Goal: Information Seeking & Learning: Learn about a topic

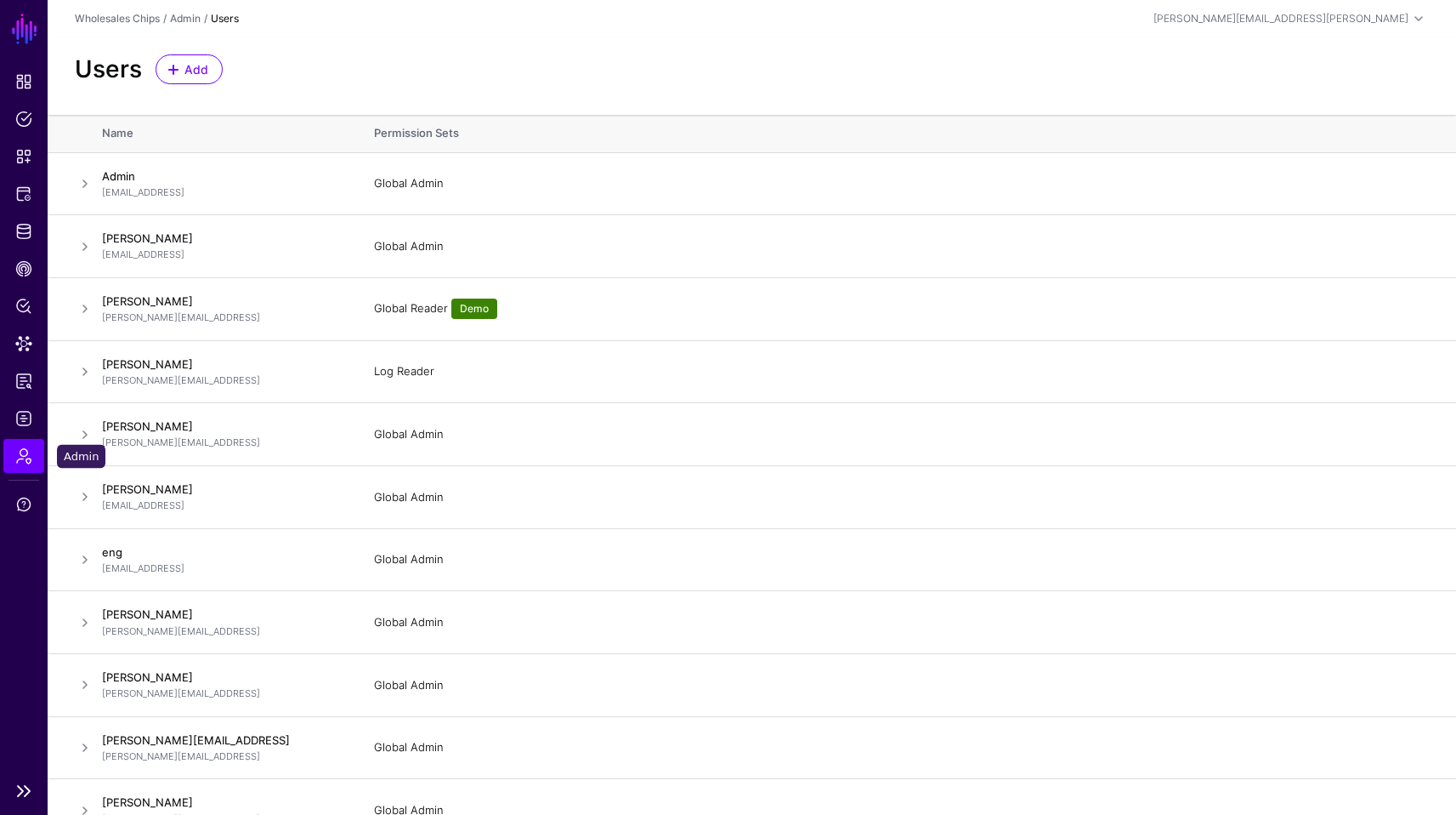
click at [28, 455] on span "Admin" at bounding box center [24, 455] width 17 height 17
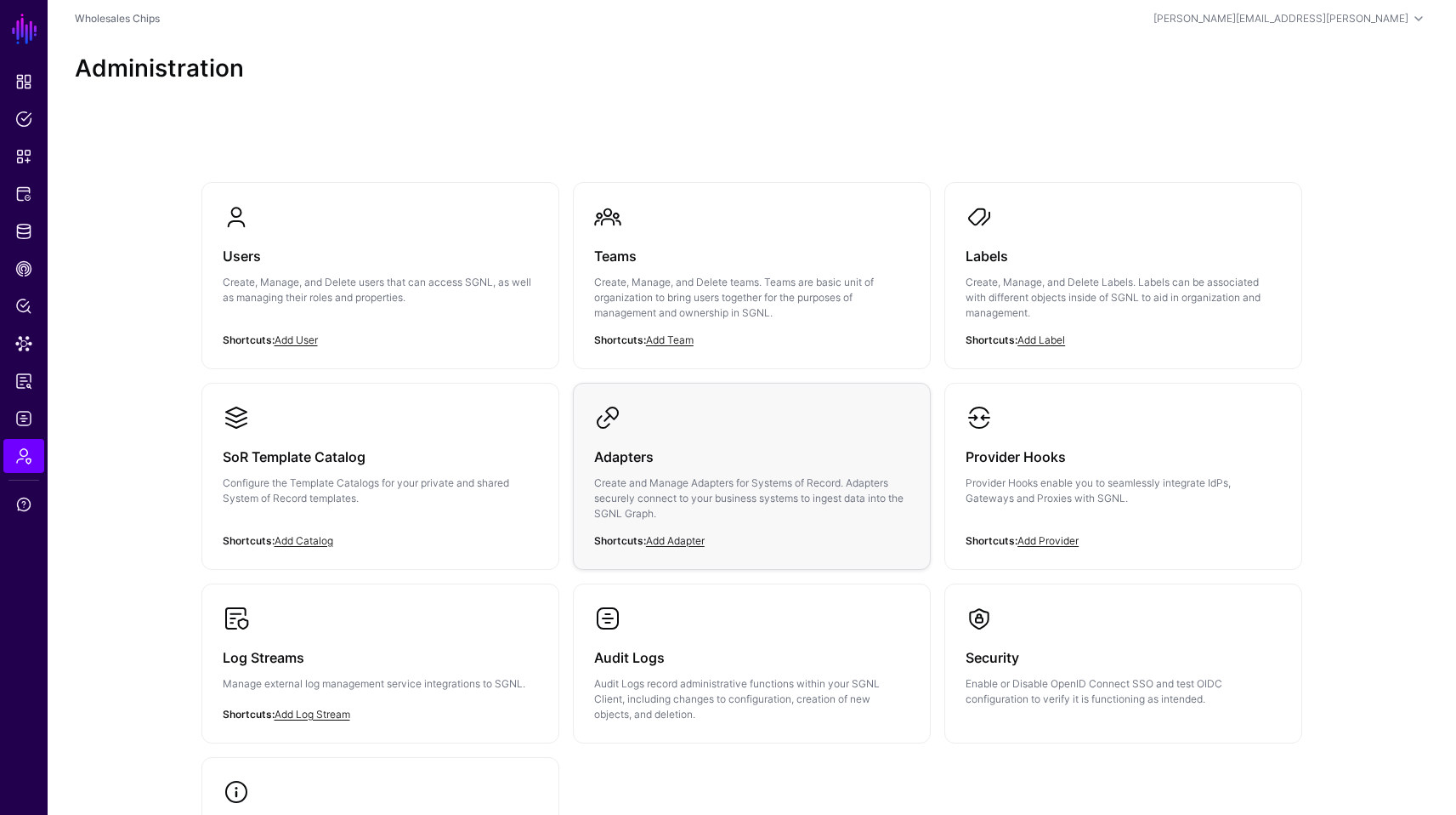
click at [690, 471] on div "Adapters Create and Manage Adapters for Systems of Record. Adapters securely co…" at bounding box center [752, 489] width 315 height 118
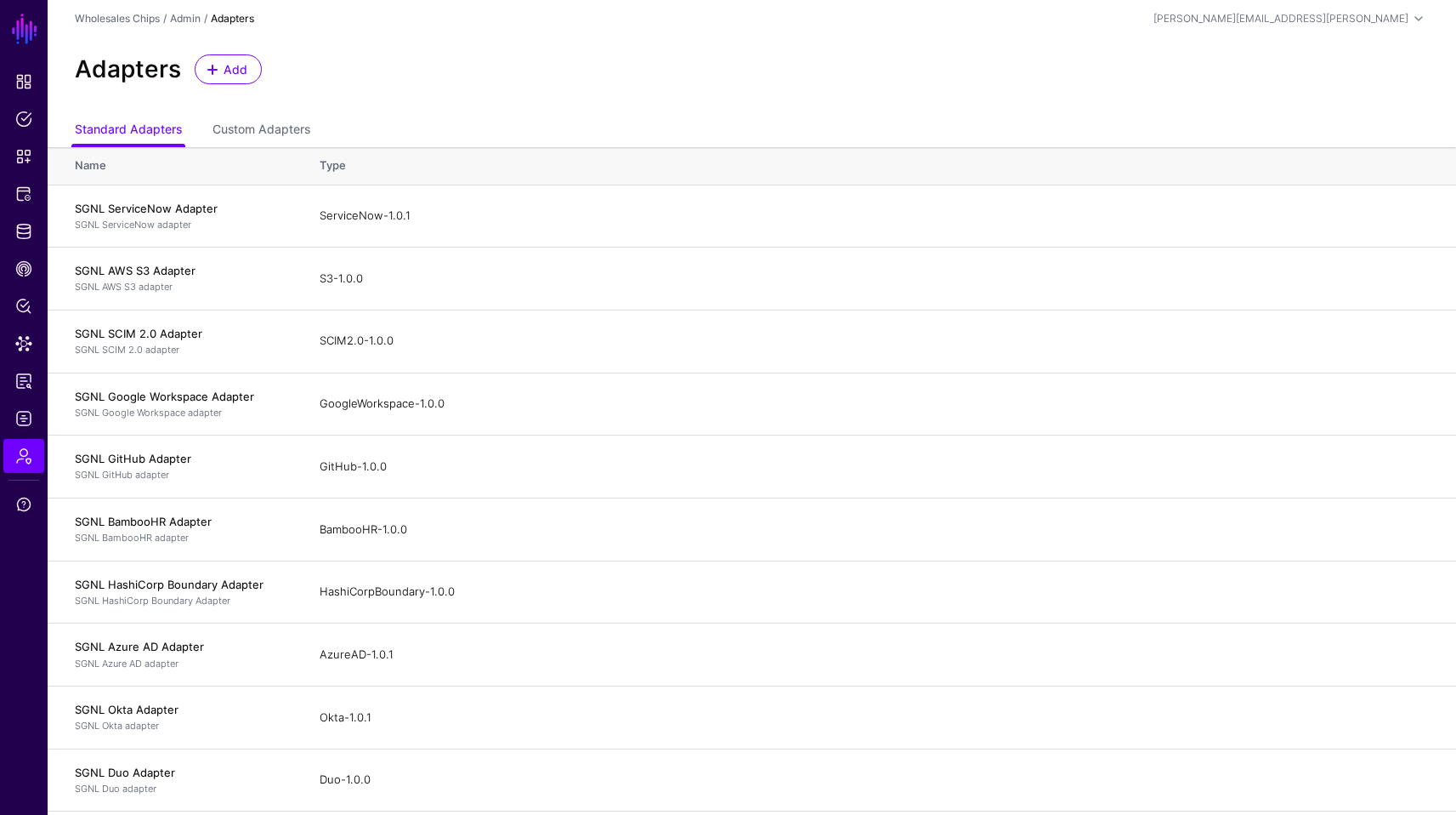
click at [736, 80] on div "Adapters Add" at bounding box center [752, 70] width 1368 height 30
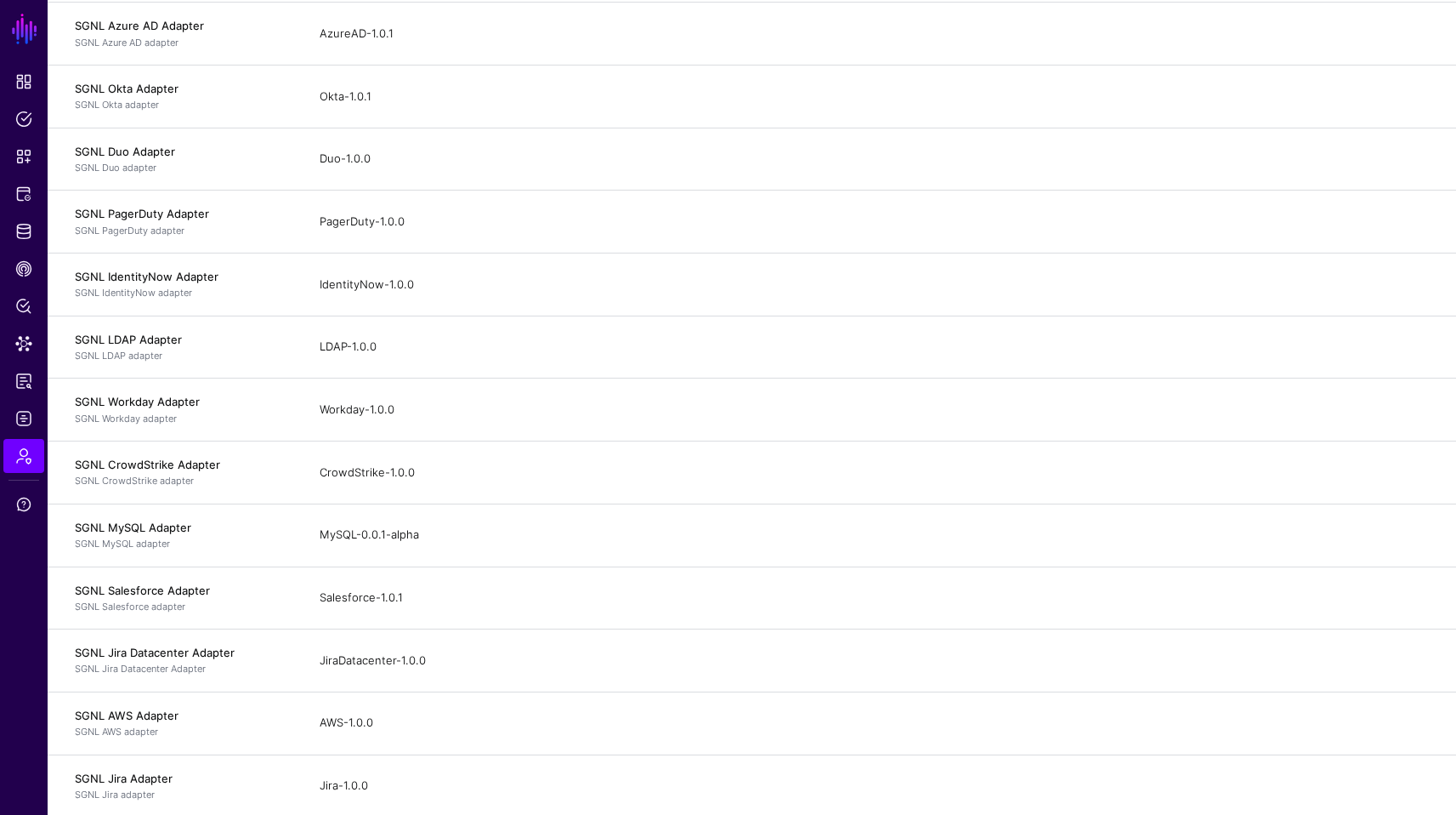
scroll to position [623, 0]
click at [204, 531] on h4 "SGNL MySQL Adapter" at bounding box center [181, 524] width 211 height 15
click at [174, 532] on h4 "SGNL MySQL Adapter" at bounding box center [181, 524] width 211 height 15
click at [173, 523] on h4 "SGNL MySQL Adapter" at bounding box center [181, 524] width 211 height 15
click at [141, 544] on p "SGNL MySQL adapter" at bounding box center [181, 541] width 211 height 14
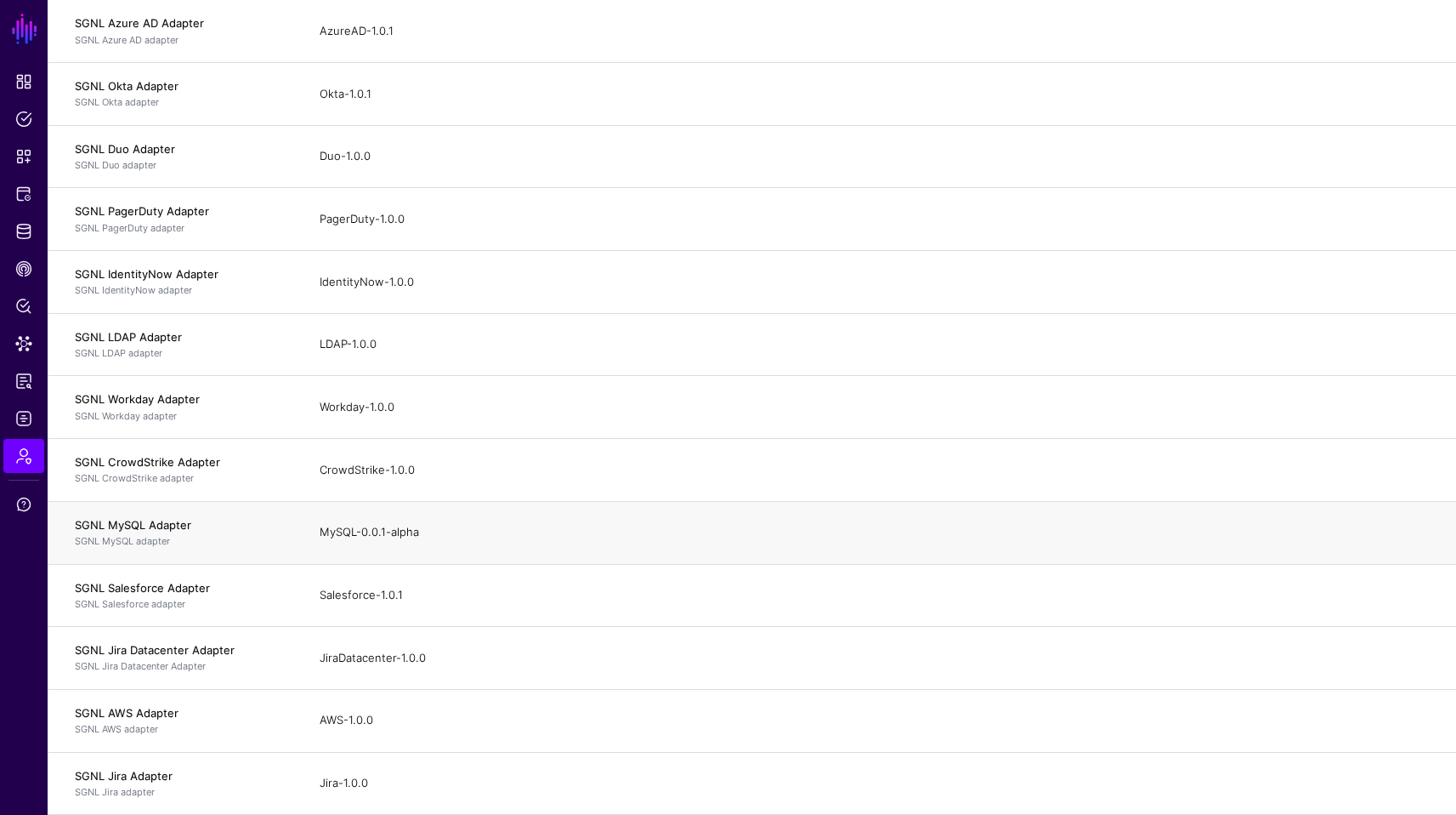
click at [1428, 516] on td "MySQL-0.0.1-alpha" at bounding box center [879, 532] width 1153 height 63
click at [28, 186] on span "Protected Systems" at bounding box center [24, 194] width 17 height 17
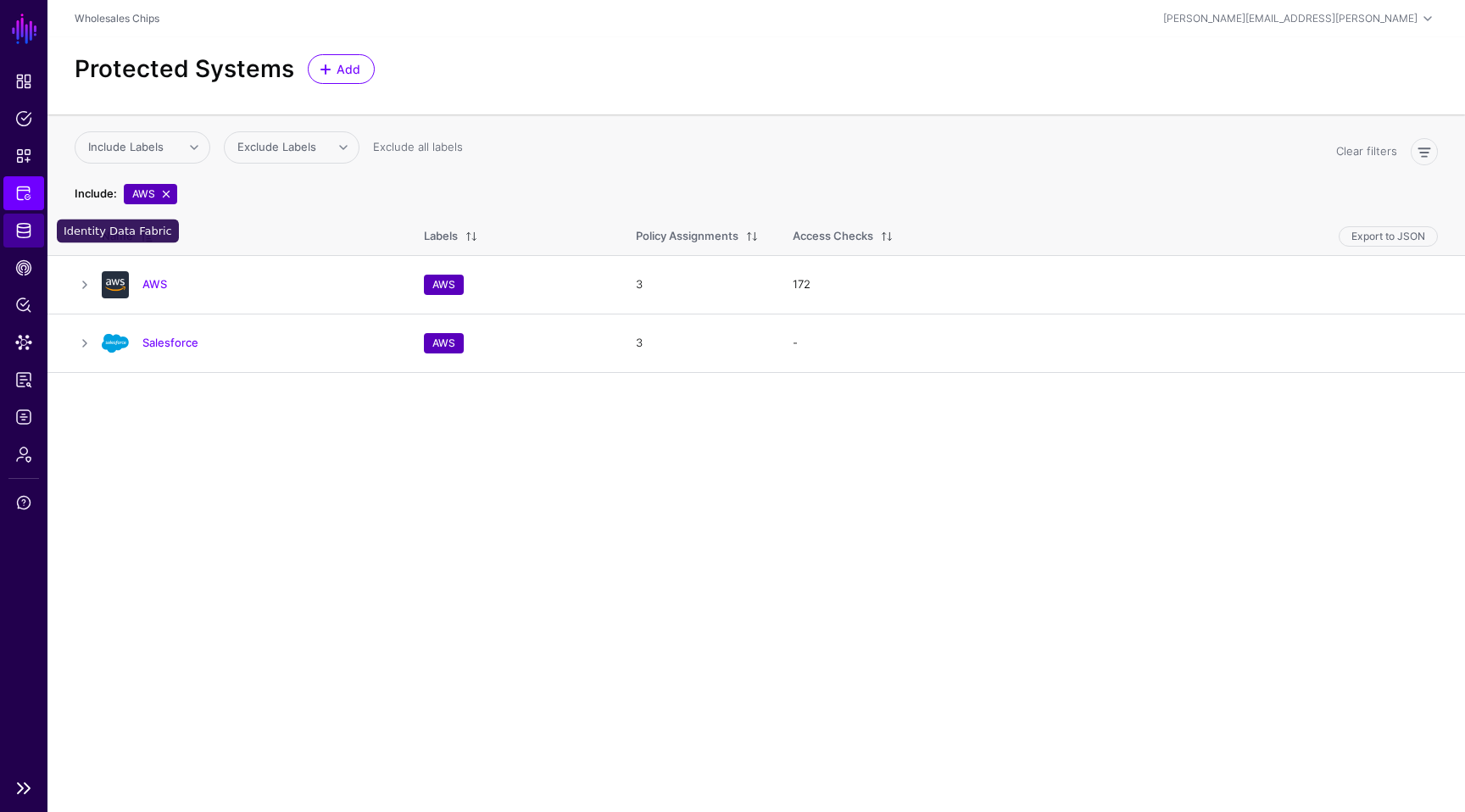
click at [13, 229] on link "Identity Data Fabric" at bounding box center [23, 231] width 40 height 34
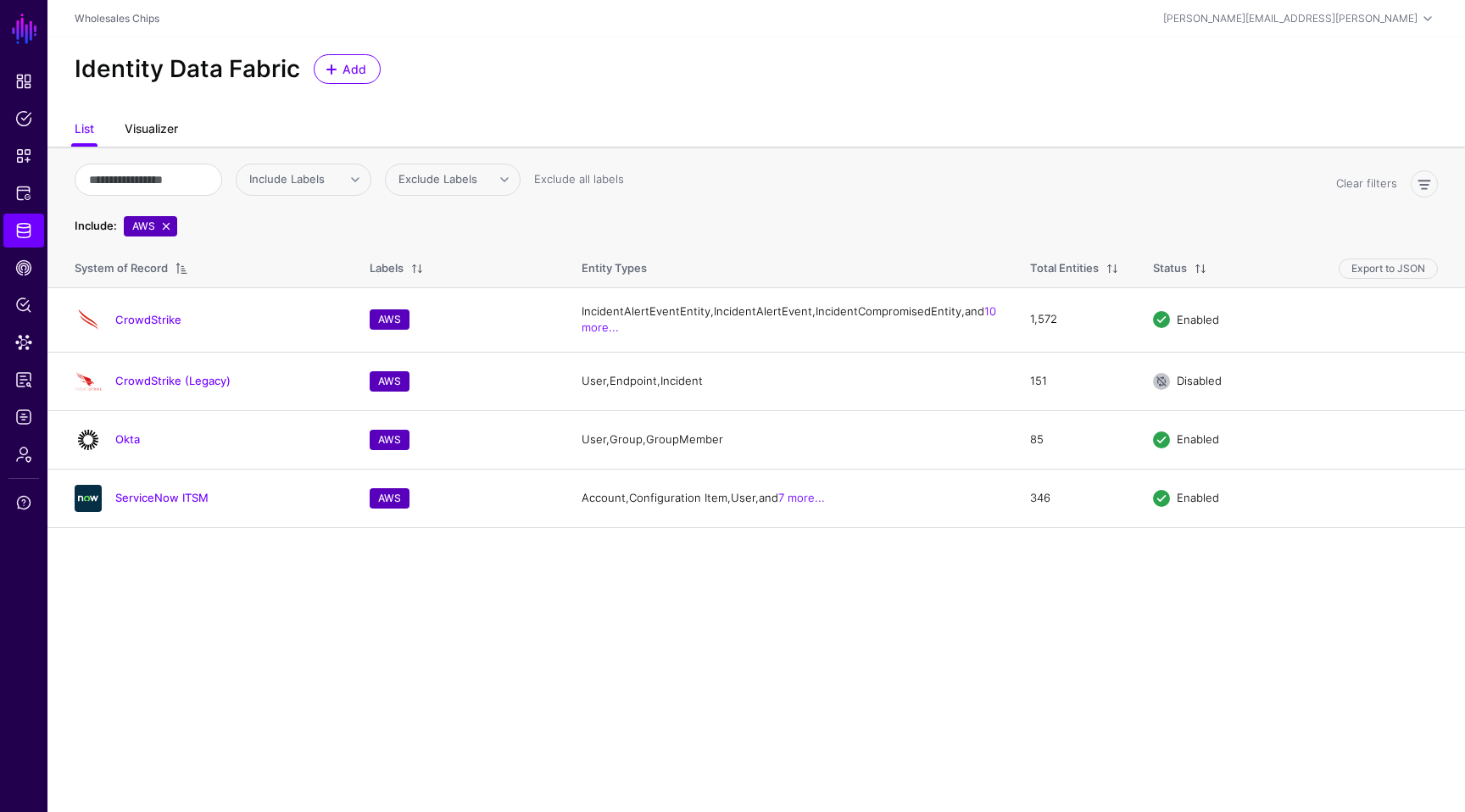
click at [162, 126] on link "Visualizer" at bounding box center [151, 130] width 53 height 32
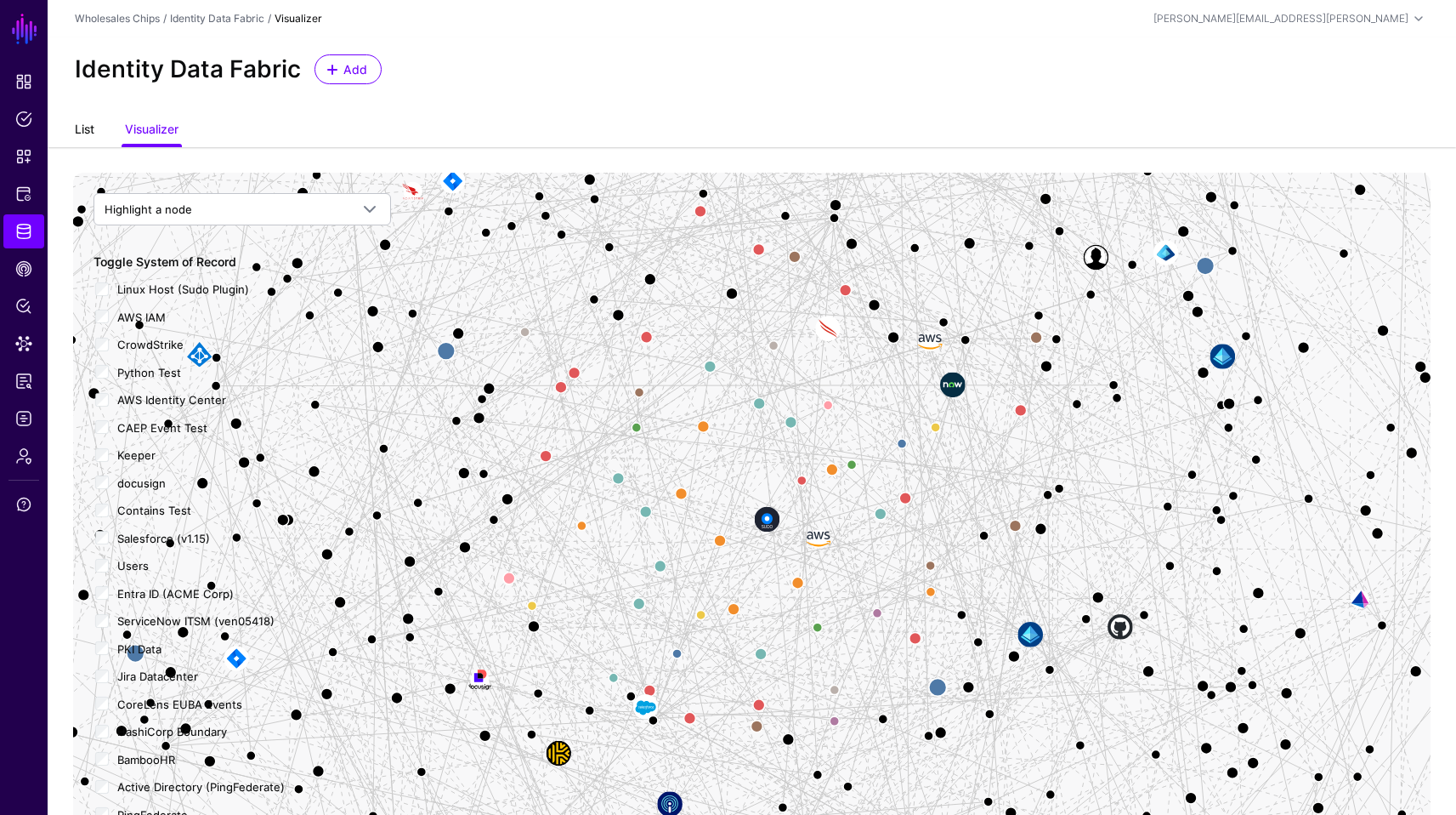
click at [88, 125] on link "List" at bounding box center [85, 131] width 20 height 32
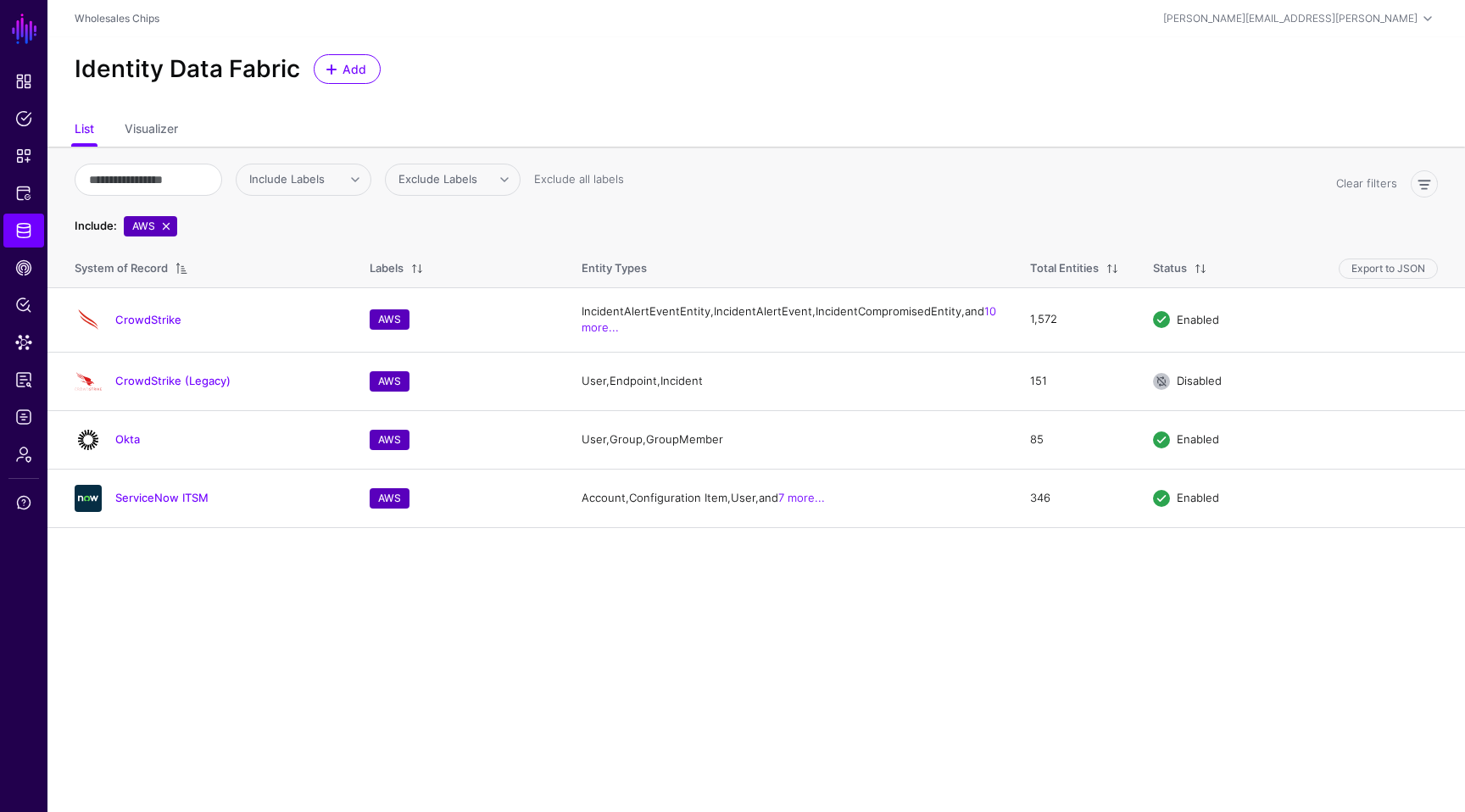
click at [169, 224] on link at bounding box center [166, 226] width 13 height 13
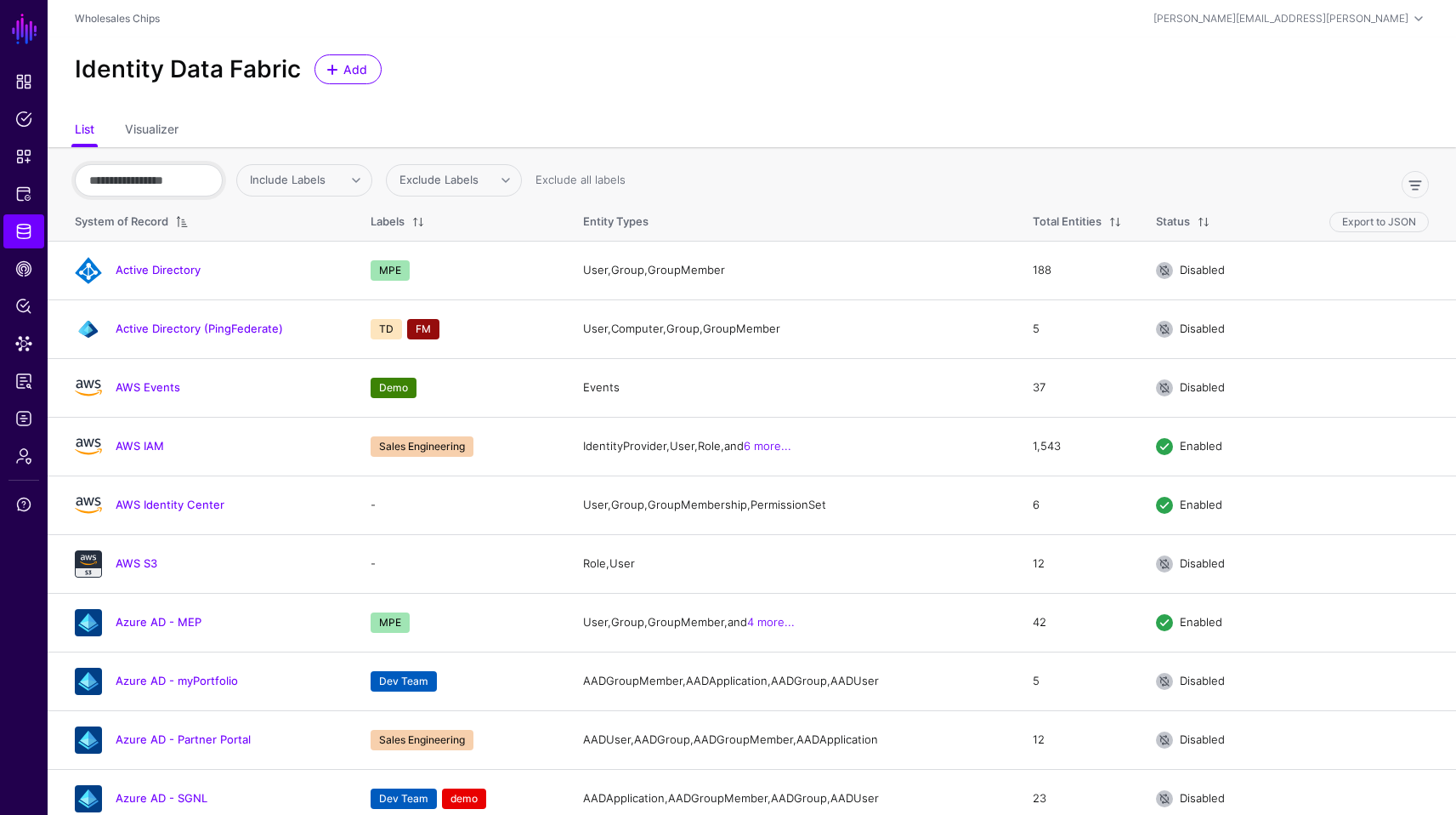
click at [180, 176] on input "text" at bounding box center [149, 180] width 148 height 32
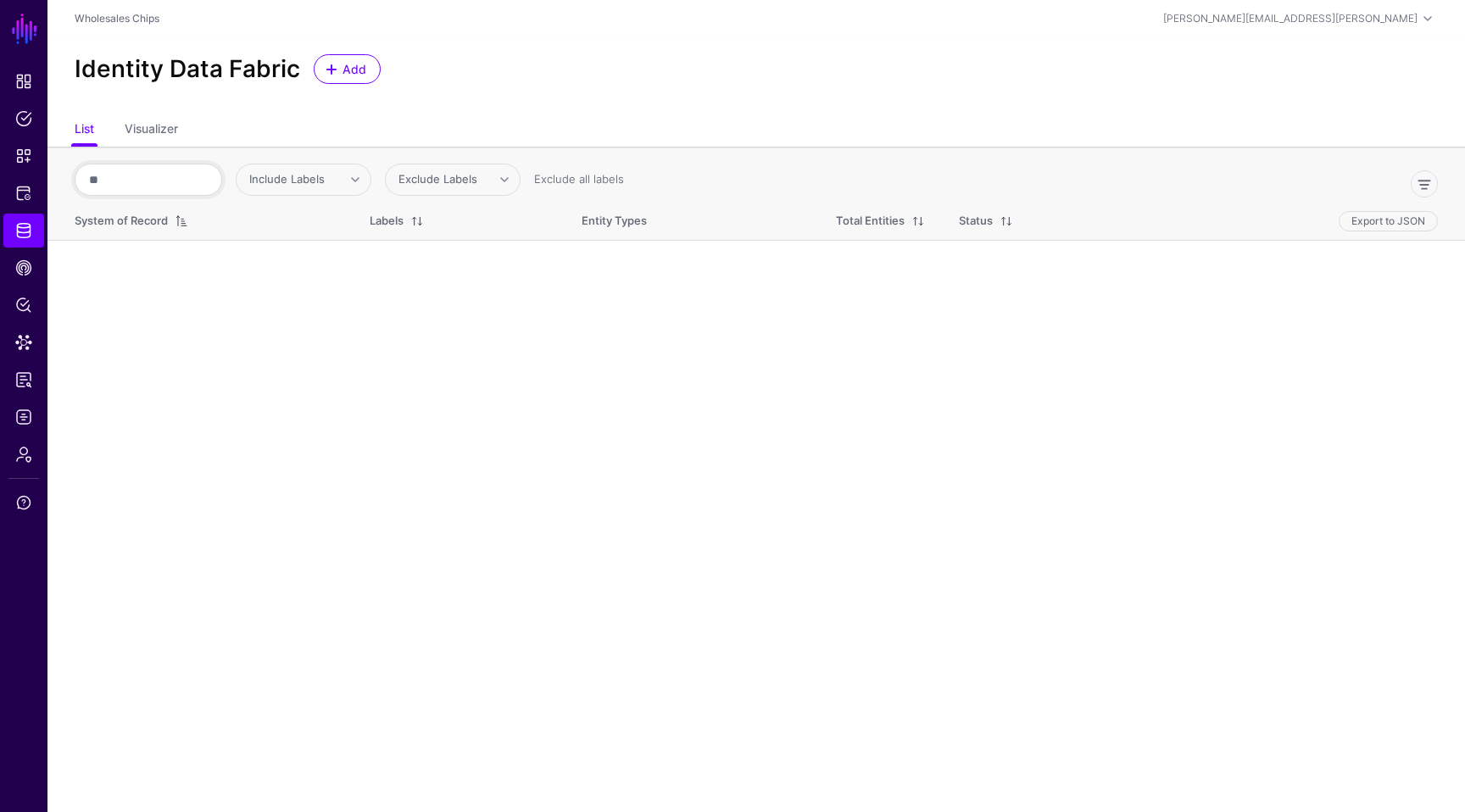
type input "*"
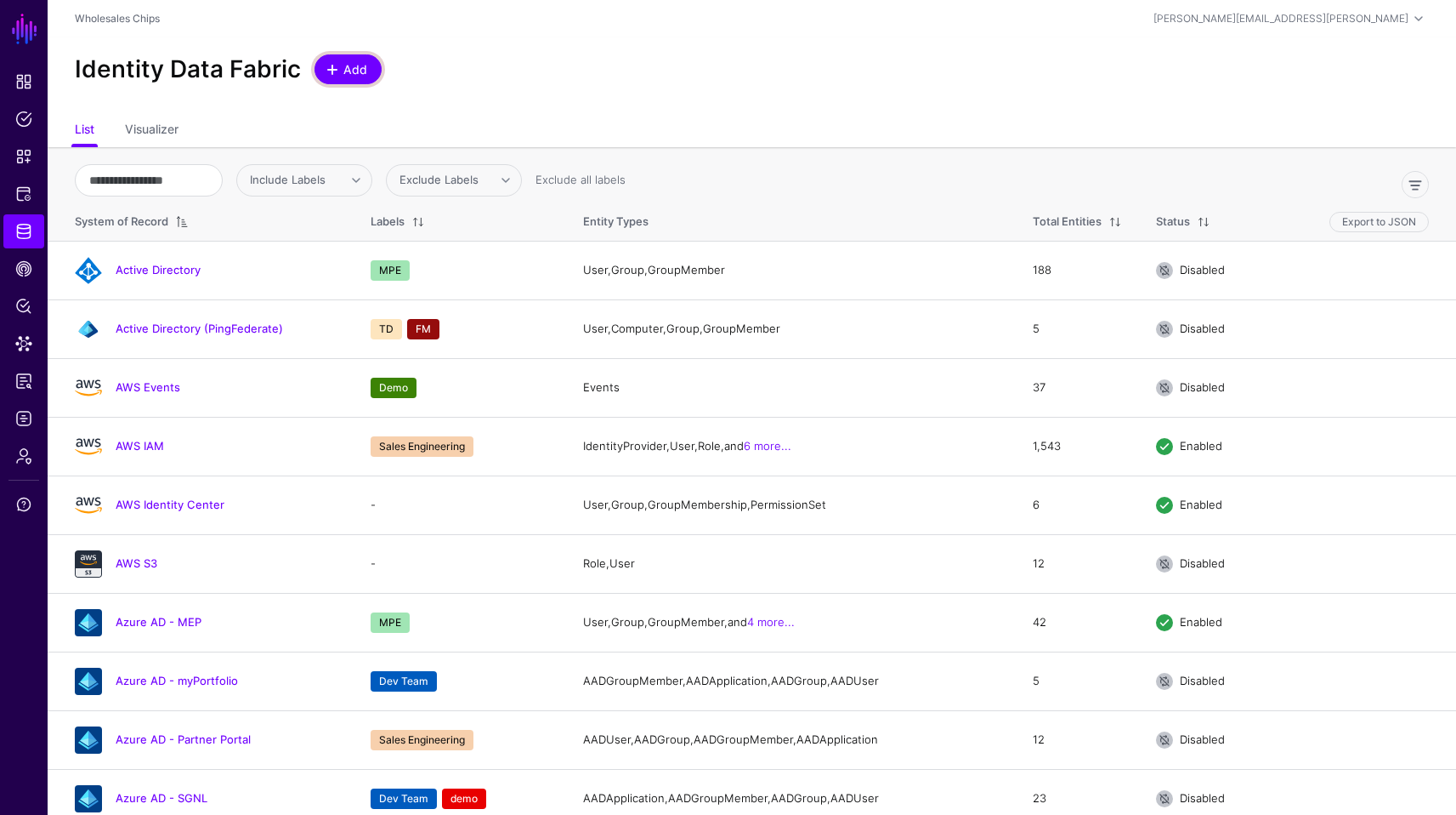
click at [364, 64] on span "Add" at bounding box center [356, 69] width 28 height 18
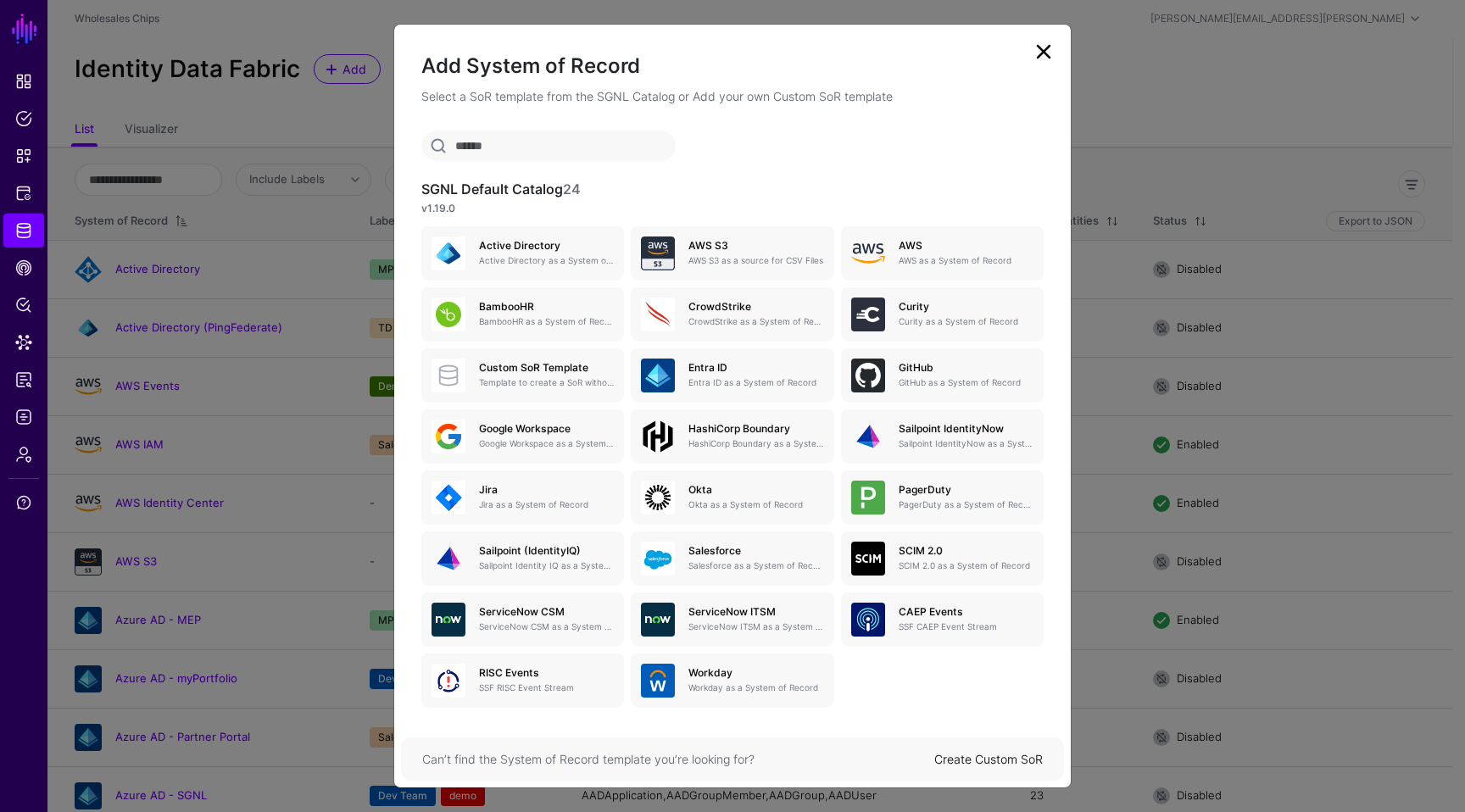
click at [918, 705] on div "Active Directory Active Directory as a System of Record AWS S3 AWS S3 as a sour…" at bounding box center [732, 463] width 629 height 489
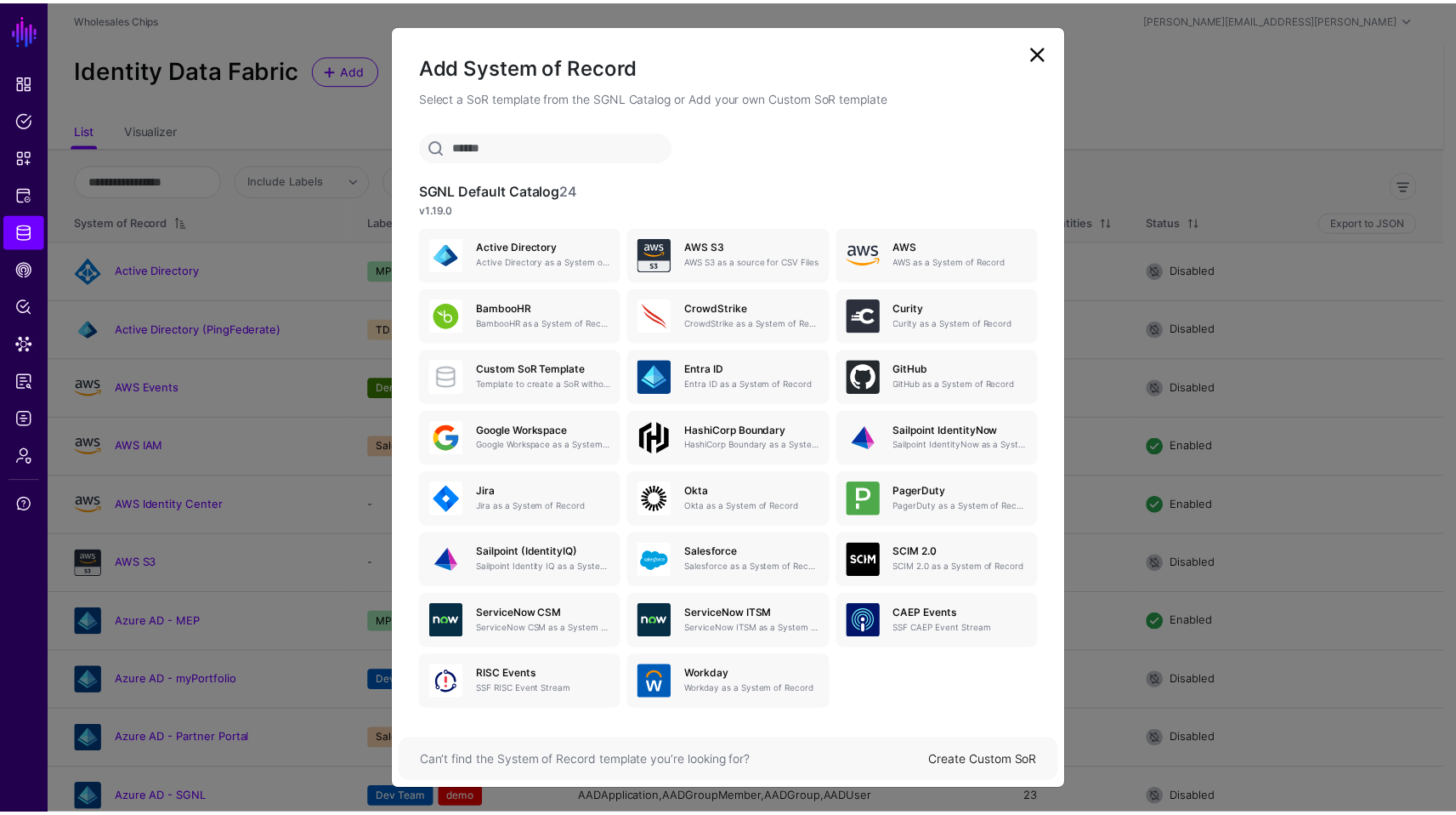
scroll to position [17, 0]
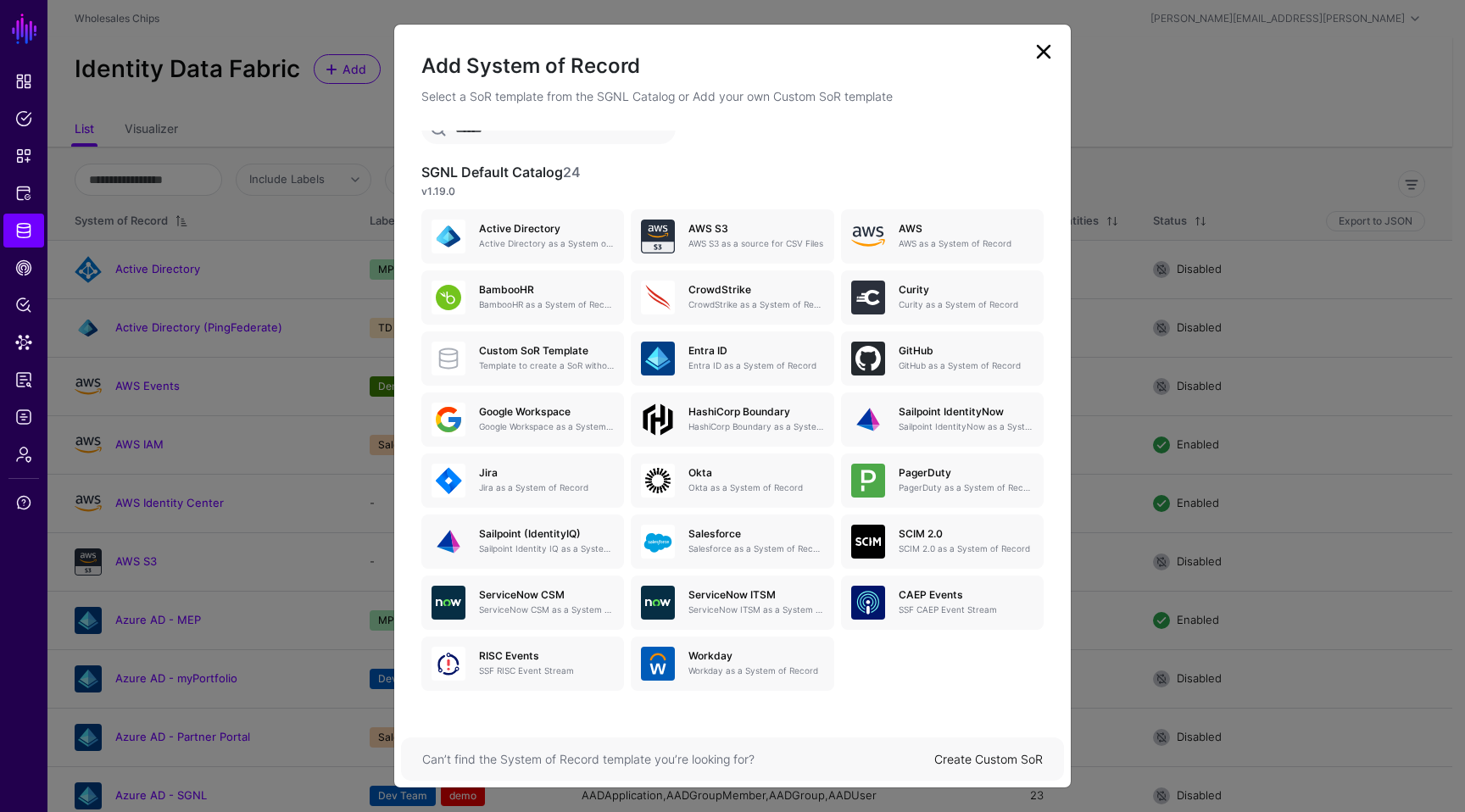
click at [987, 762] on link "Create Custom SoR" at bounding box center [989, 759] width 109 height 14
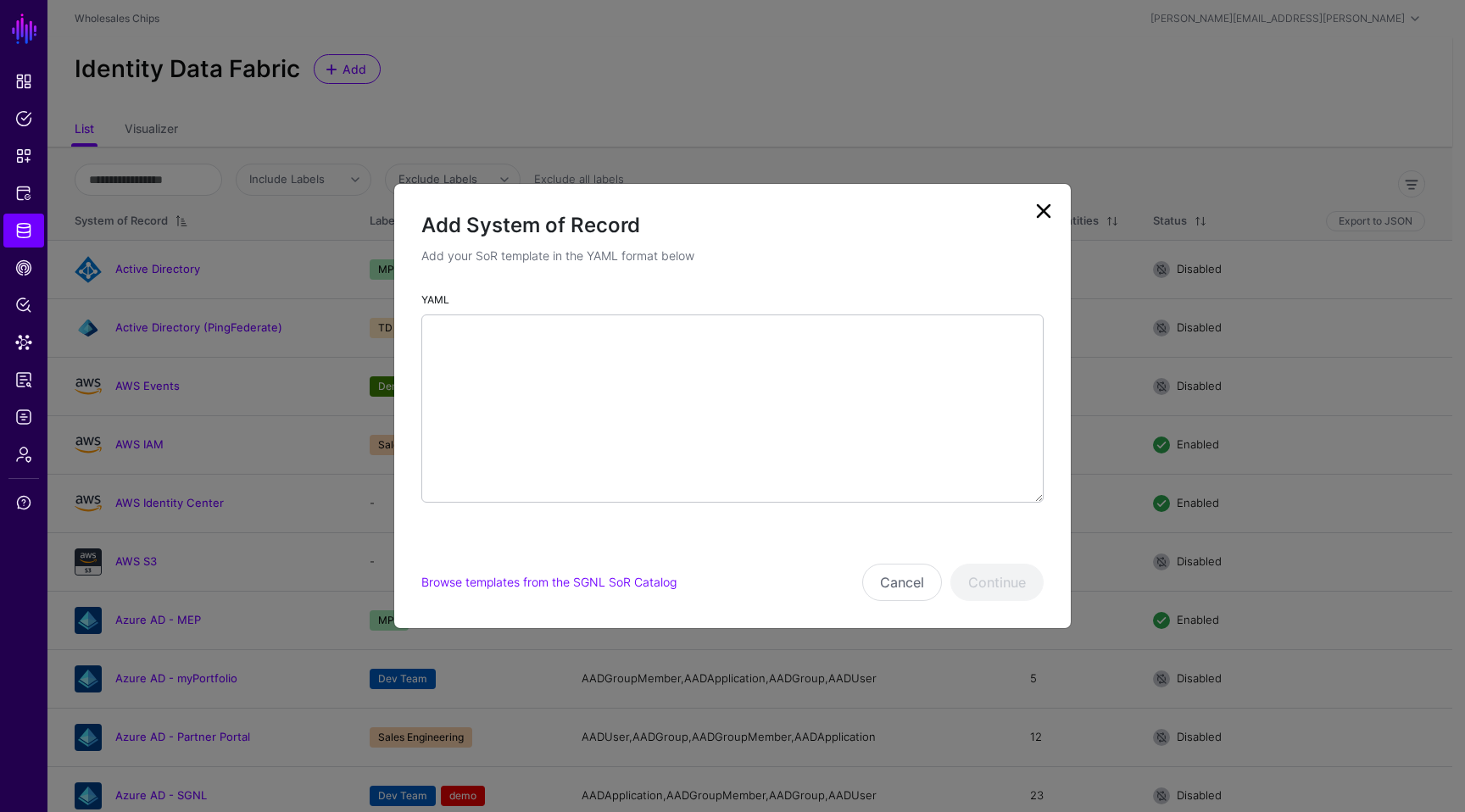
click at [641, 591] on div "Browse templates from the SGNL SoR Catalog Cancel Continue" at bounding box center [732, 582] width 622 height 38
click at [645, 585] on link "Browse templates from the SGNL SoR Catalog" at bounding box center [549, 581] width 255 height 14
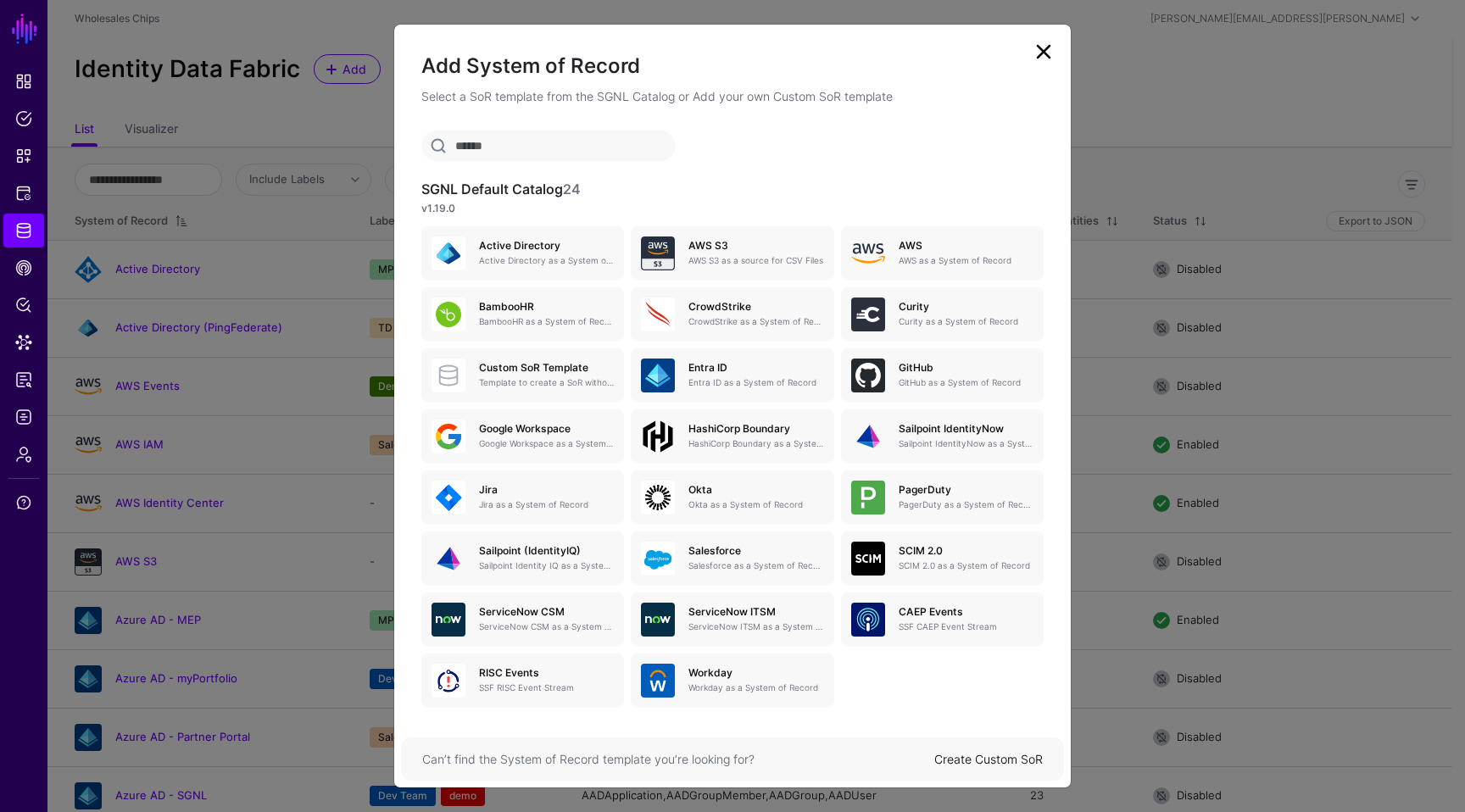
click at [998, 759] on link "Create Custom SoR" at bounding box center [989, 759] width 109 height 14
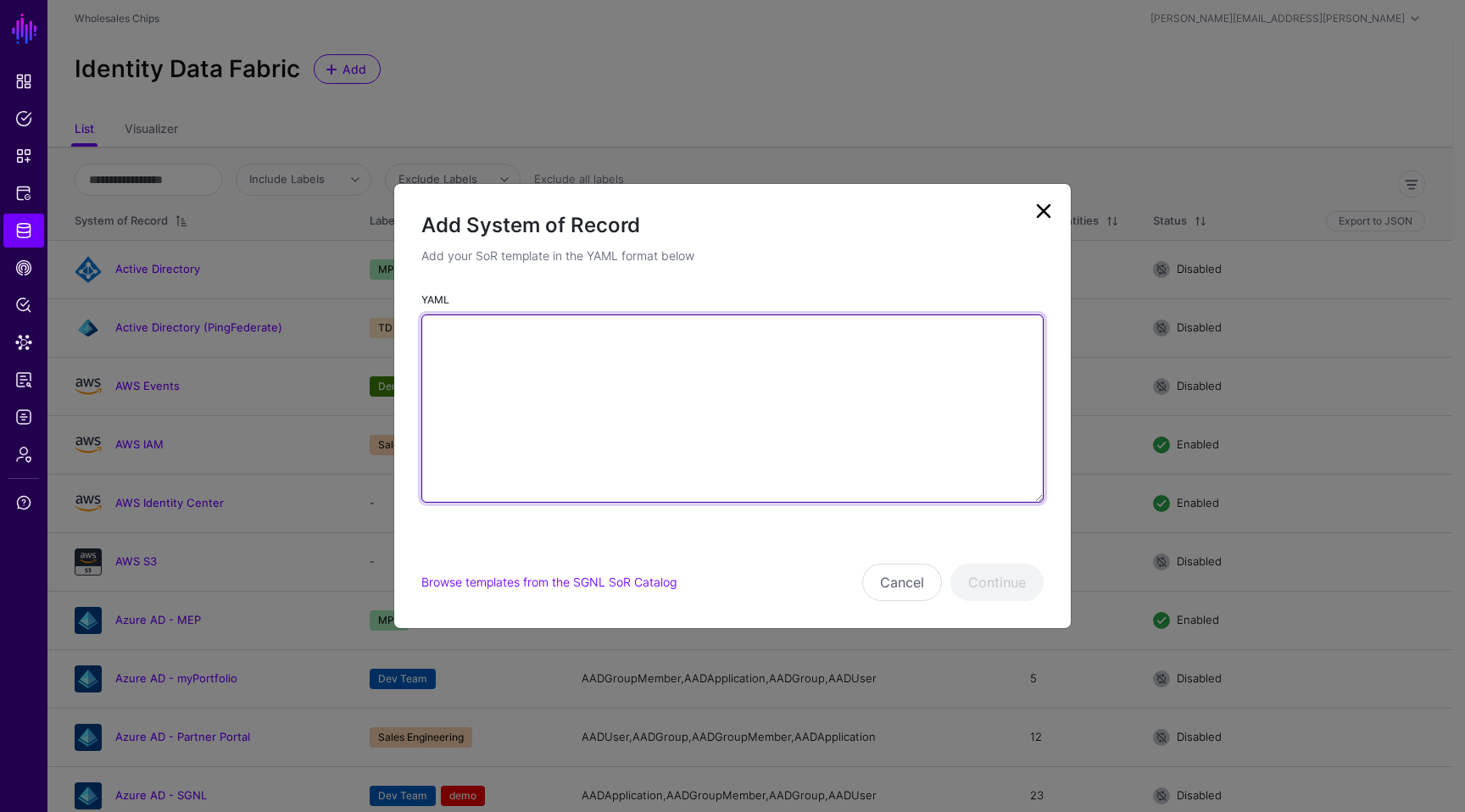
click at [821, 398] on textarea "YAML" at bounding box center [732, 408] width 622 height 188
drag, startPoint x: 821, startPoint y: 397, endPoint x: 816, endPoint y: 480, distance: 83.2
click at [816, 480] on textarea "YAML" at bounding box center [732, 408] width 622 height 188
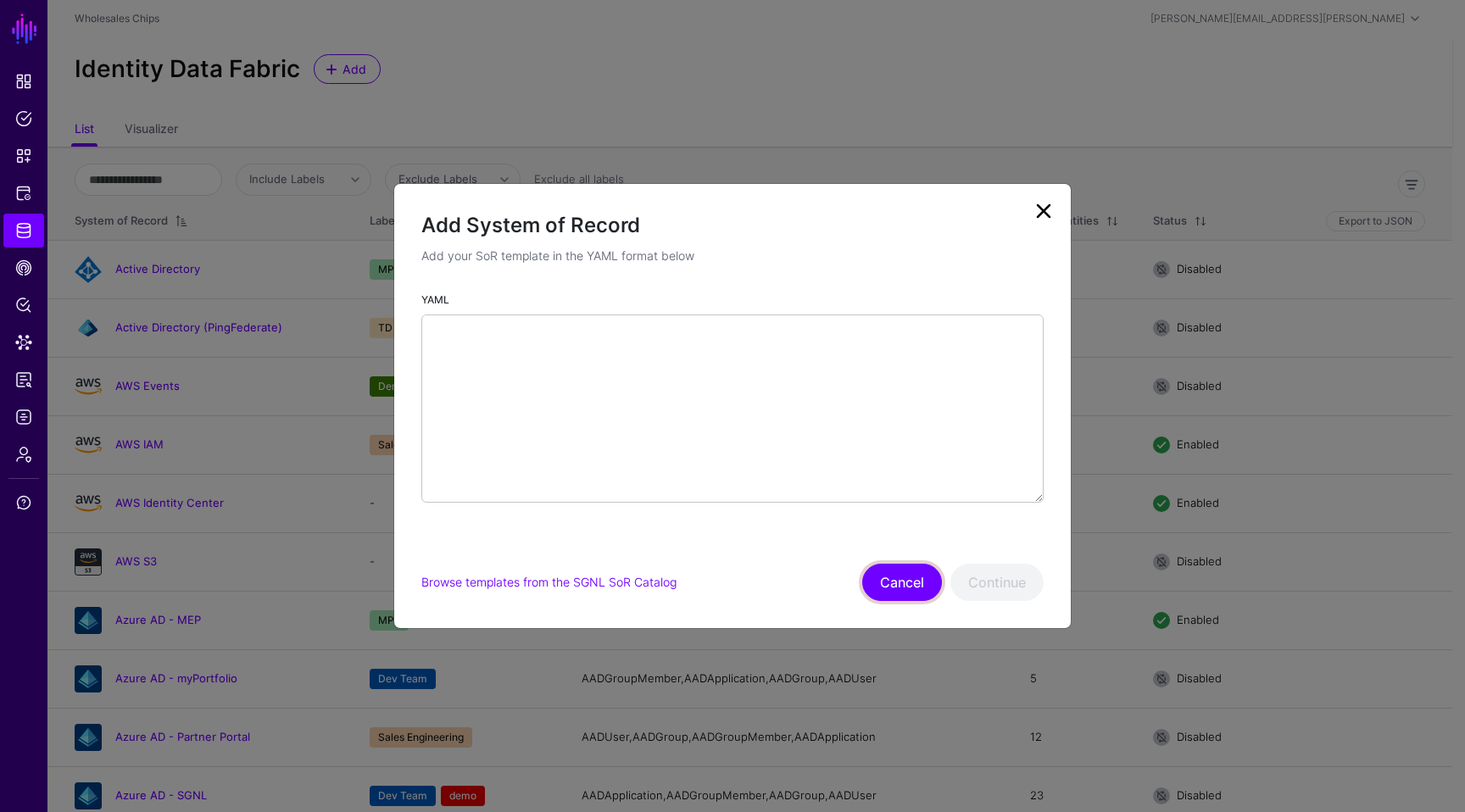
click at [890, 576] on button "Cancel" at bounding box center [901, 582] width 80 height 38
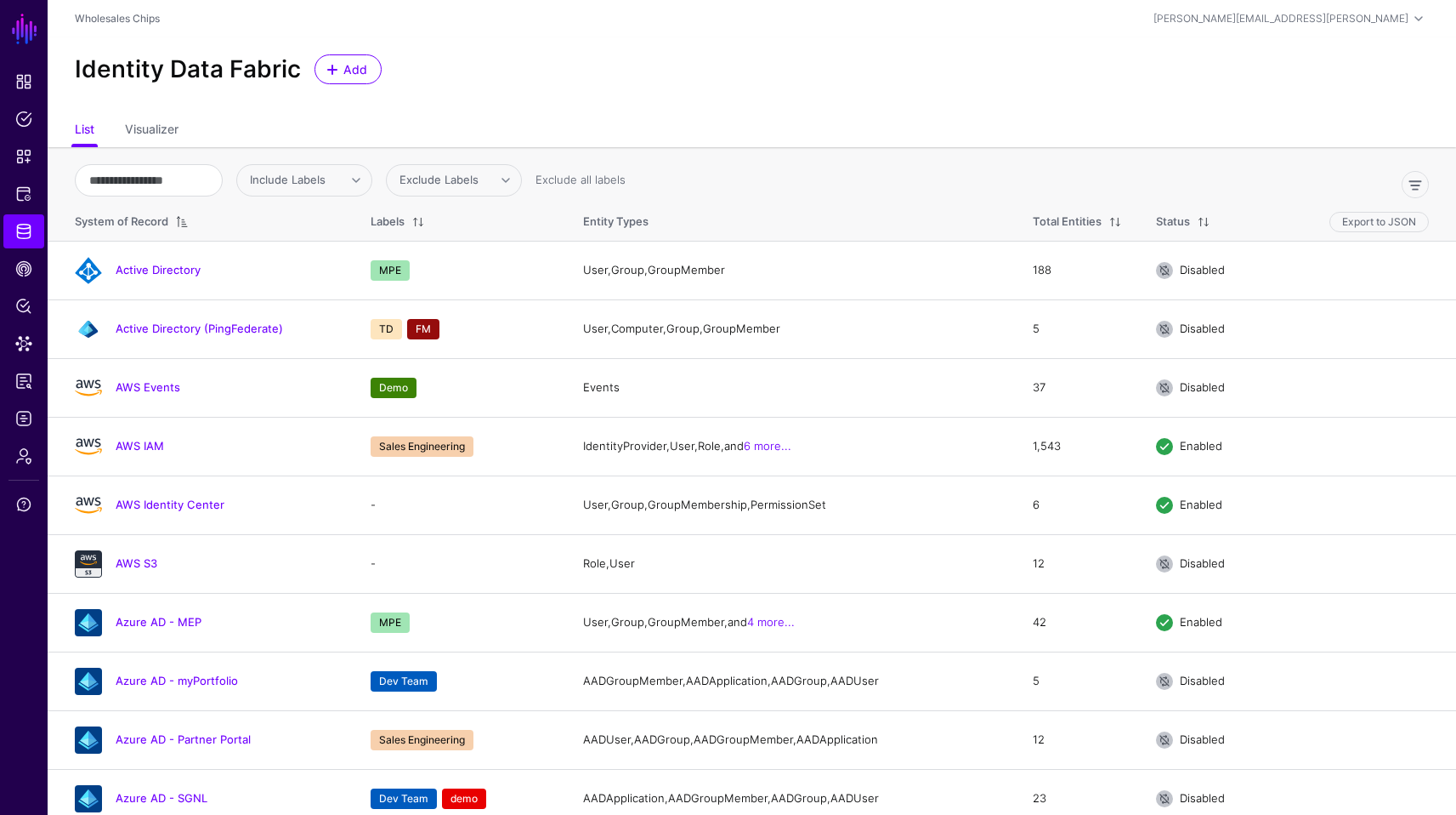
click at [794, 118] on ul "List Visualizer" at bounding box center [752, 131] width 1354 height 32
click at [27, 455] on span "Admin" at bounding box center [24, 455] width 17 height 17
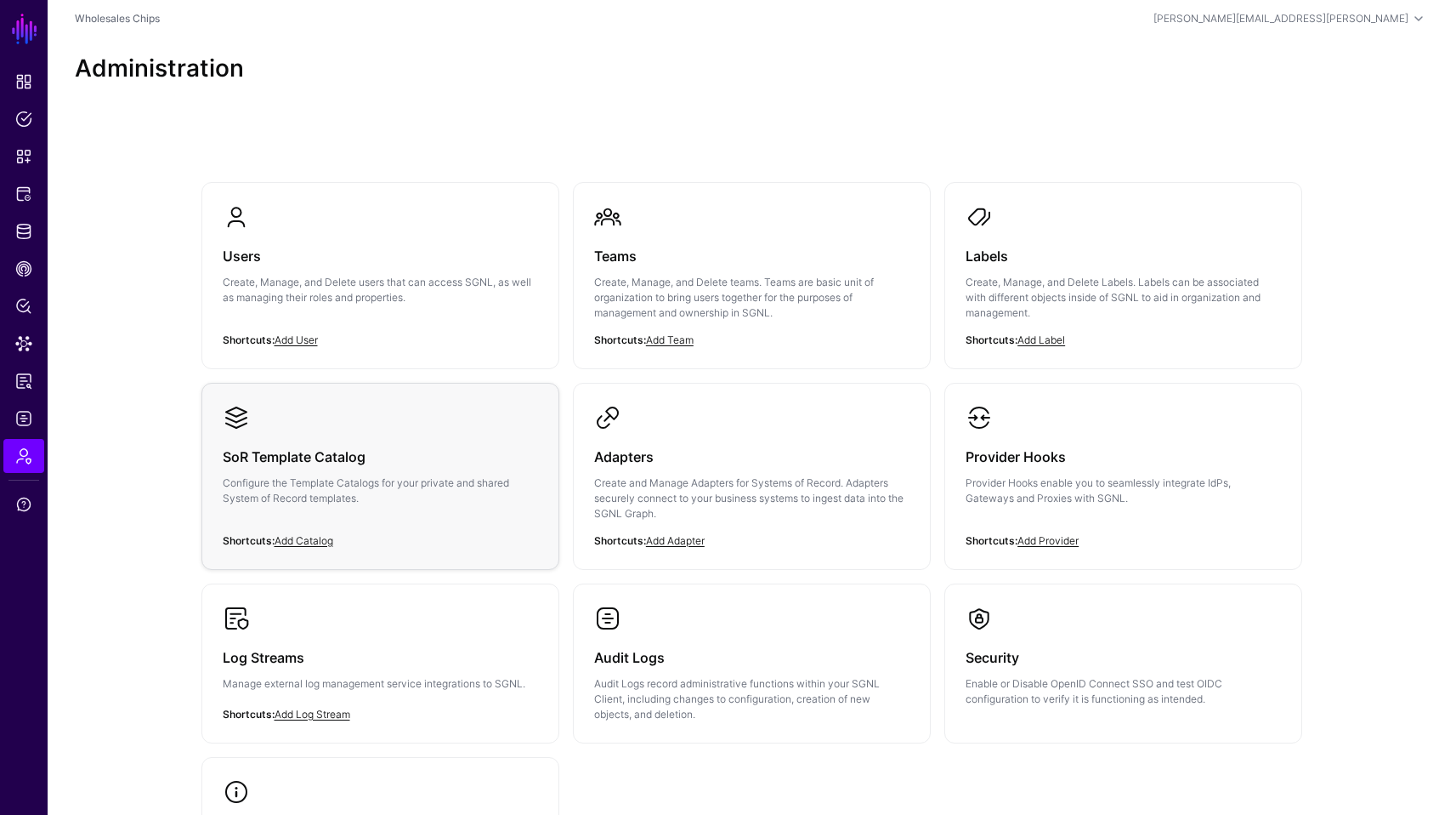
click at [286, 500] on p "Configure the Template Catalogs for your private and shared System of Record te…" at bounding box center [380, 490] width 315 height 31
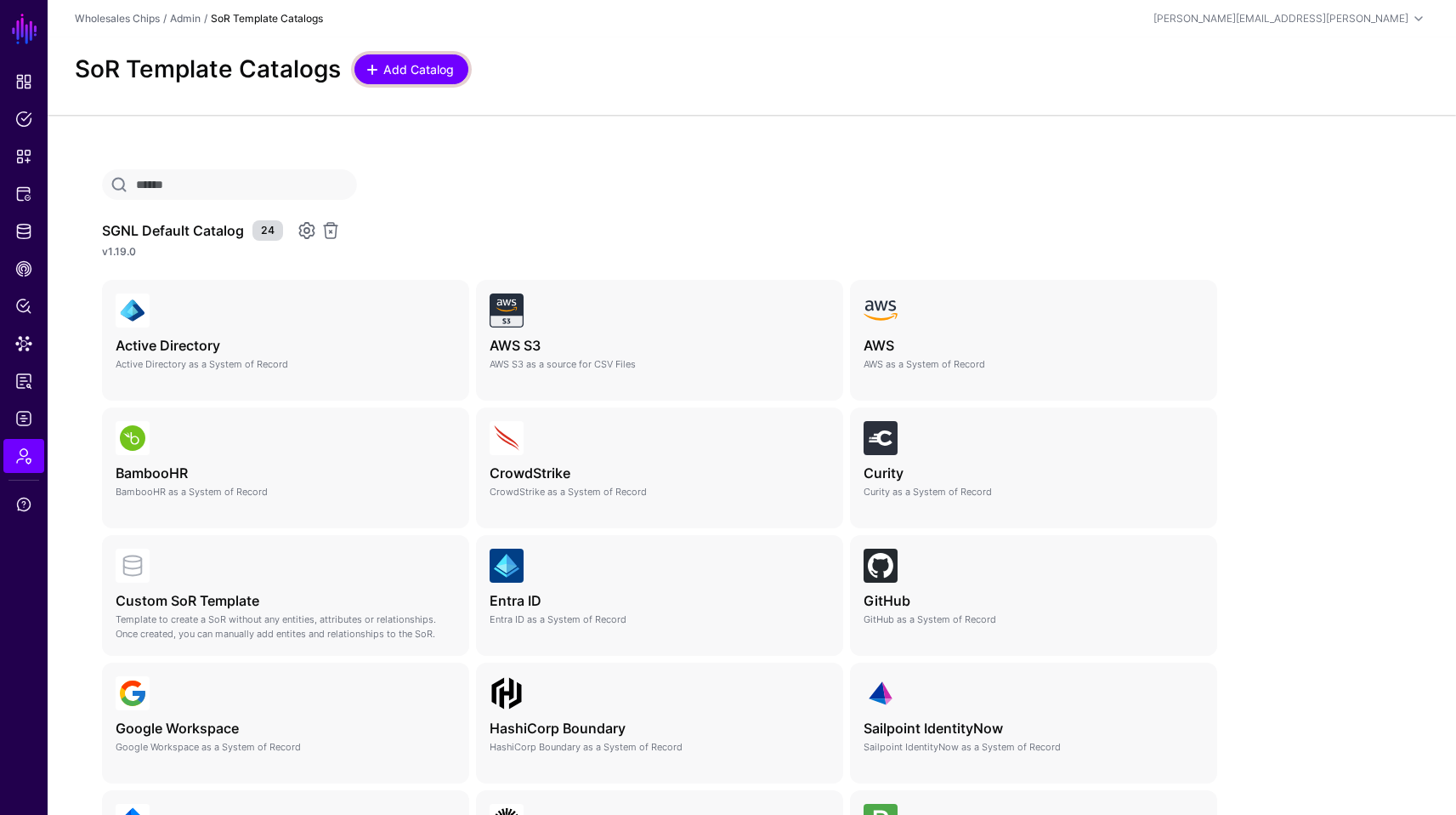
click at [422, 76] on span "Add Catalog" at bounding box center [419, 69] width 75 height 18
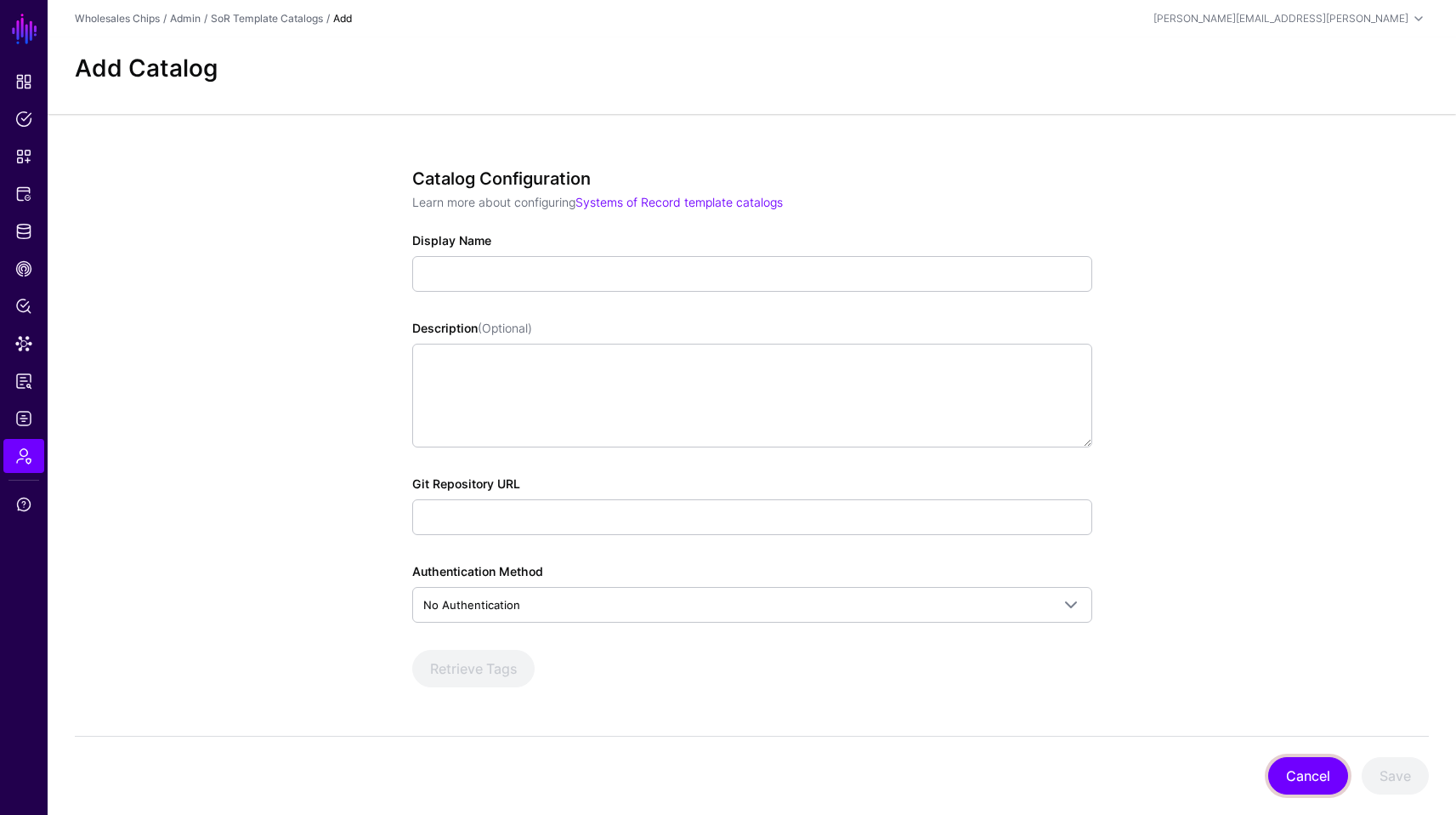
click at [1330, 769] on button "Cancel" at bounding box center [1307, 775] width 80 height 38
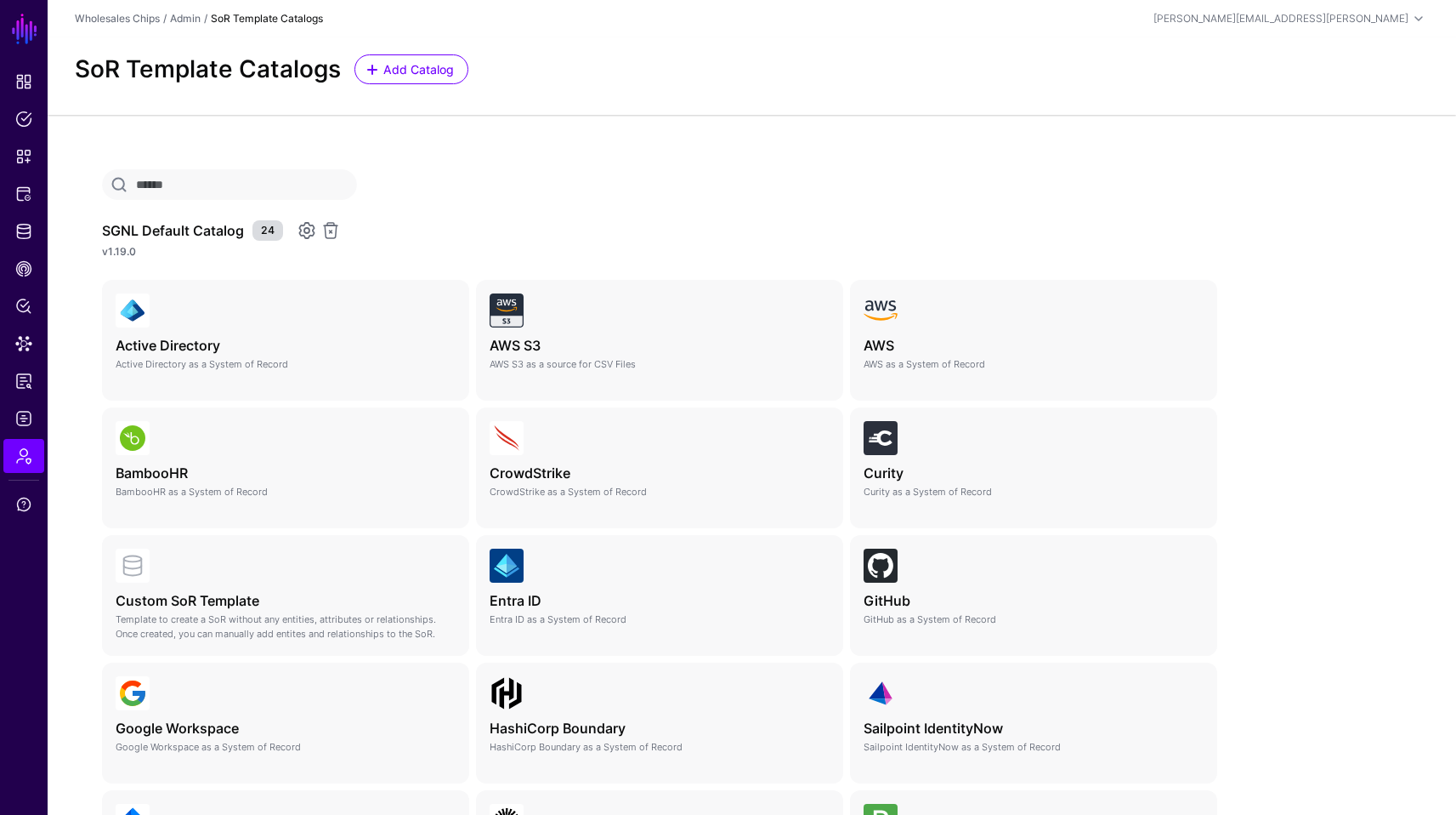
click at [315, 235] on link at bounding box center [307, 231] width 21 height 21
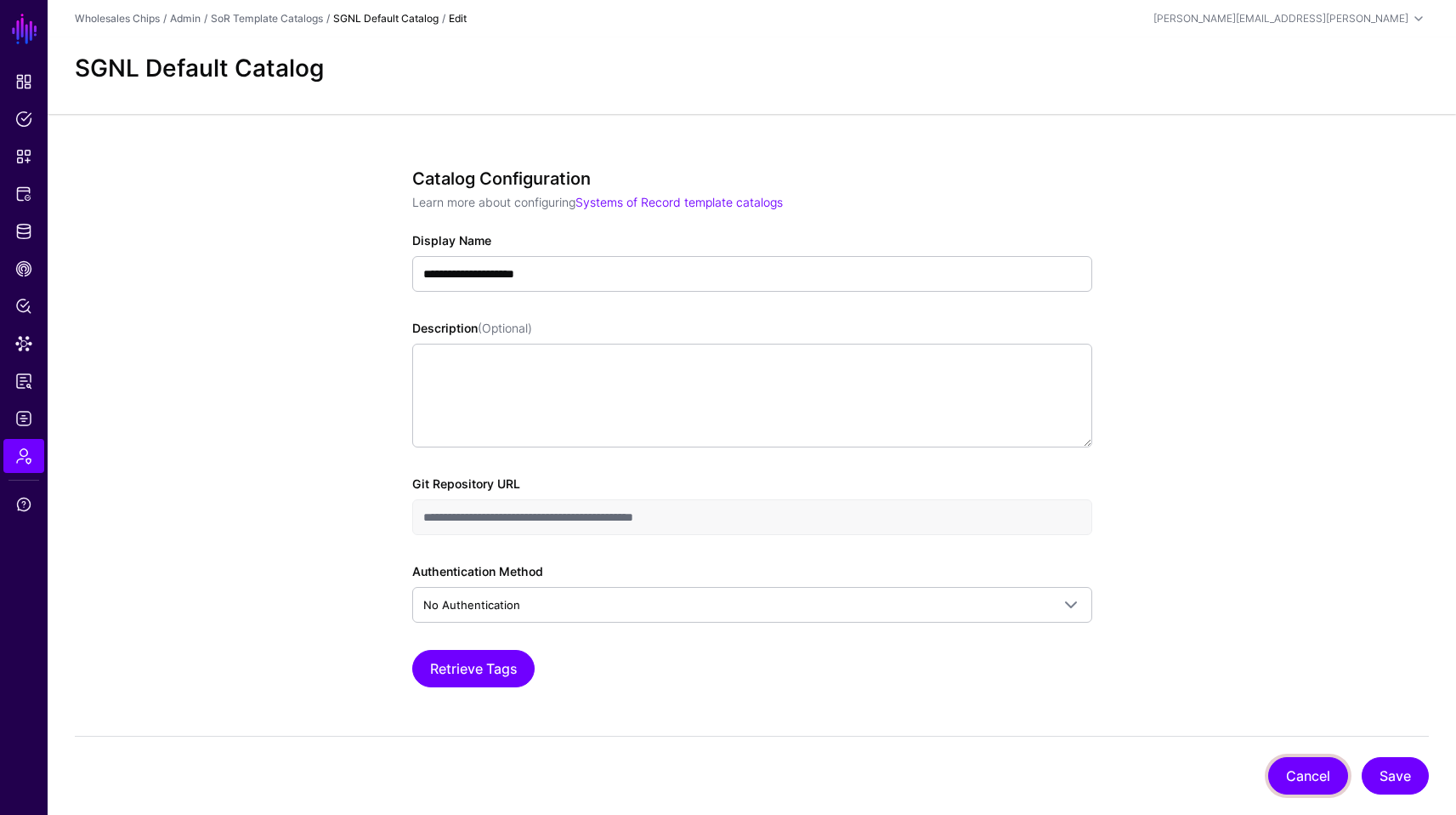
click at [1326, 765] on button "Cancel" at bounding box center [1307, 775] width 80 height 38
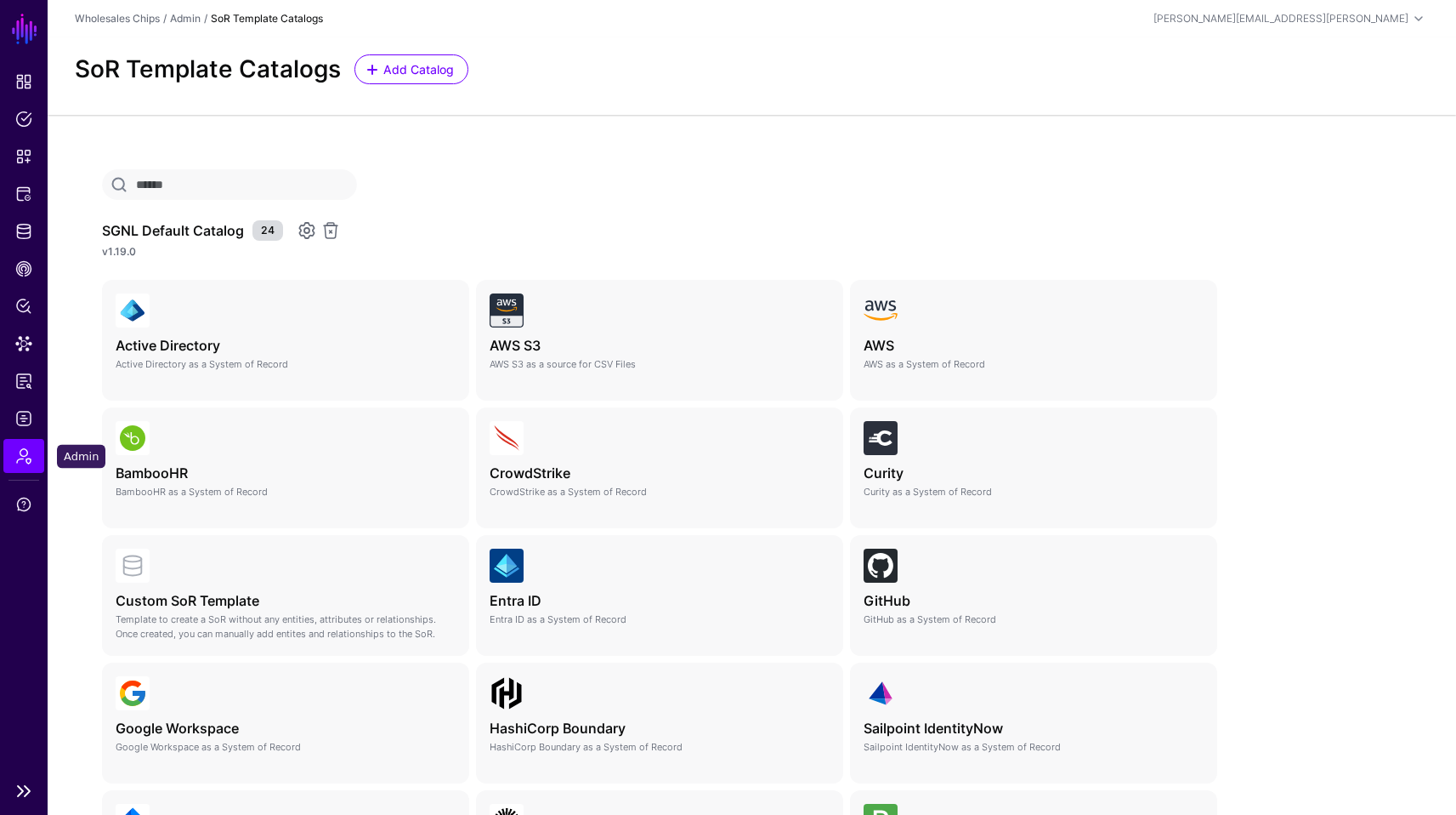
click at [22, 449] on span "Admin" at bounding box center [24, 455] width 17 height 17
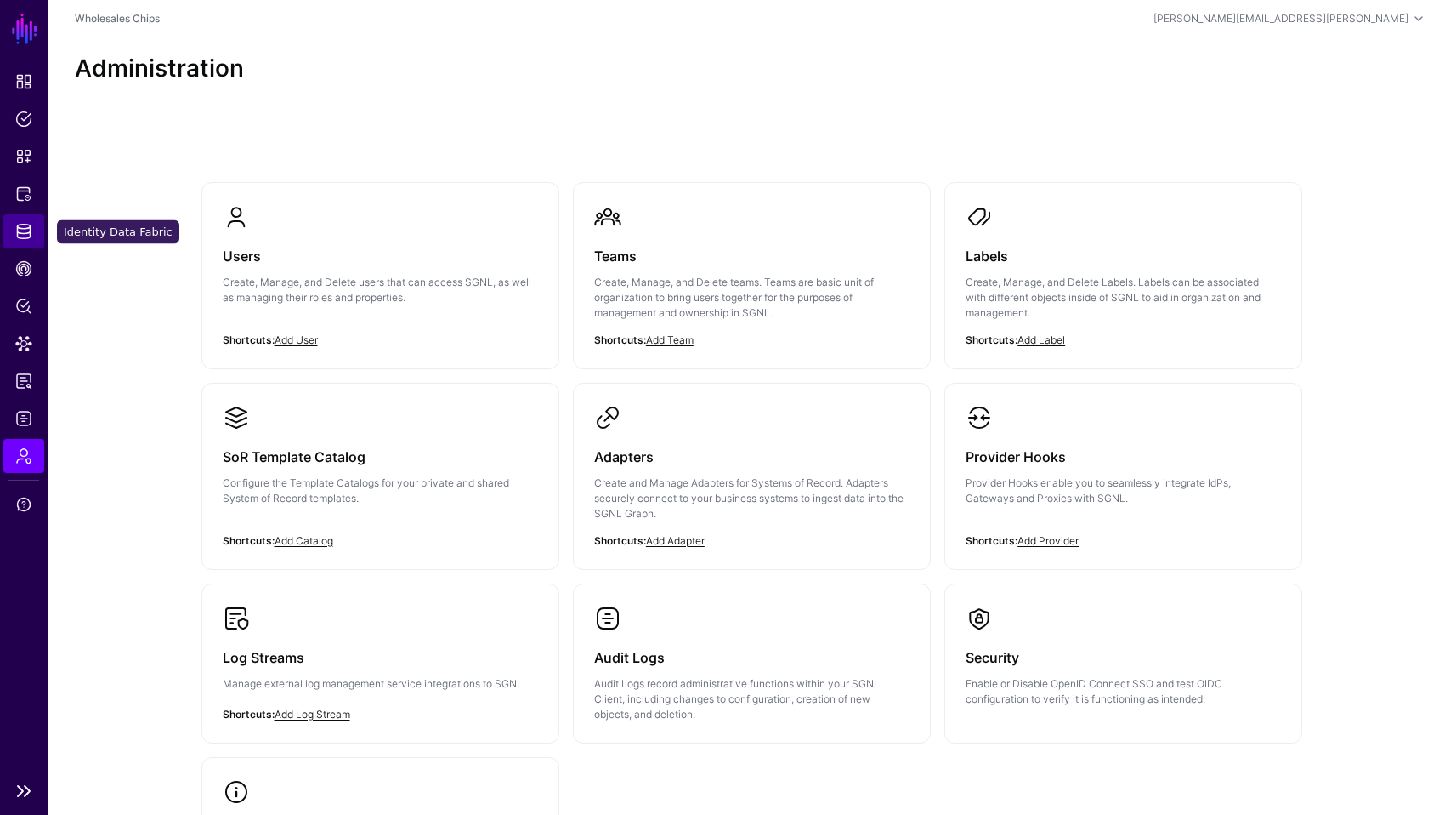
click at [25, 237] on span "Identity Data Fabric" at bounding box center [24, 232] width 17 height 17
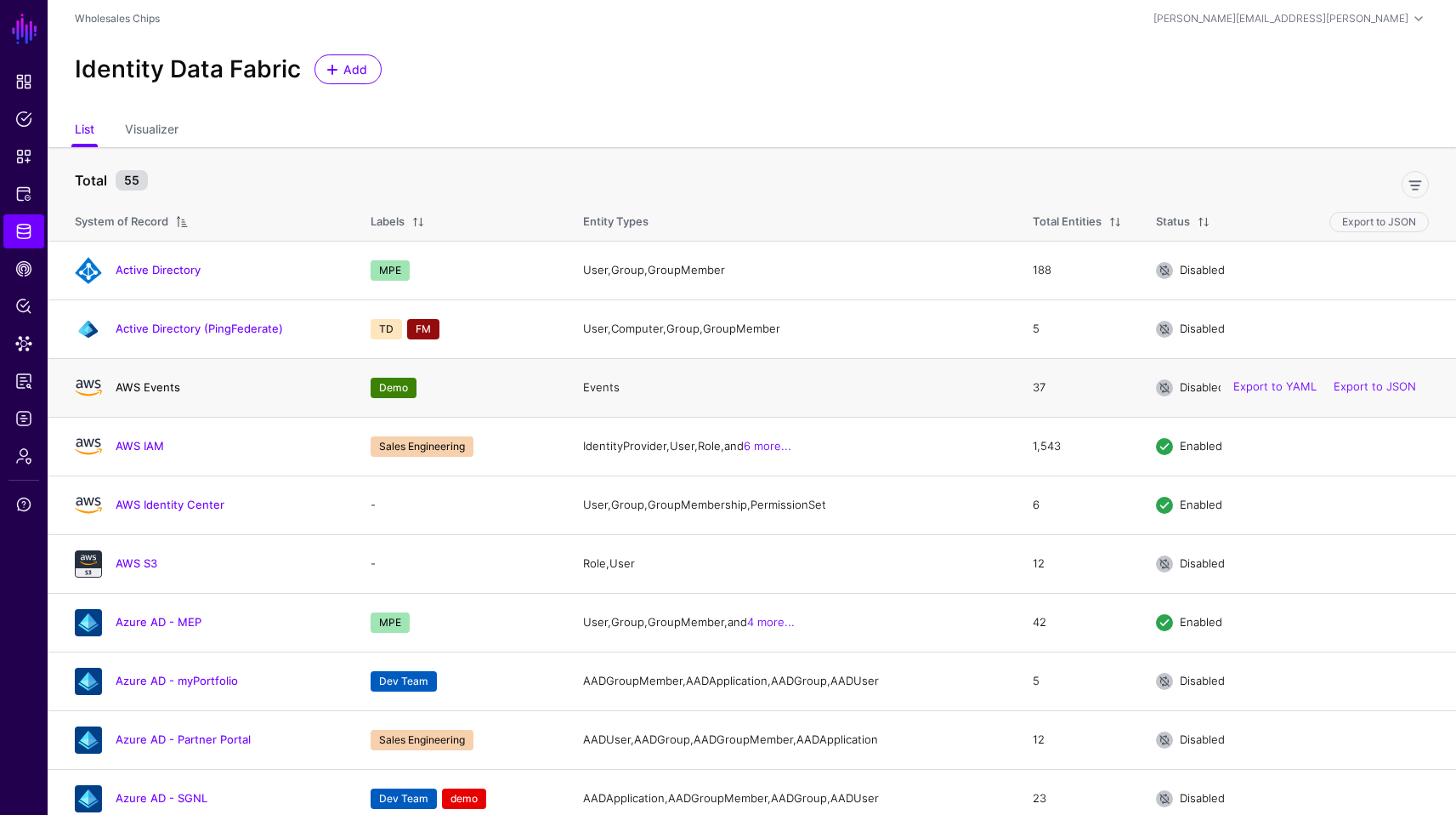
click at [166, 384] on link "AWS Events" at bounding box center [148, 387] width 65 height 13
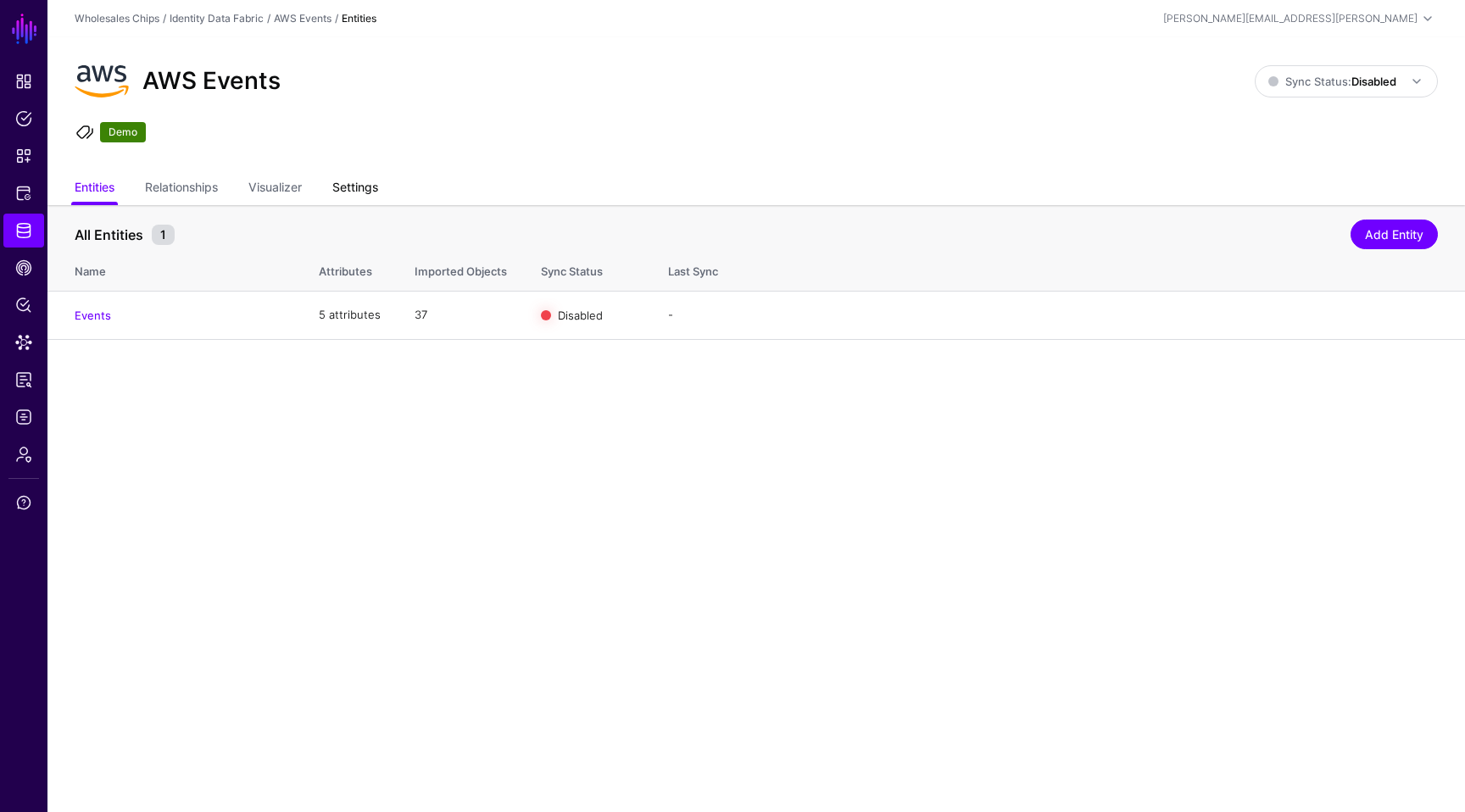
click at [373, 189] on link "Settings" at bounding box center [355, 188] width 46 height 32
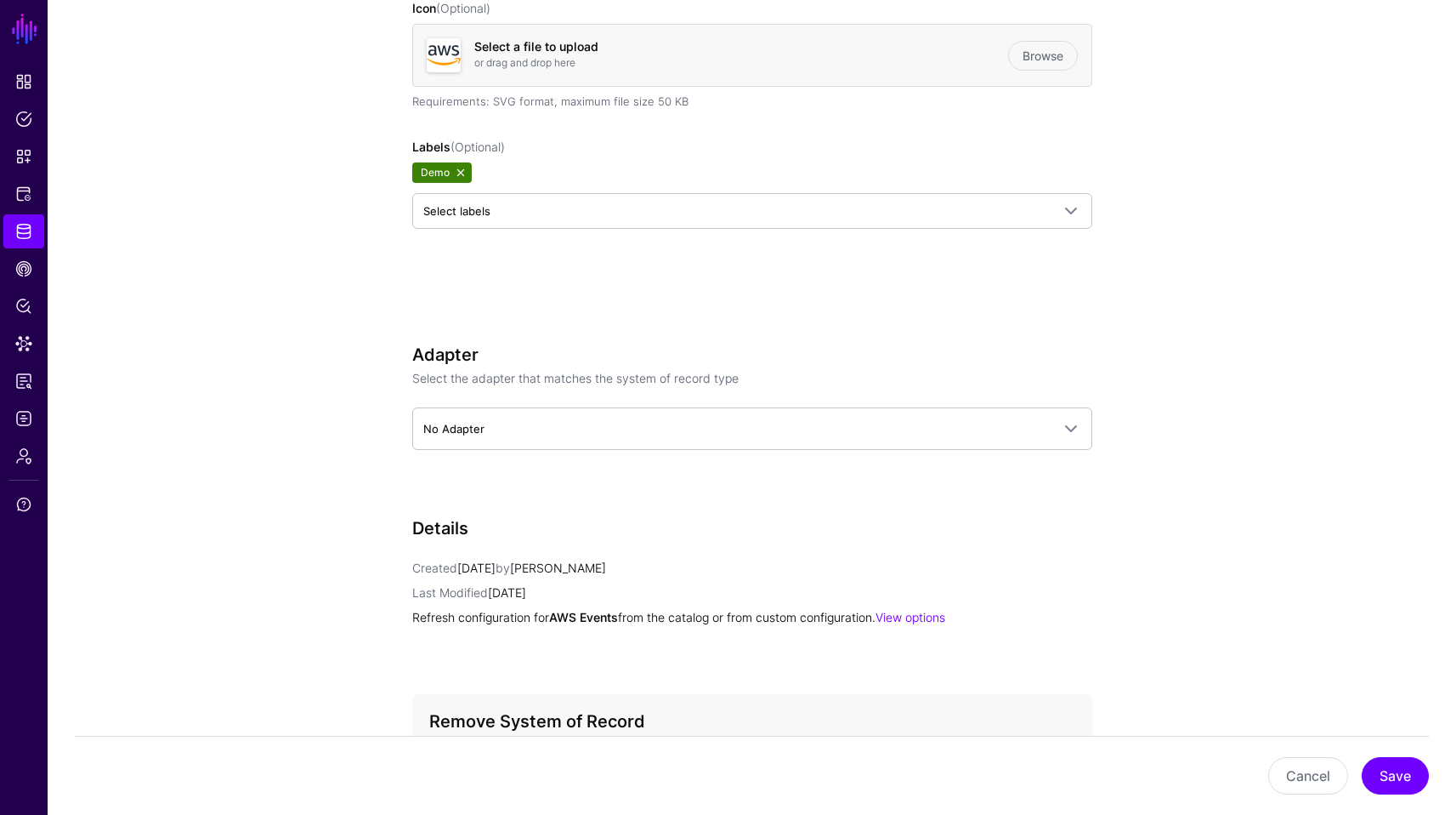
scroll to position [737, 0]
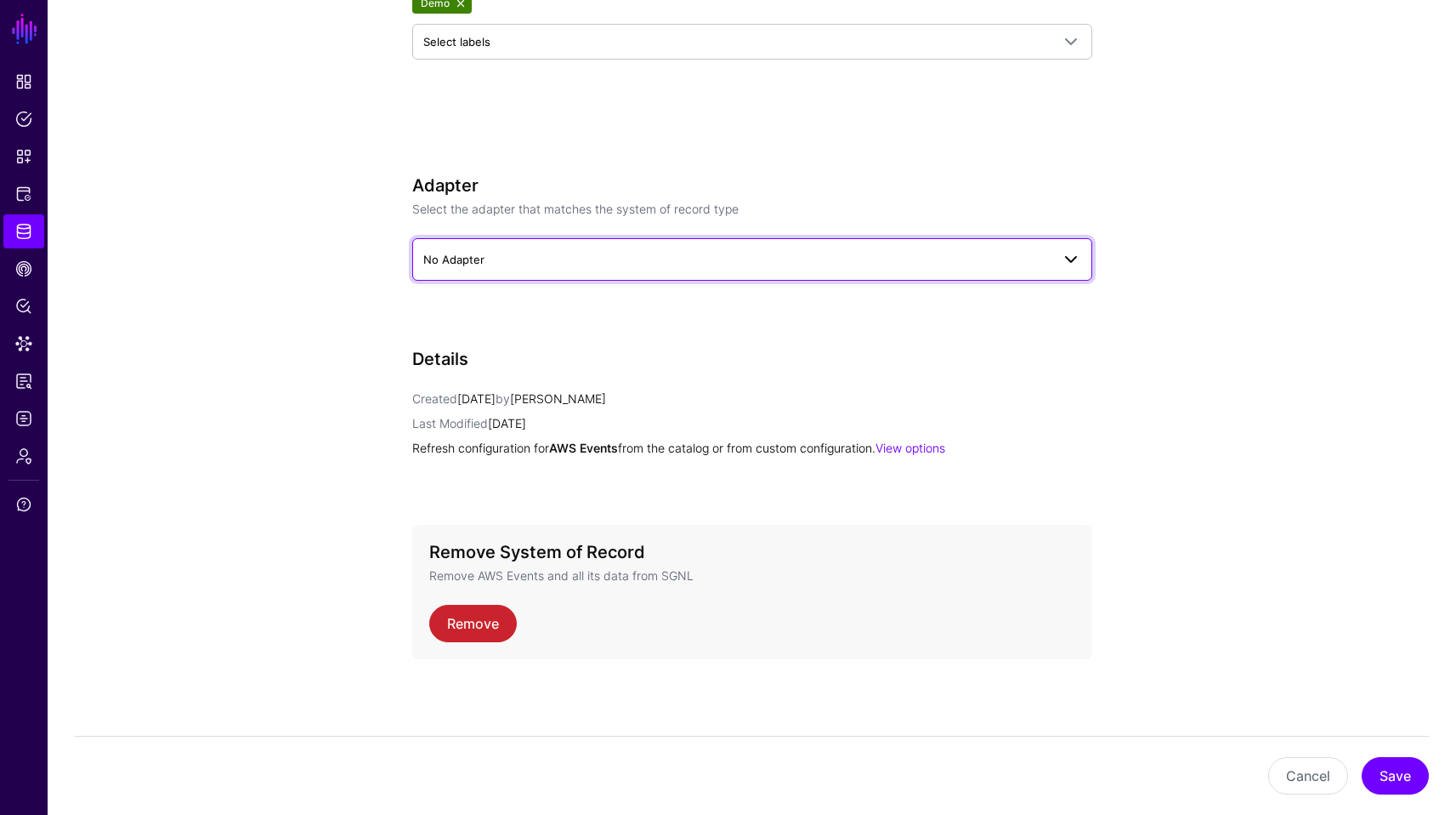
click at [1026, 258] on span "No Adapter" at bounding box center [736, 260] width 627 height 19
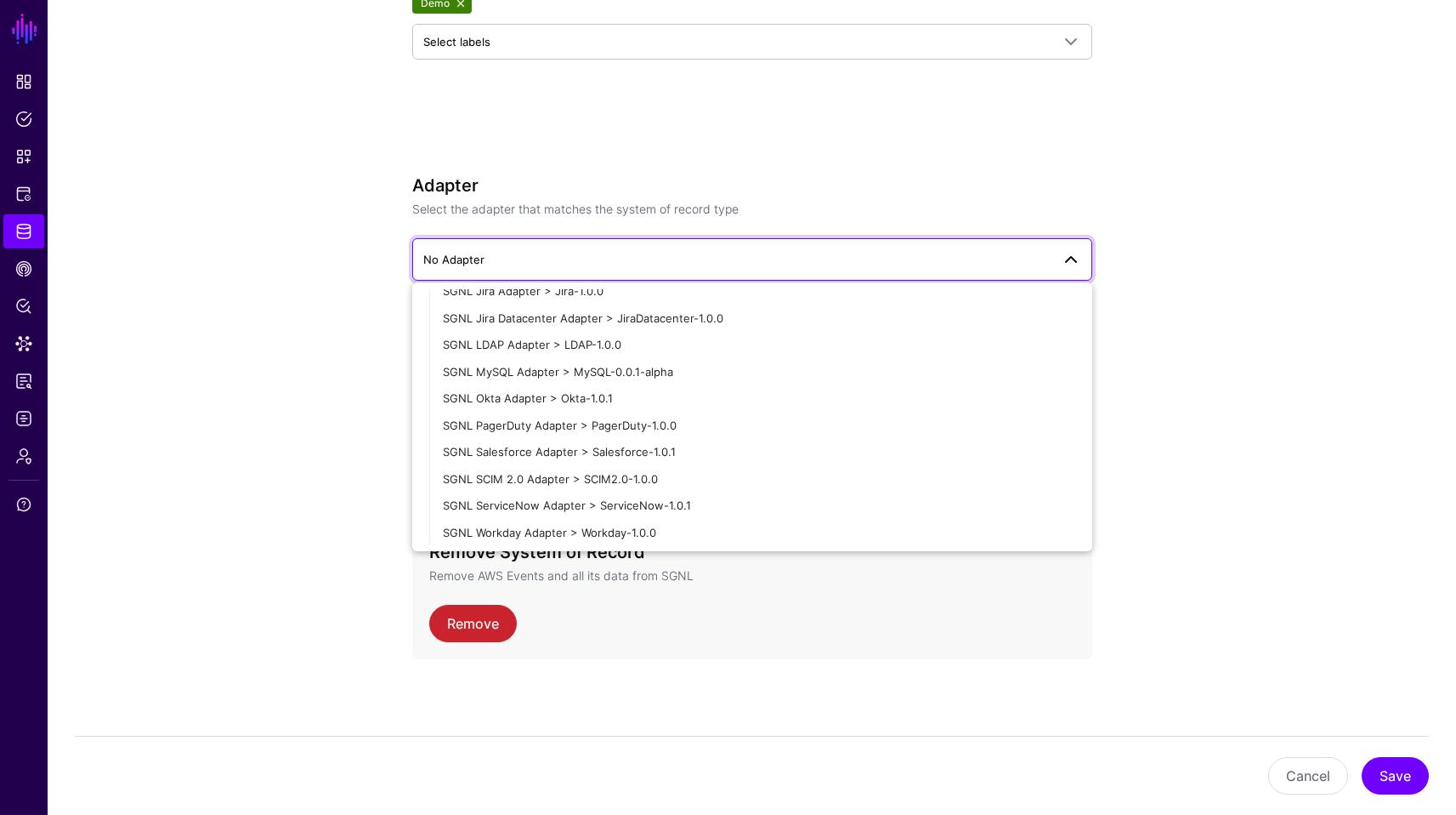
scroll to position [589, 0]
click at [640, 373] on span "SGNL MySQL Adapter > MySQL-0.0.1-alpha" at bounding box center [558, 370] width 230 height 13
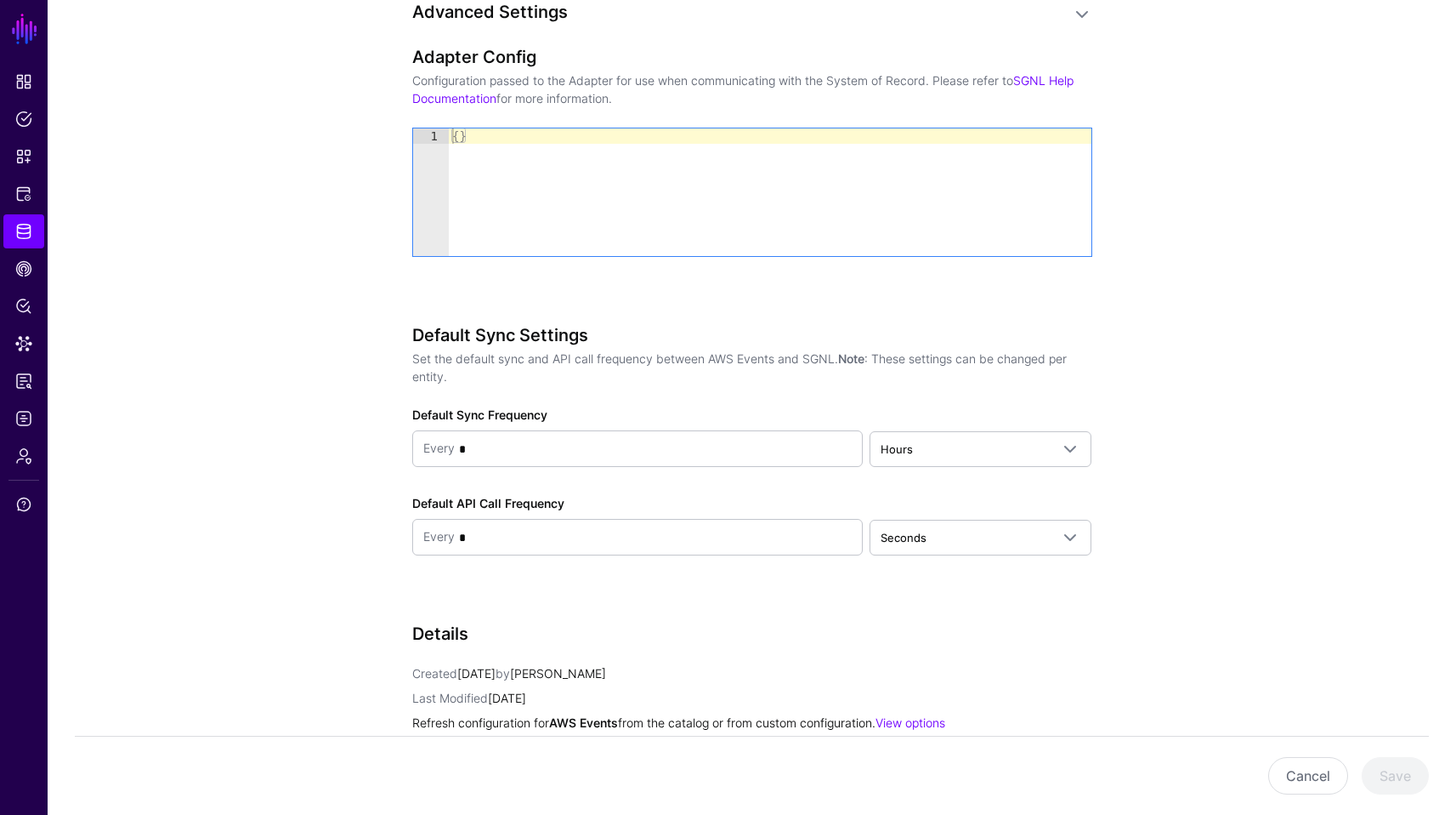
scroll to position [1343, 0]
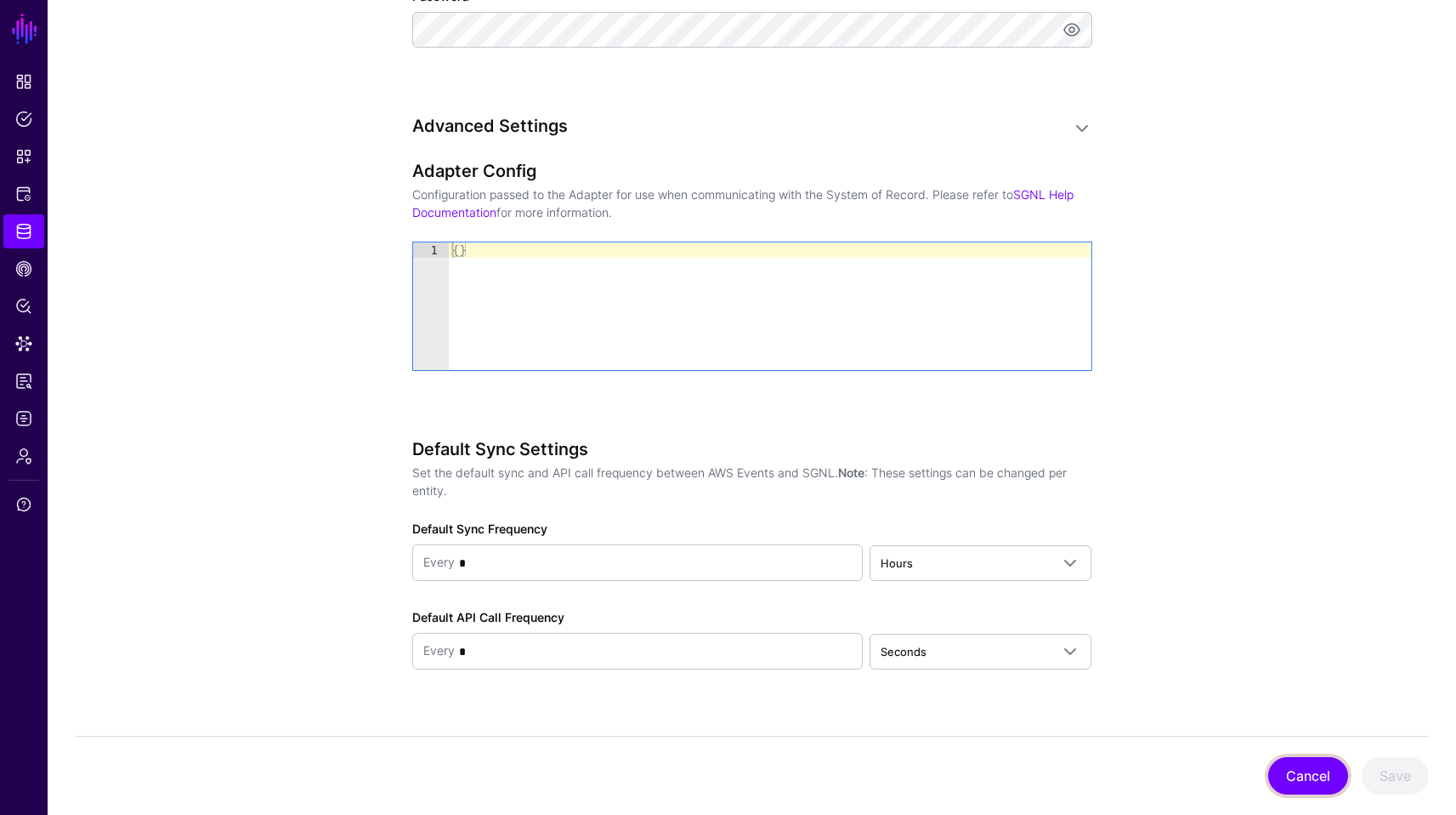
click at [1282, 774] on button "Cancel" at bounding box center [1307, 775] width 80 height 38
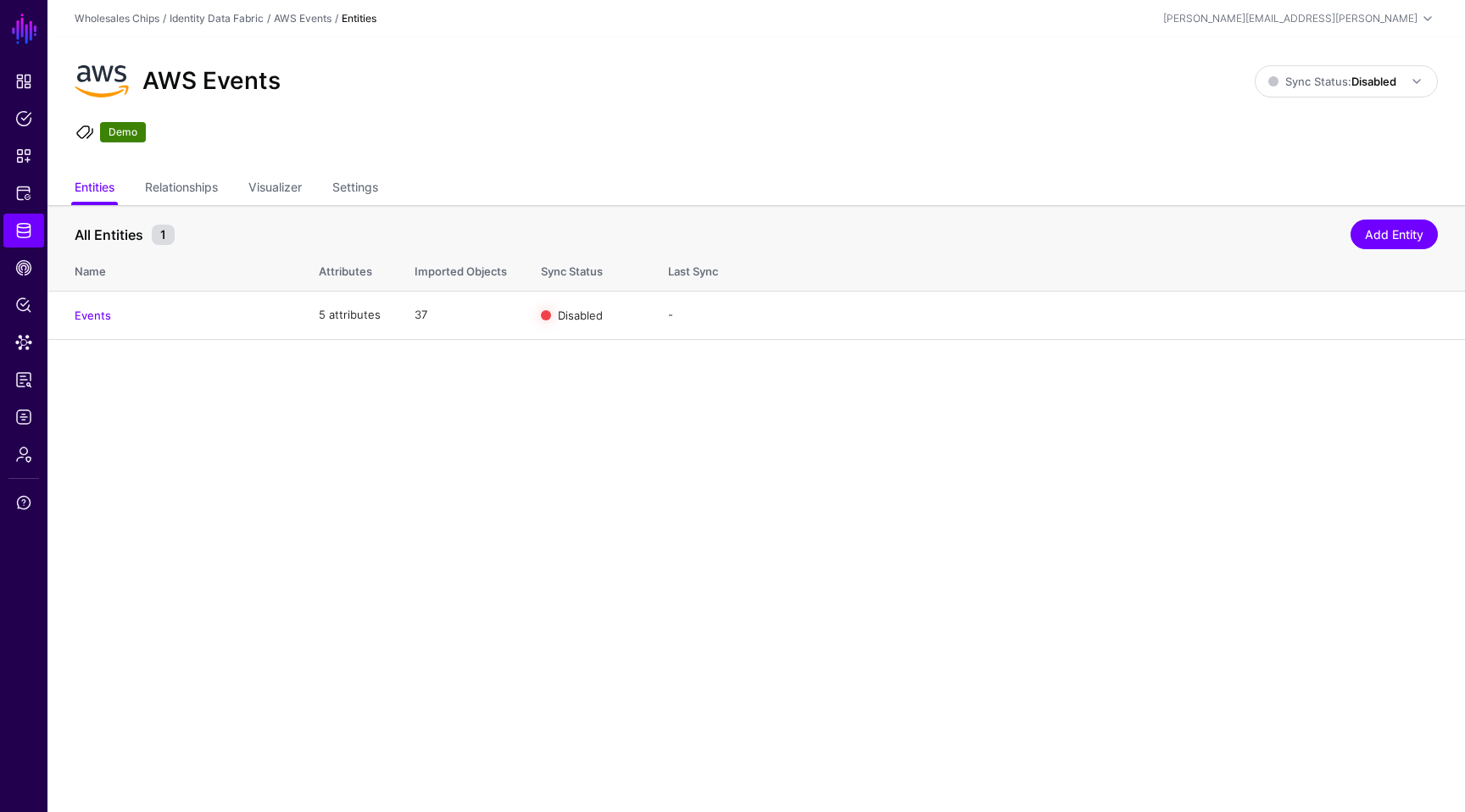
click at [763, 504] on main "SGNL Dashboard Policies Snippets Protected Systems Identity Data Fabric CAEP Hu…" at bounding box center [732, 406] width 1465 height 812
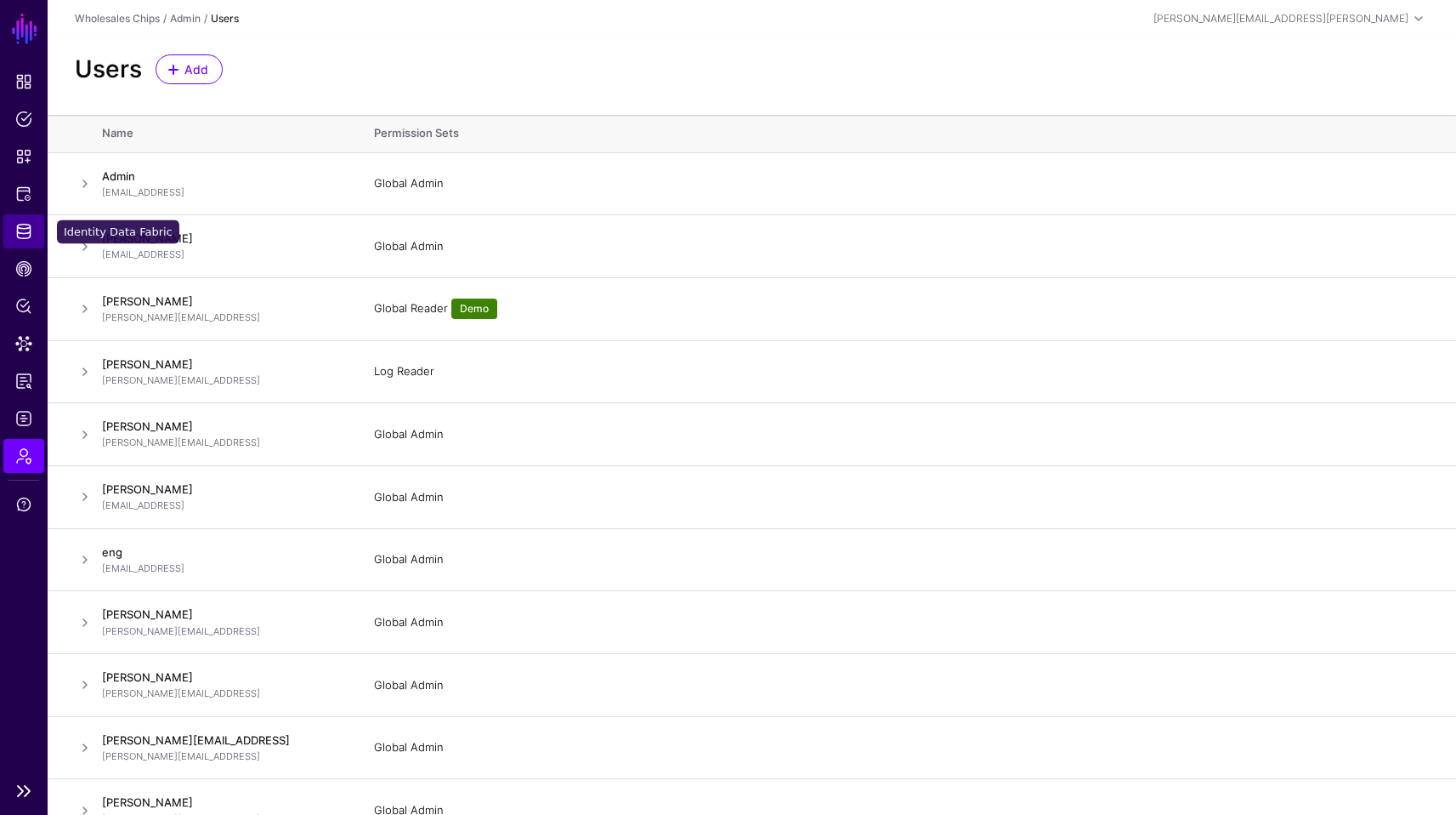
click at [30, 232] on span "Identity Data Fabric" at bounding box center [24, 232] width 17 height 17
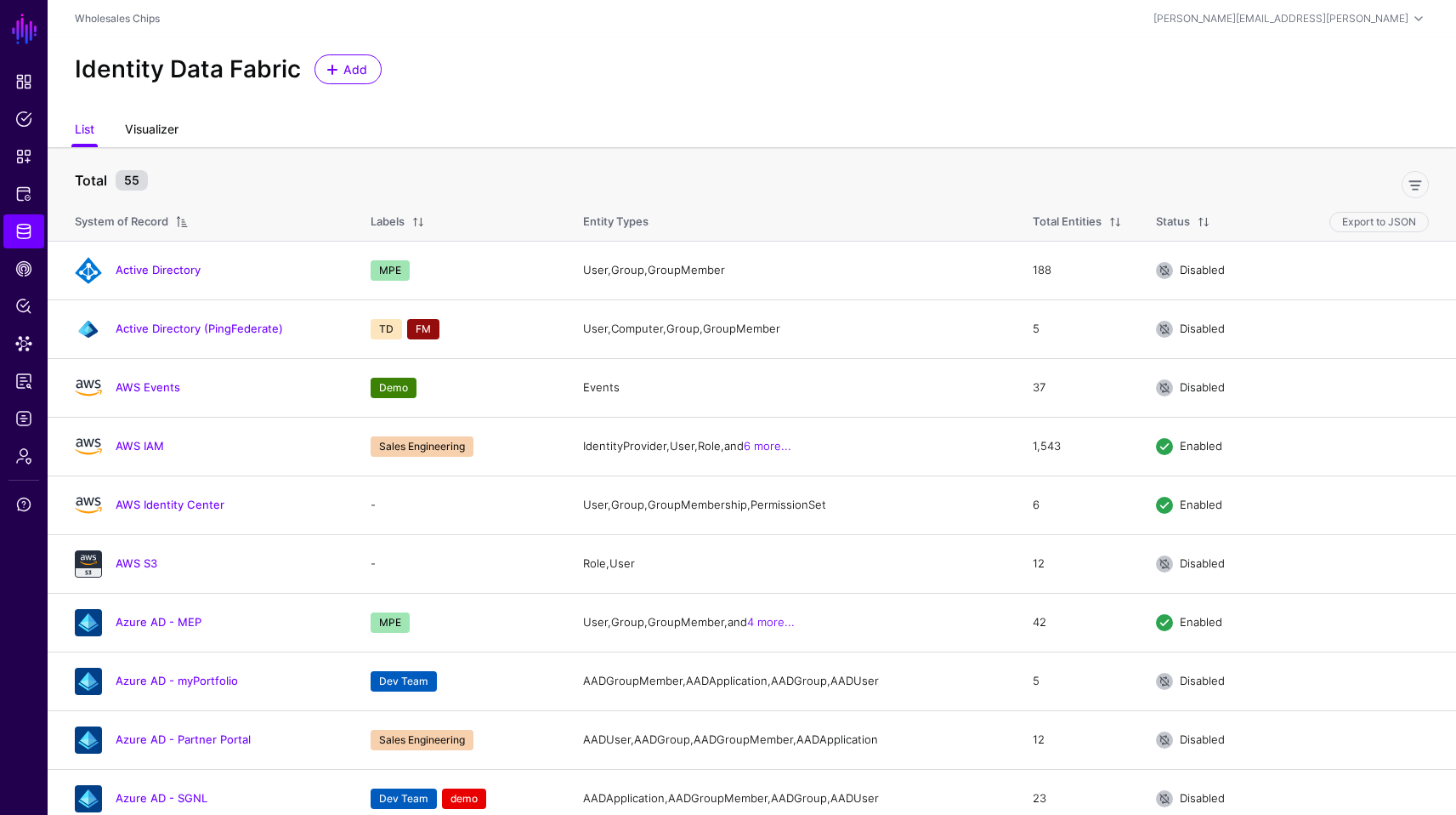
click at [152, 130] on link "Visualizer" at bounding box center [151, 131] width 54 height 32
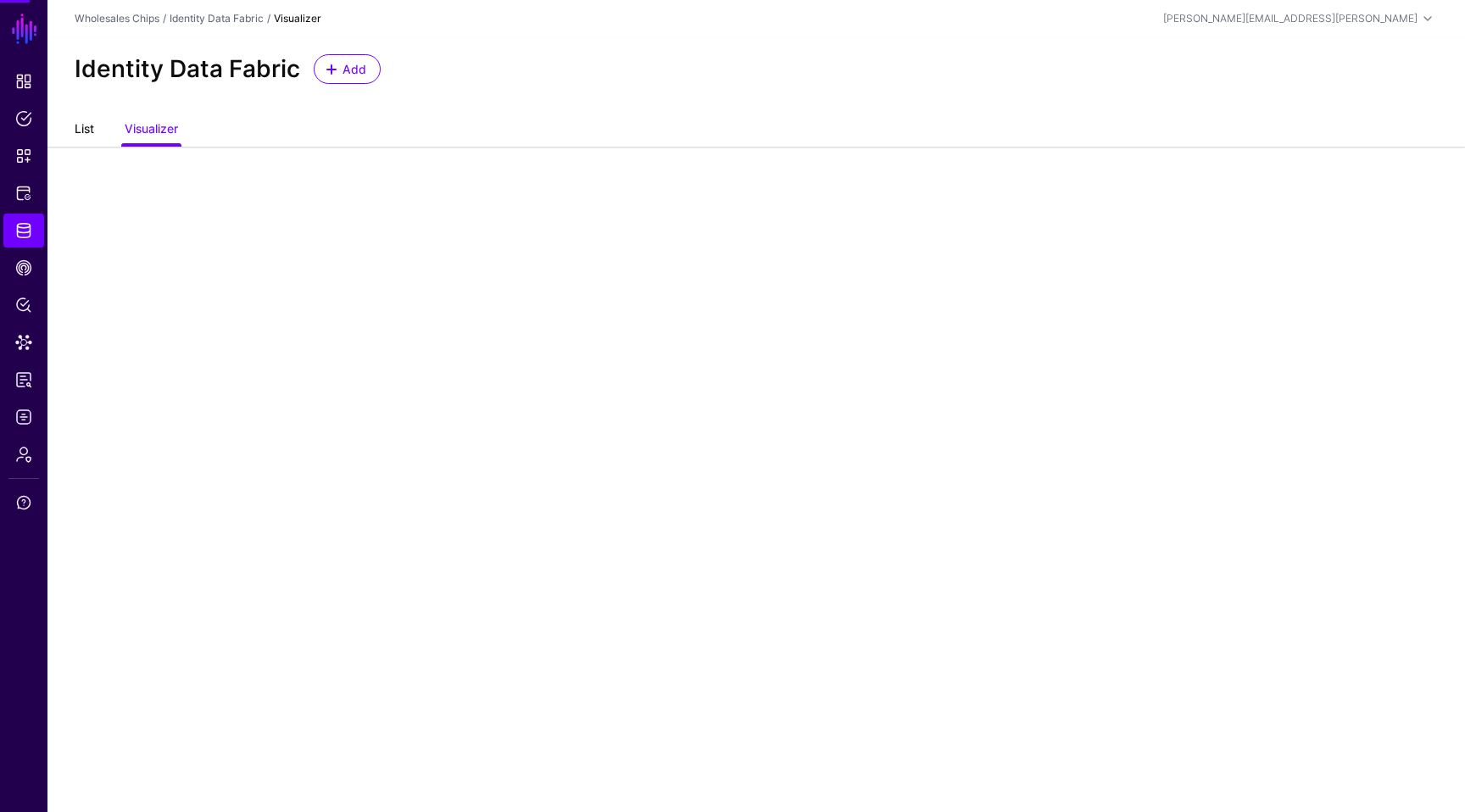
click at [92, 133] on link "List" at bounding box center [84, 130] width 20 height 32
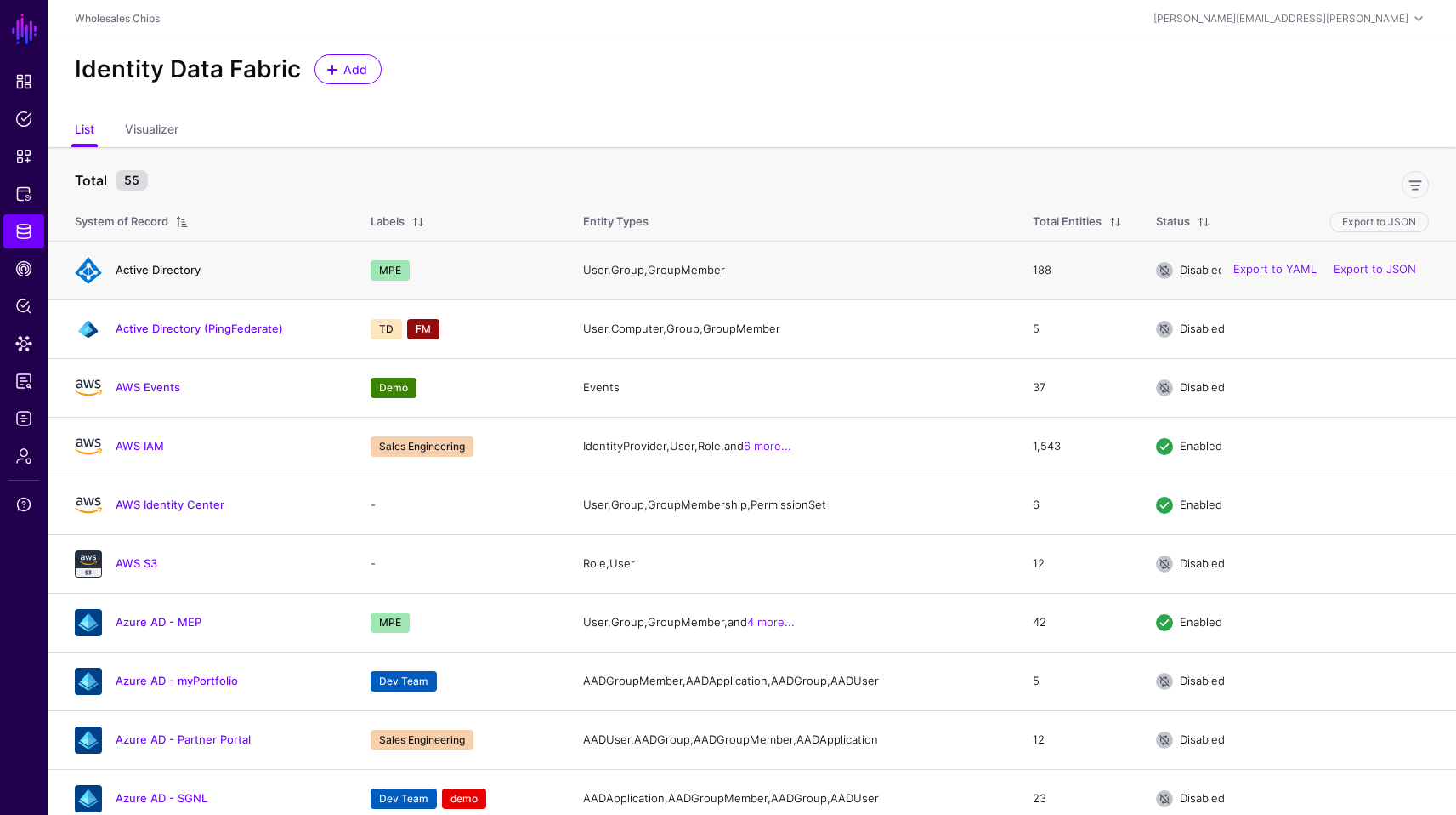
click at [182, 264] on link "Active Directory" at bounding box center [158, 269] width 85 height 13
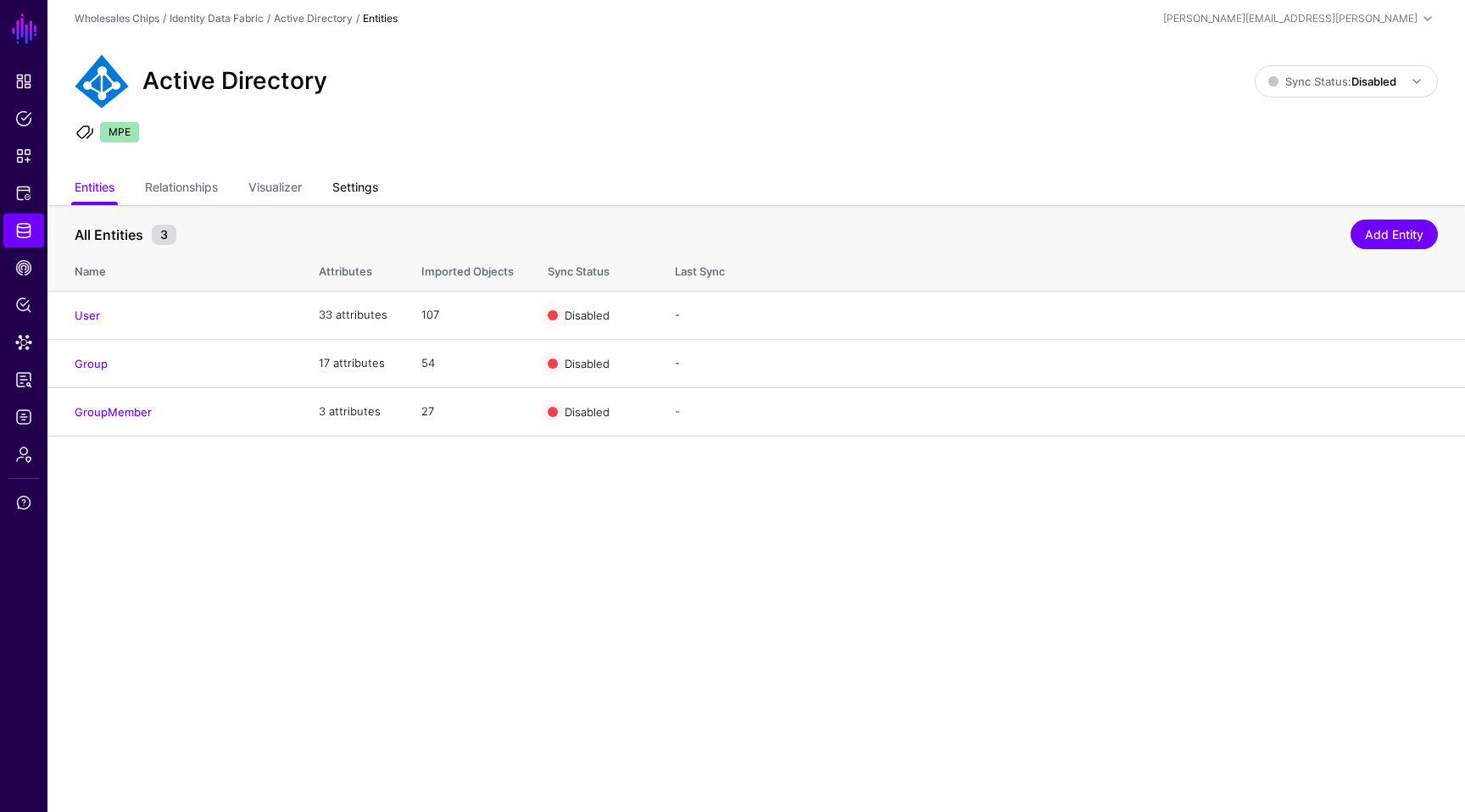
click at [352, 180] on link "Settings" at bounding box center [355, 188] width 46 height 32
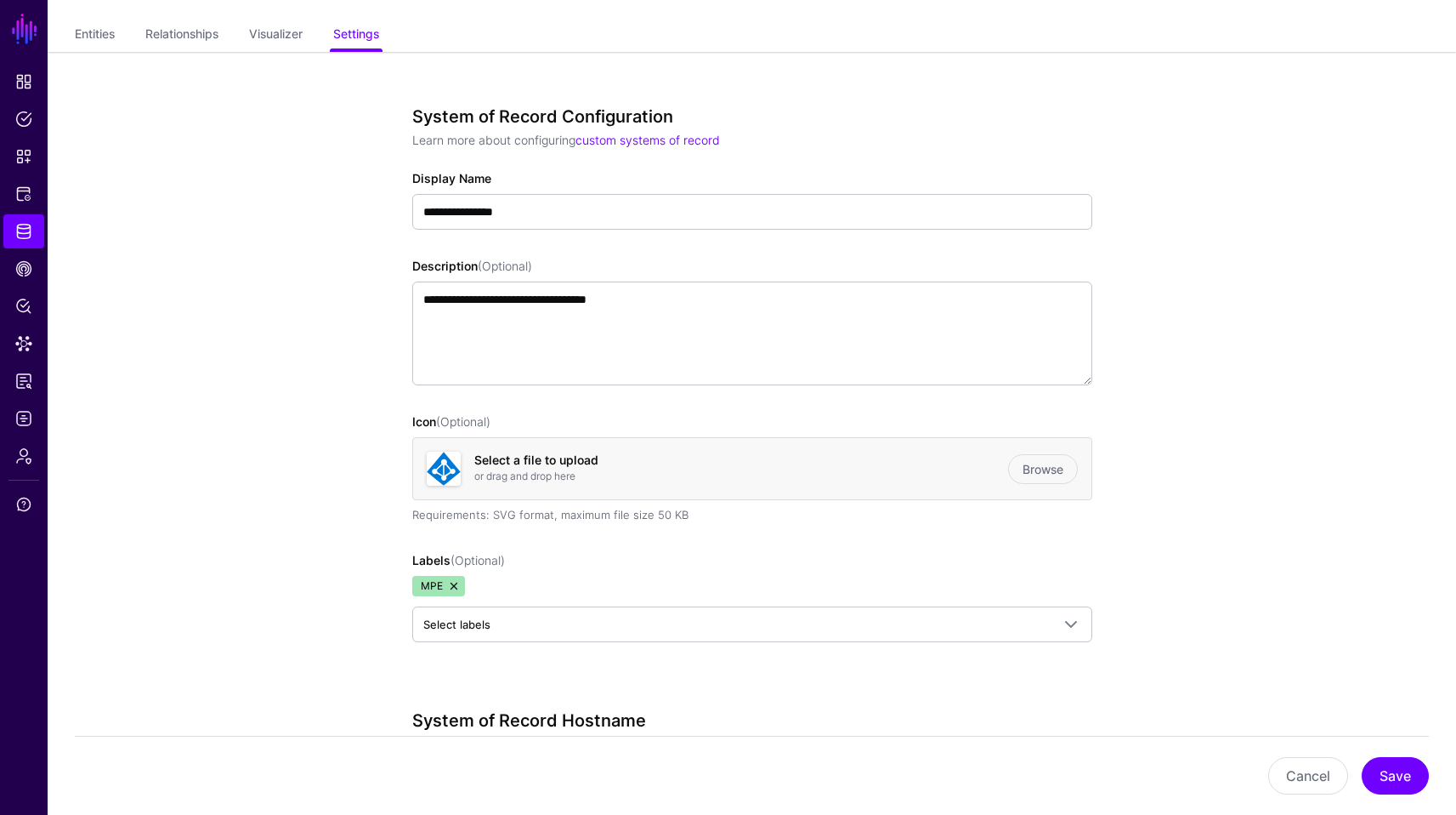
scroll to position [152, 0]
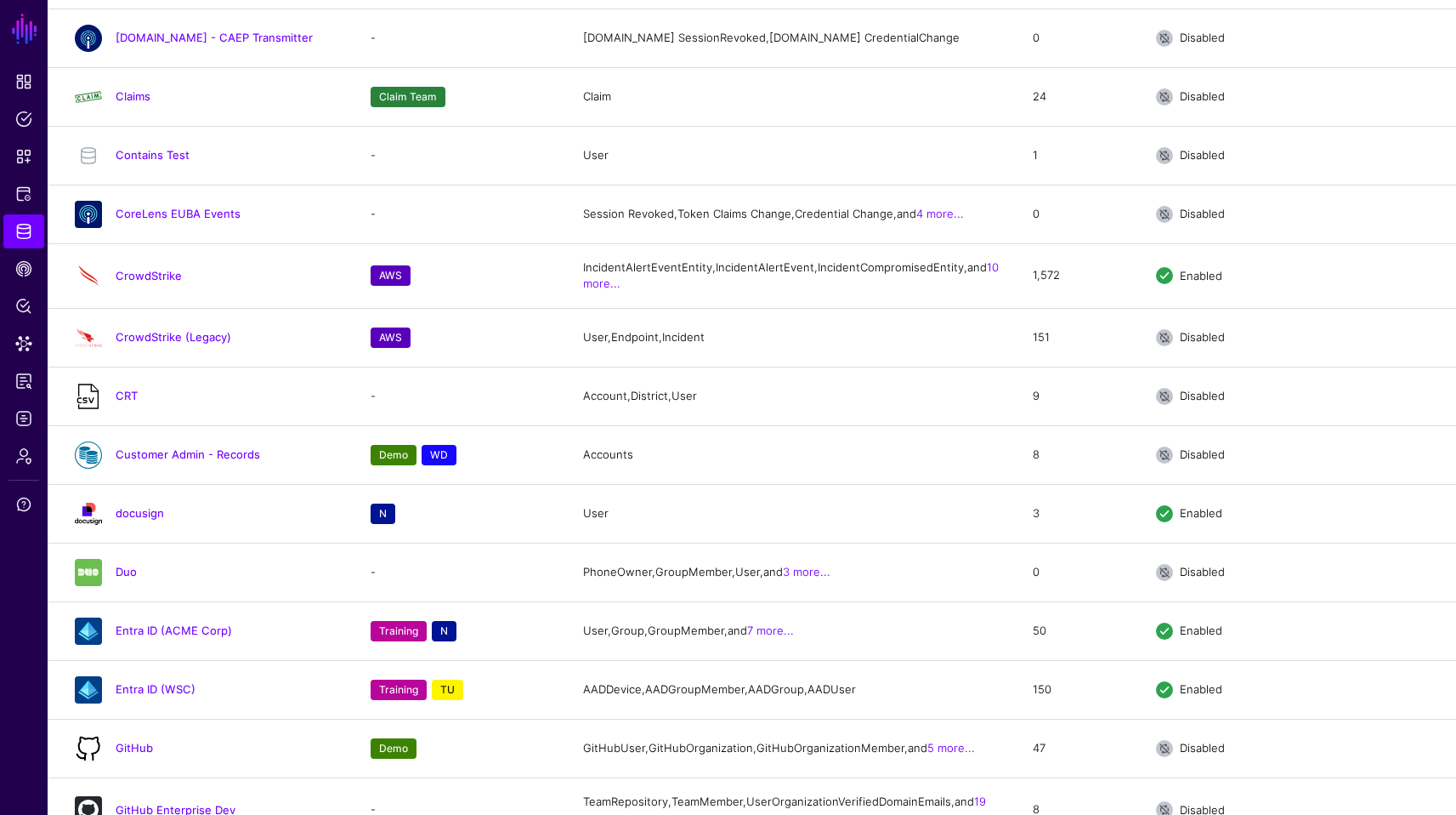
scroll to position [1147, 0]
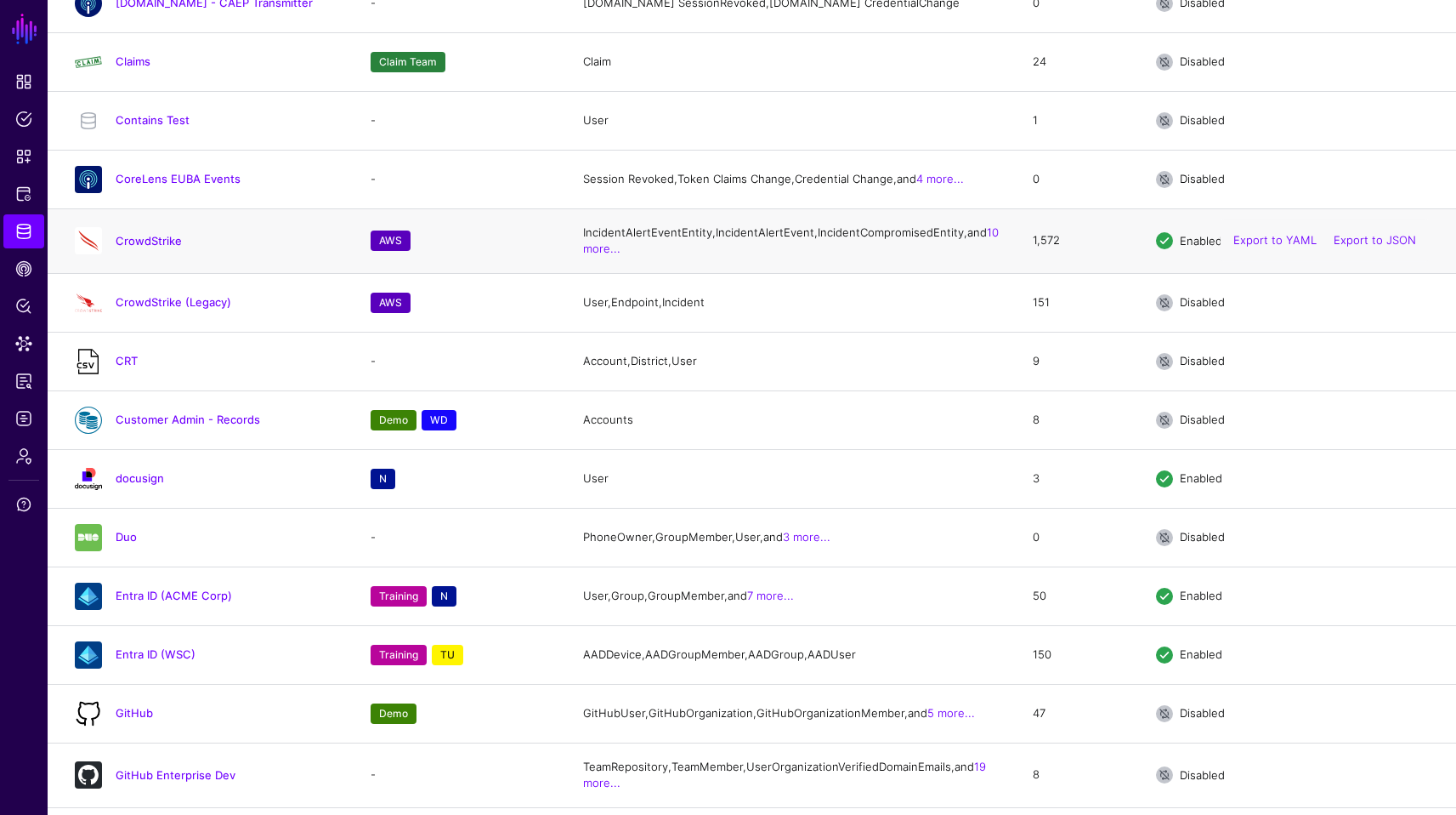
click at [190, 254] on div "CrowdStrike" at bounding box center [205, 240] width 276 height 27
click at [155, 248] on link "CrowdStrike" at bounding box center [149, 241] width 66 height 13
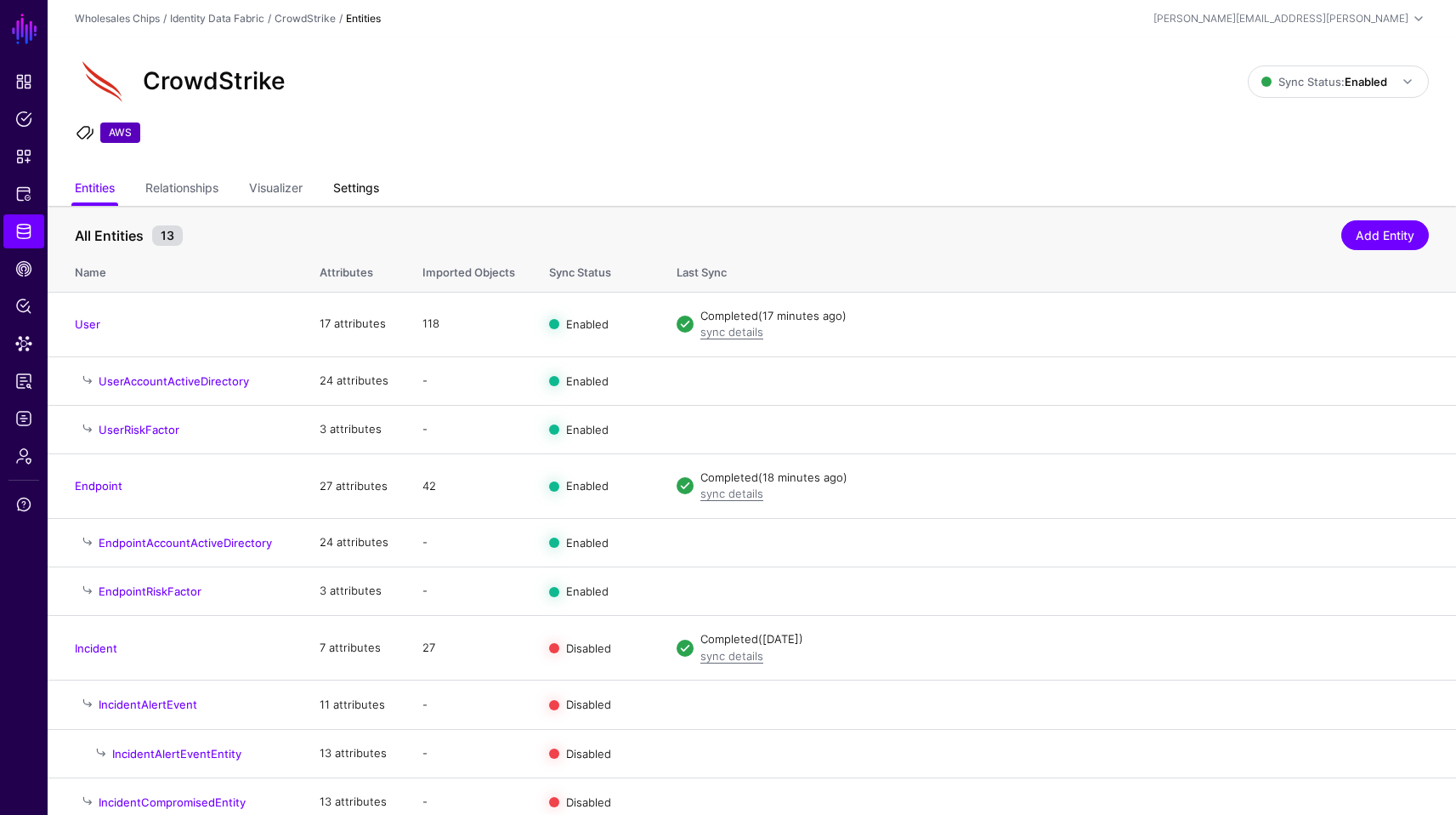
click at [365, 174] on link "Settings" at bounding box center [356, 189] width 46 height 32
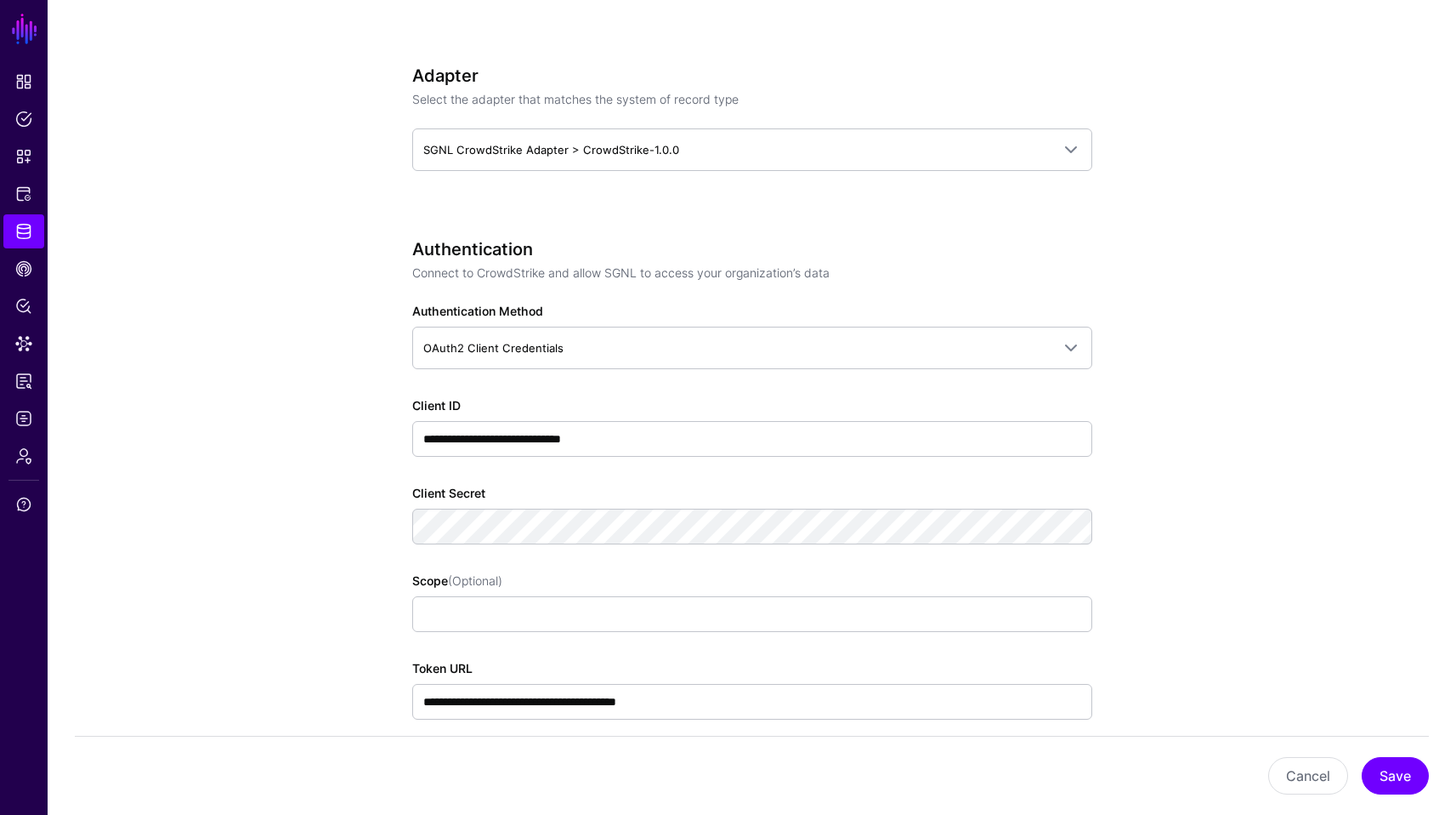
scroll to position [970, 0]
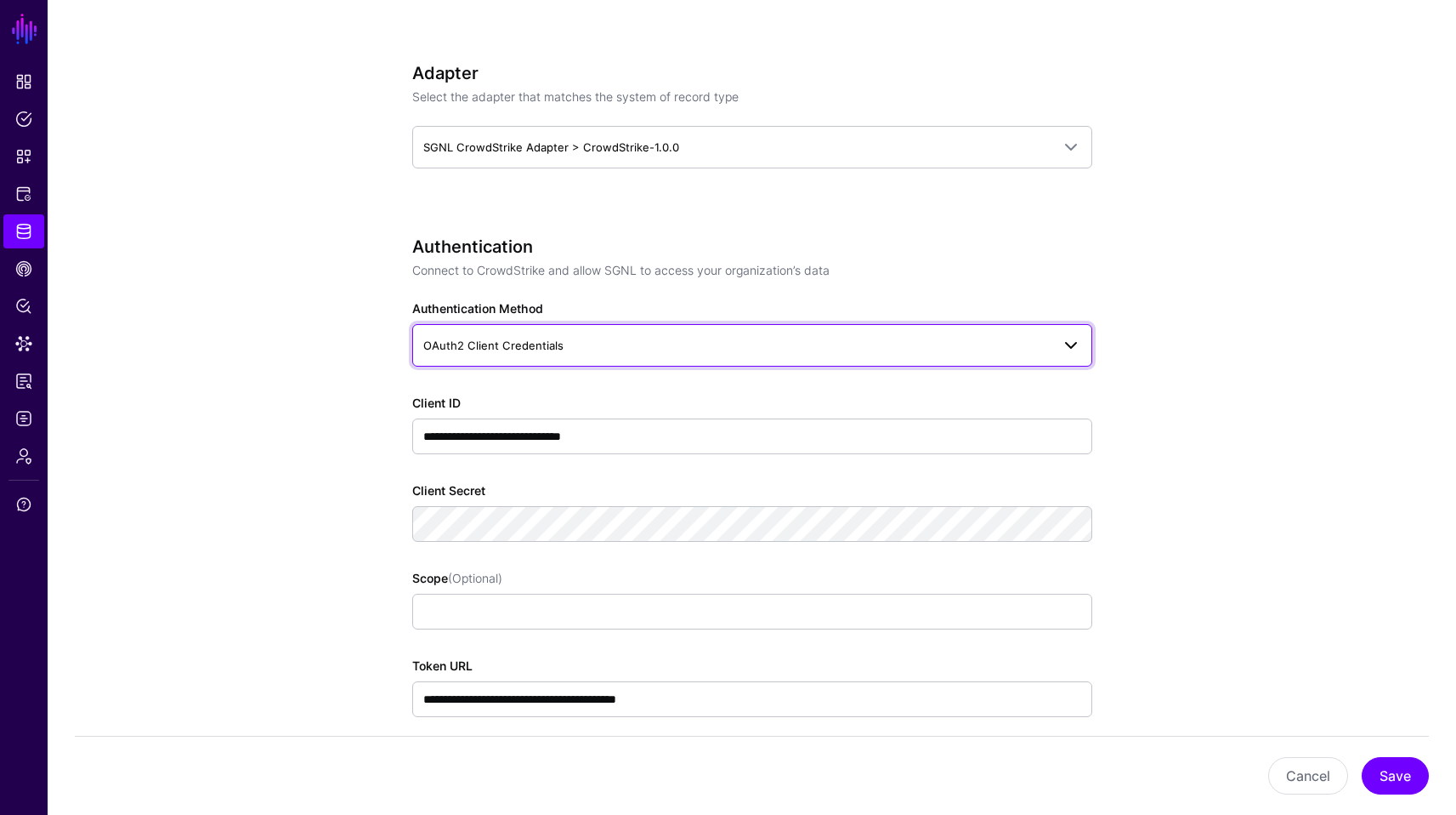
click at [1082, 345] on link "OAuth2 Client Credentials" at bounding box center [752, 344] width 680 height 42
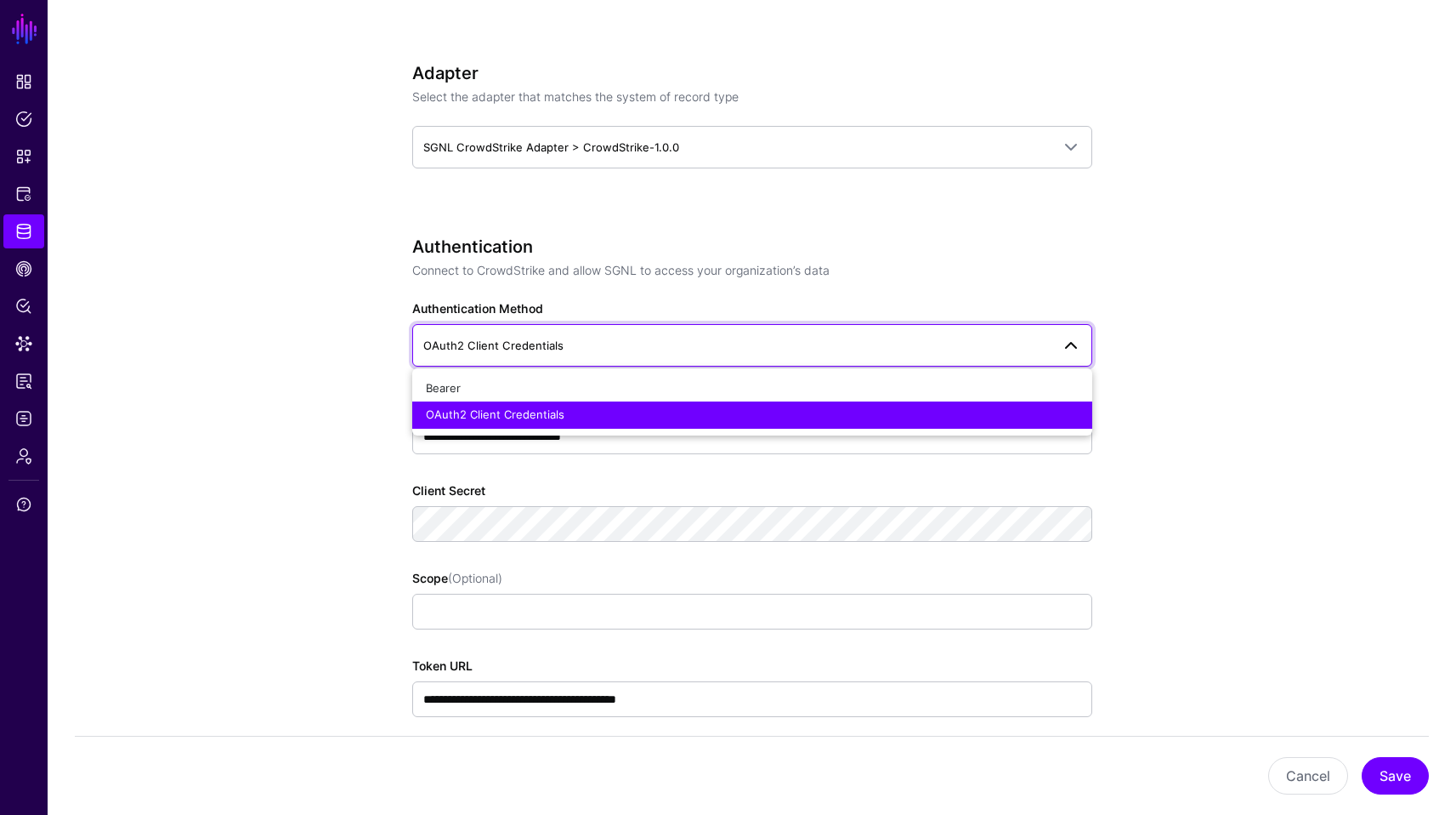
click at [1082, 345] on link "OAuth2 Client Credentials" at bounding box center [752, 344] width 680 height 42
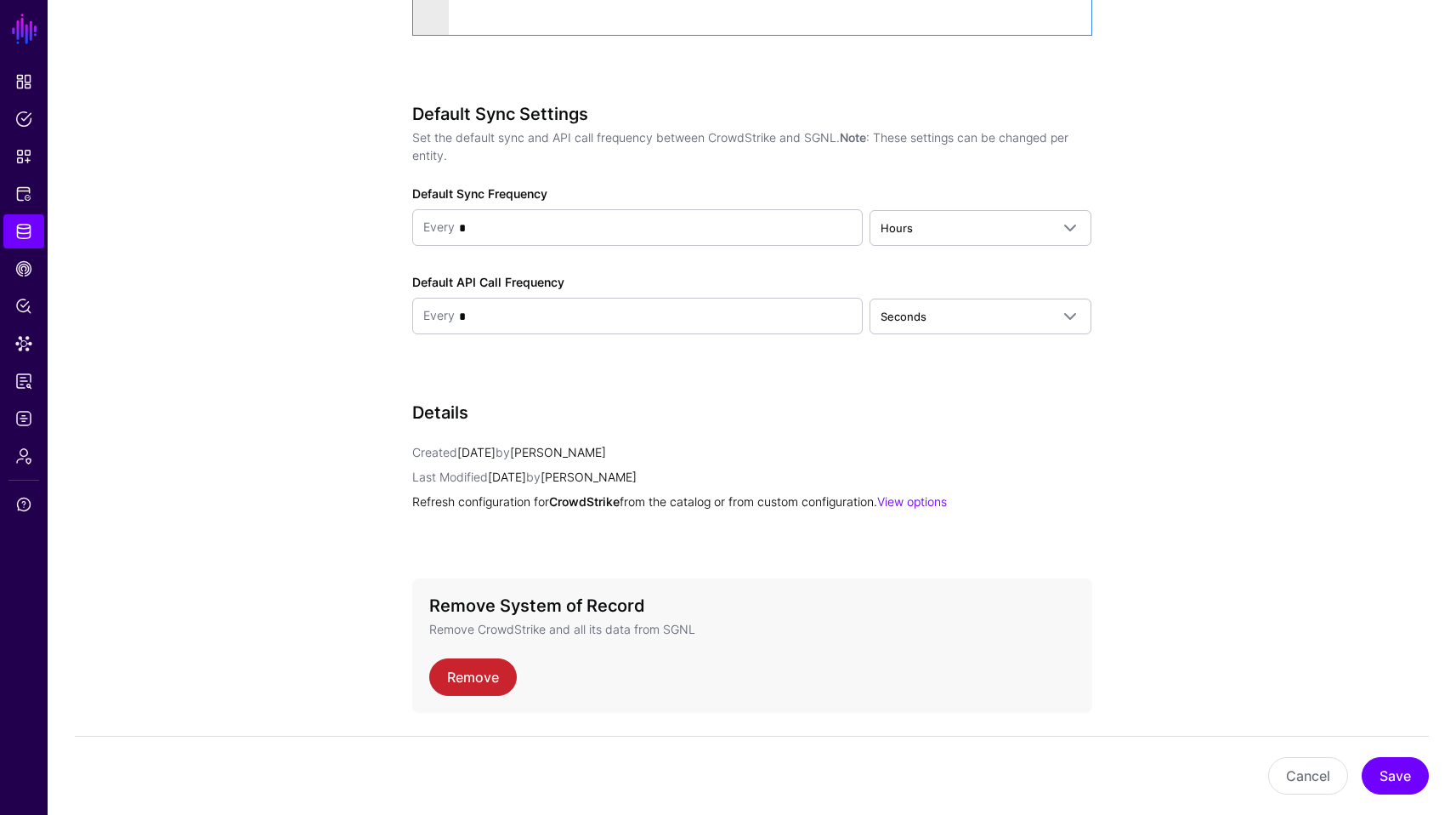
scroll to position [2209, 0]
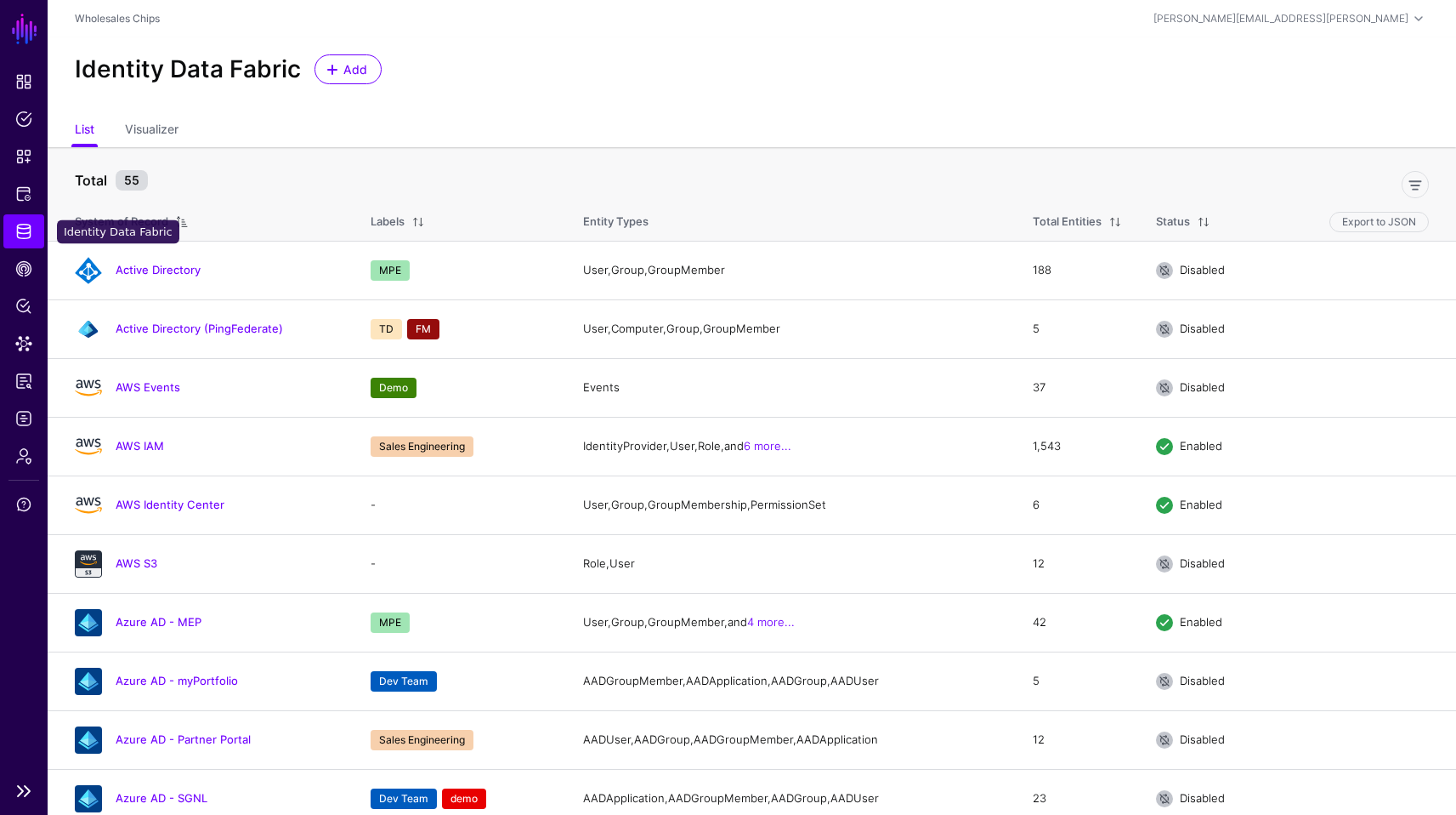
click at [36, 241] on link "Identity Data Fabric" at bounding box center [24, 232] width 40 height 34
click at [309, 198] on div at bounding box center [795, 181] width 1281 height 34
click at [1425, 182] on link at bounding box center [1415, 184] width 27 height 27
click at [185, 184] on input "text" at bounding box center [149, 180] width 148 height 32
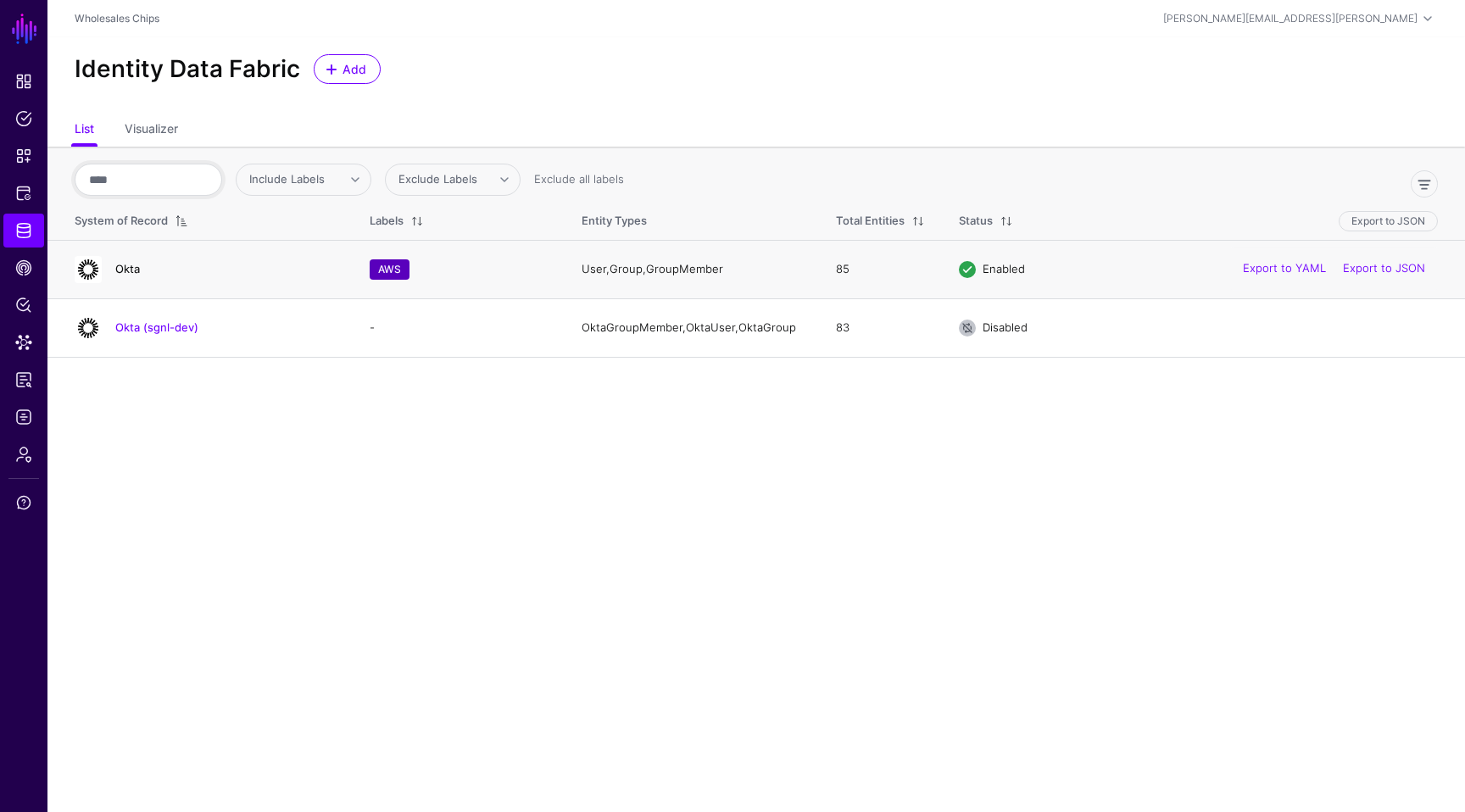
type input "****"
click at [126, 270] on link "Okta" at bounding box center [128, 268] width 24 height 13
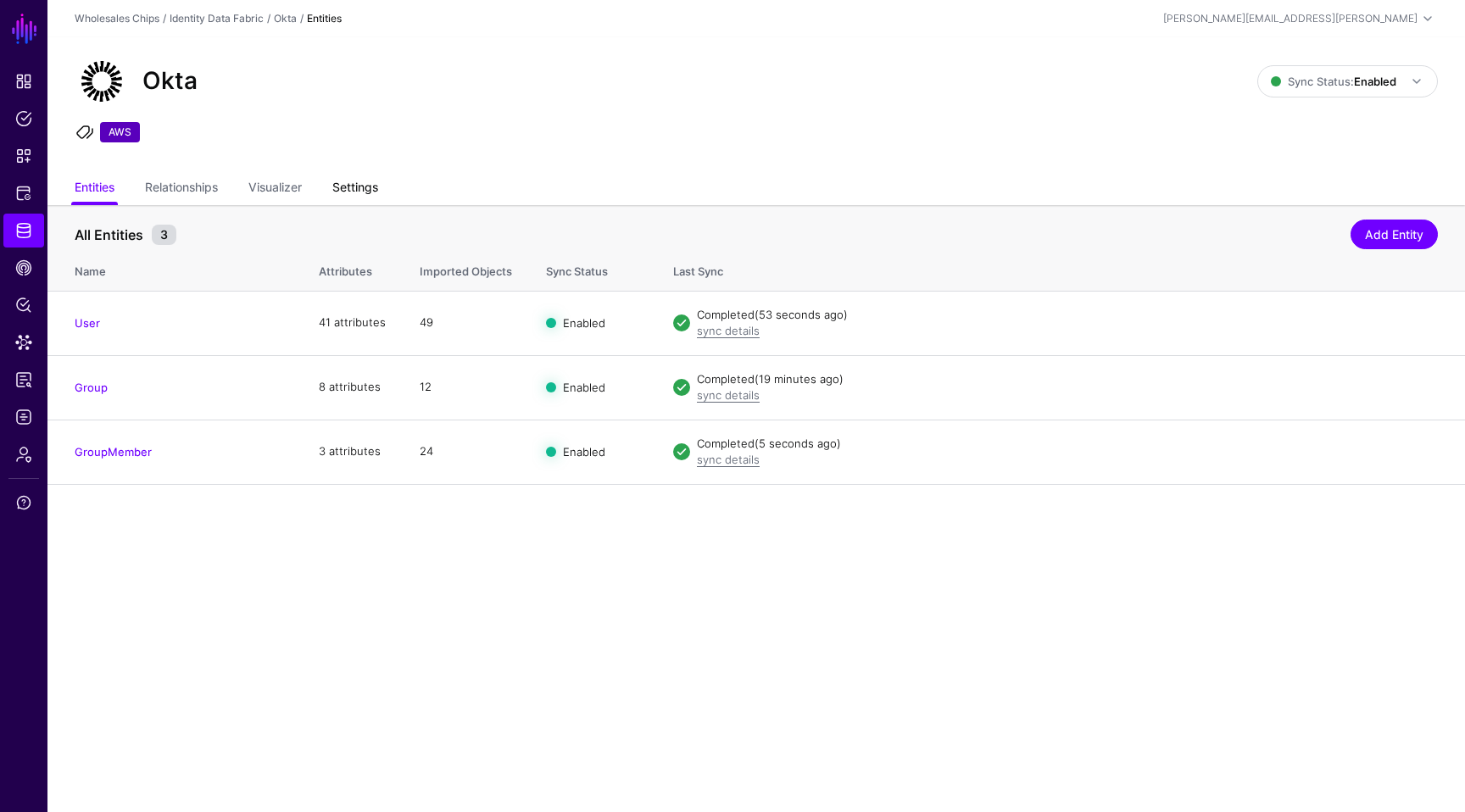
click at [361, 184] on link "Settings" at bounding box center [355, 188] width 46 height 32
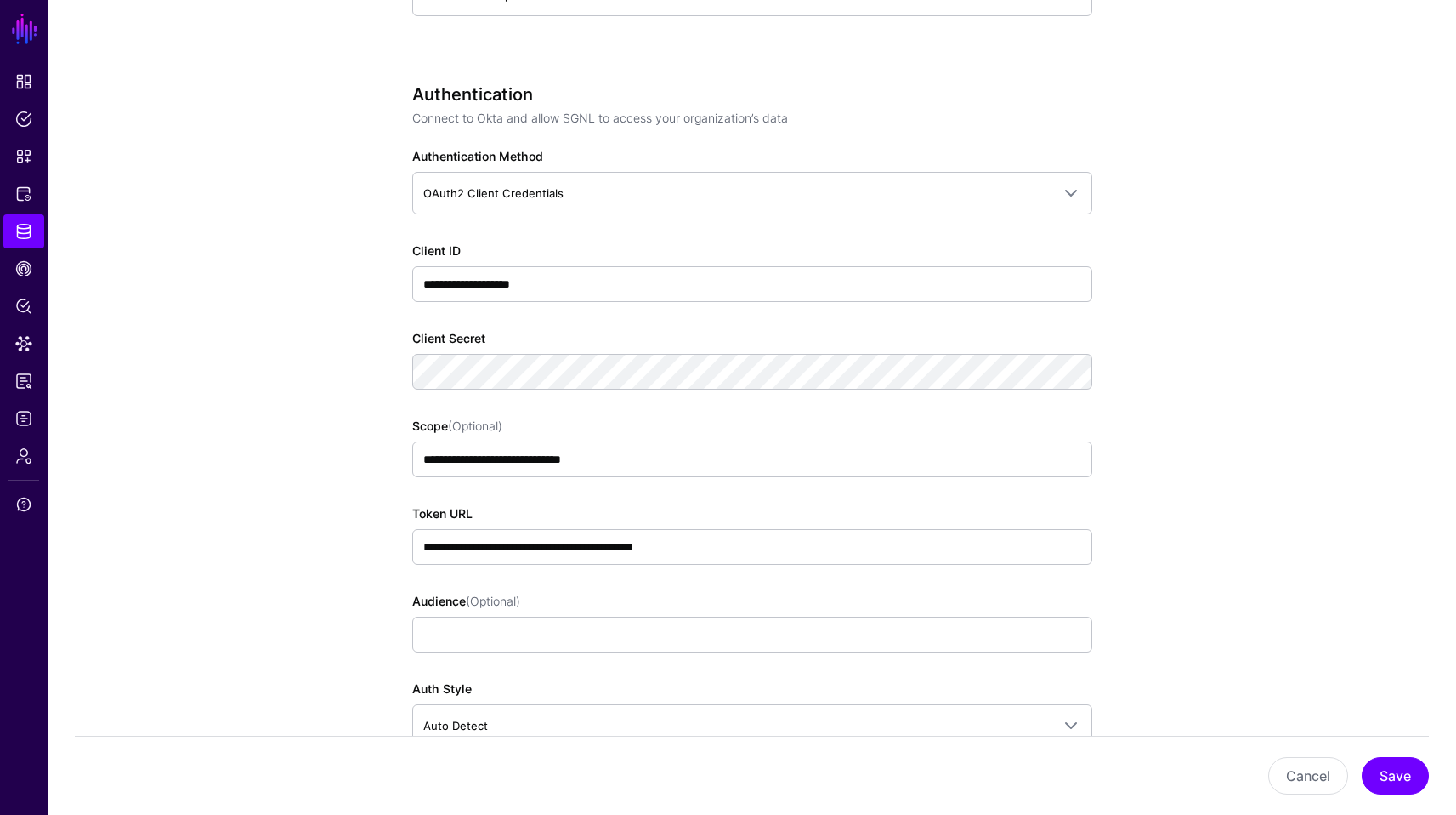
scroll to position [1125, 0]
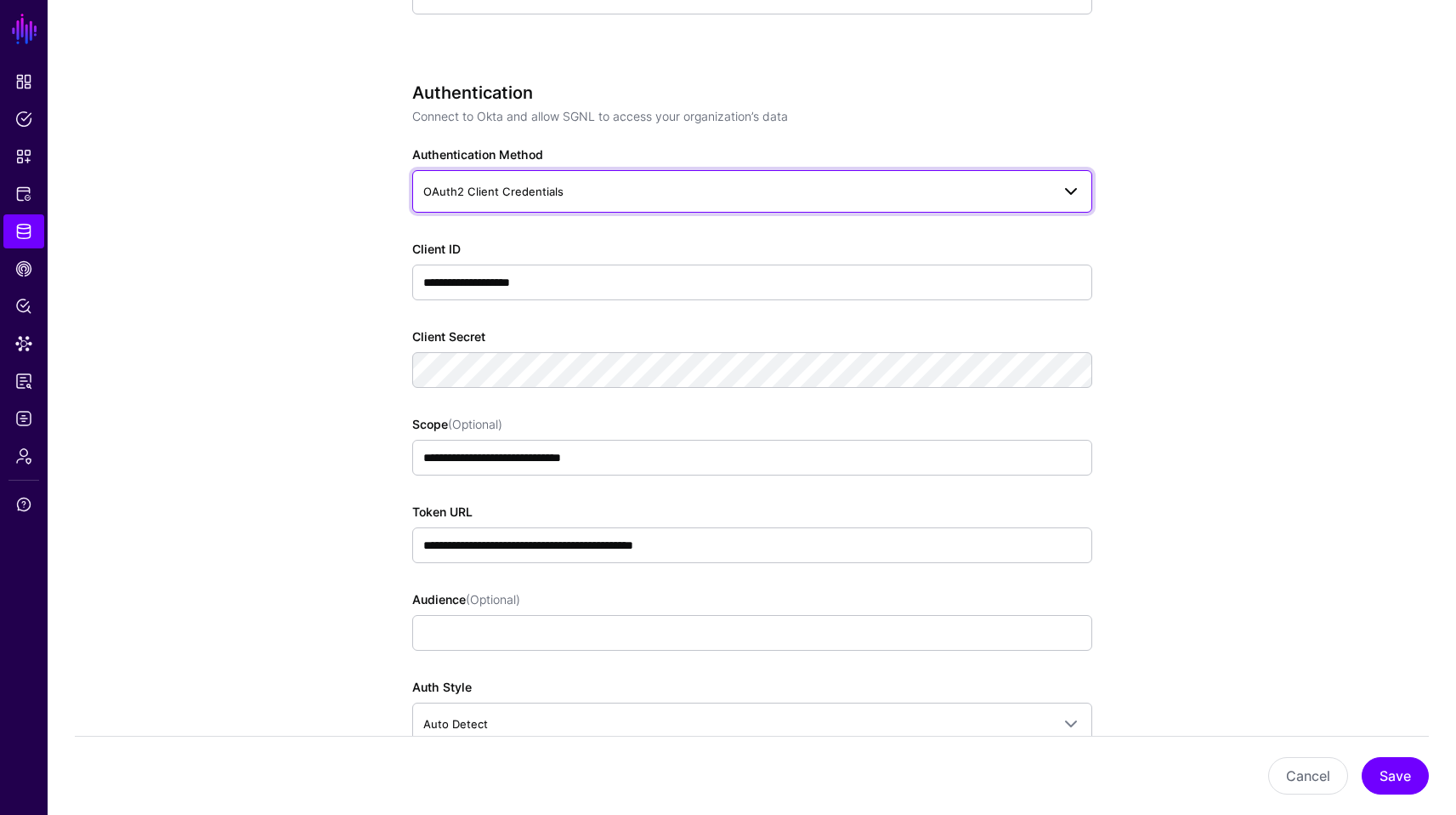
click at [1082, 203] on link "OAuth2 Client Credentials" at bounding box center [752, 191] width 680 height 42
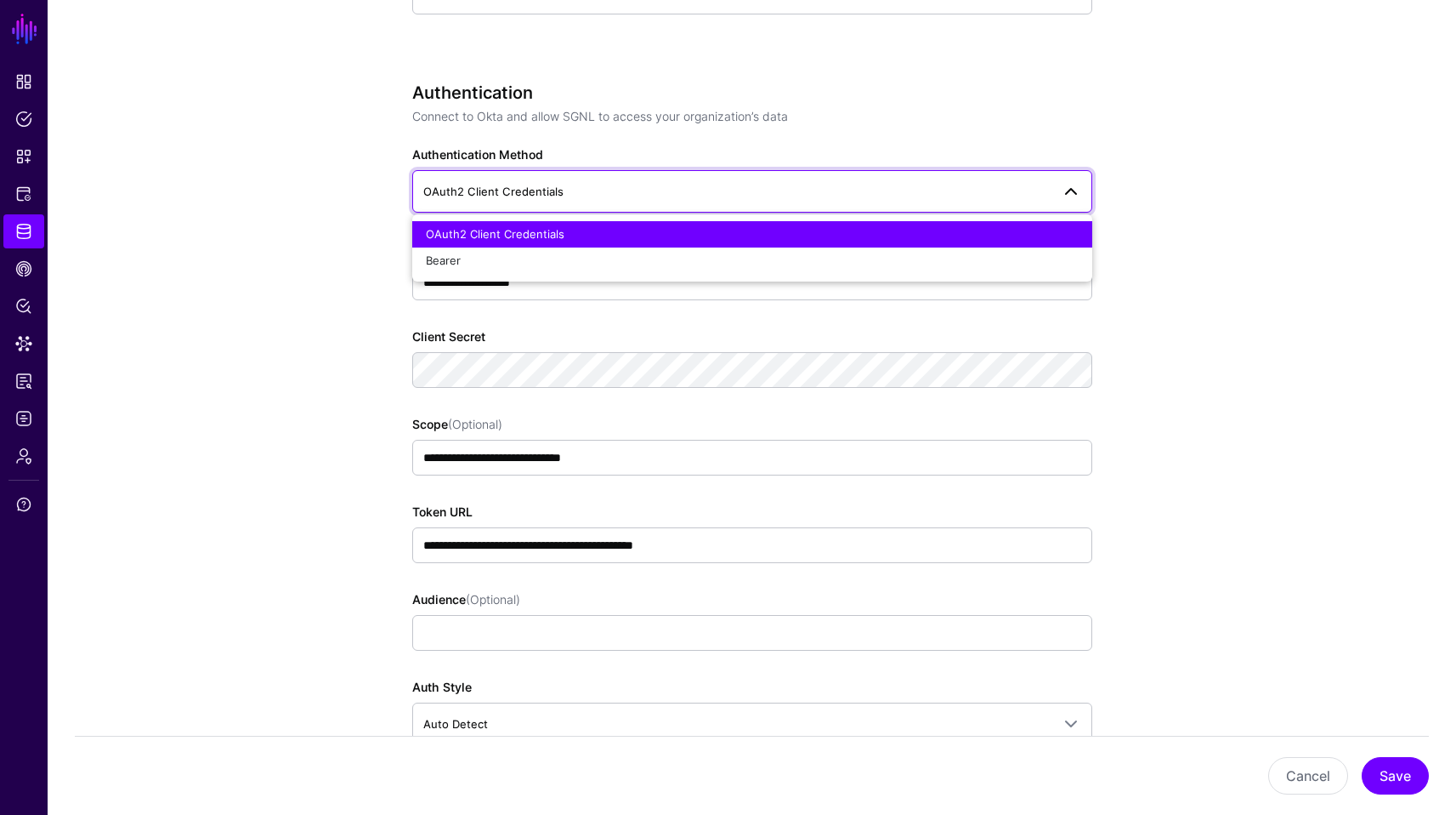
click at [1082, 203] on link "OAuth2 Client Credentials" at bounding box center [752, 191] width 680 height 42
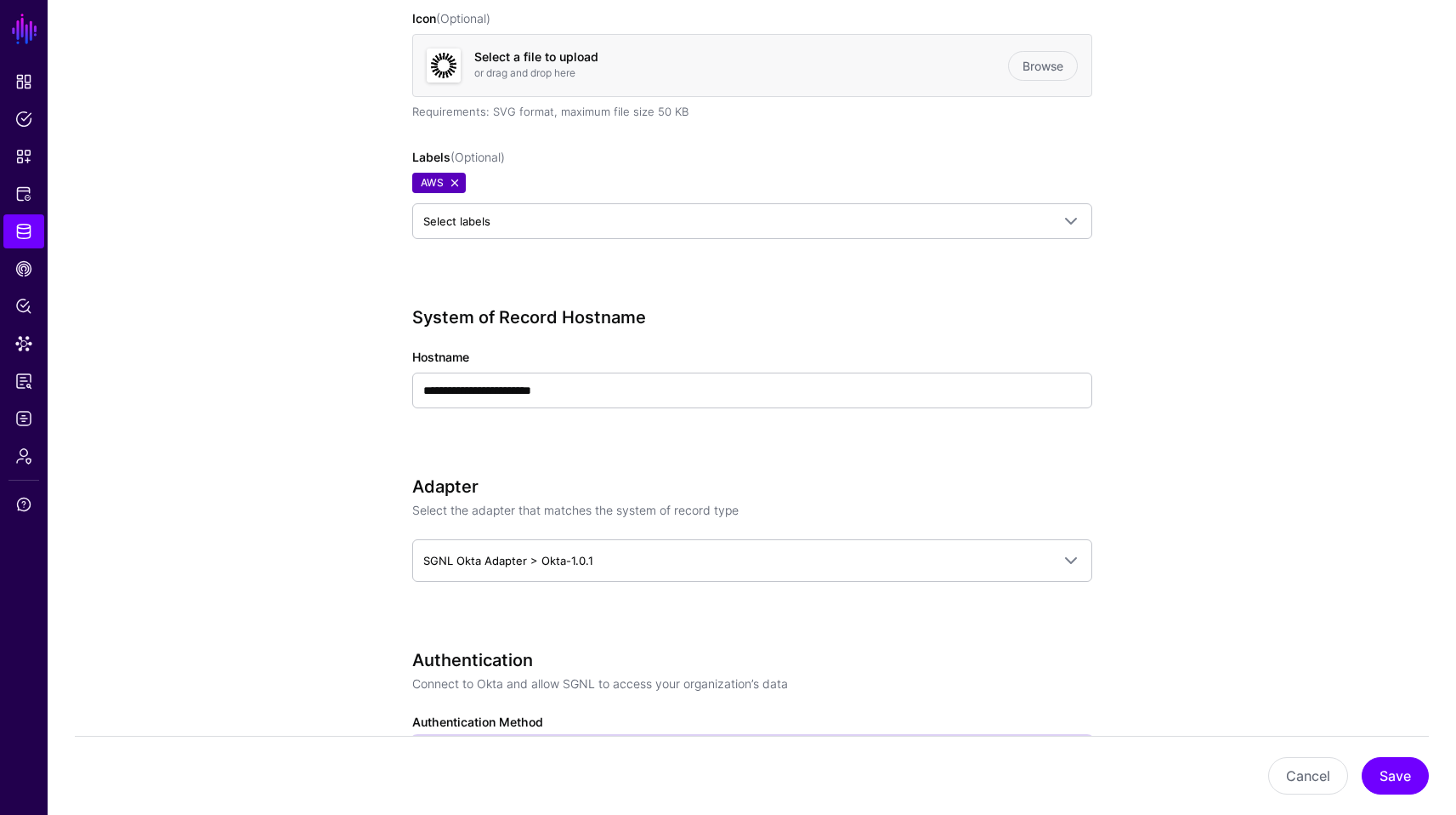
scroll to position [120, 0]
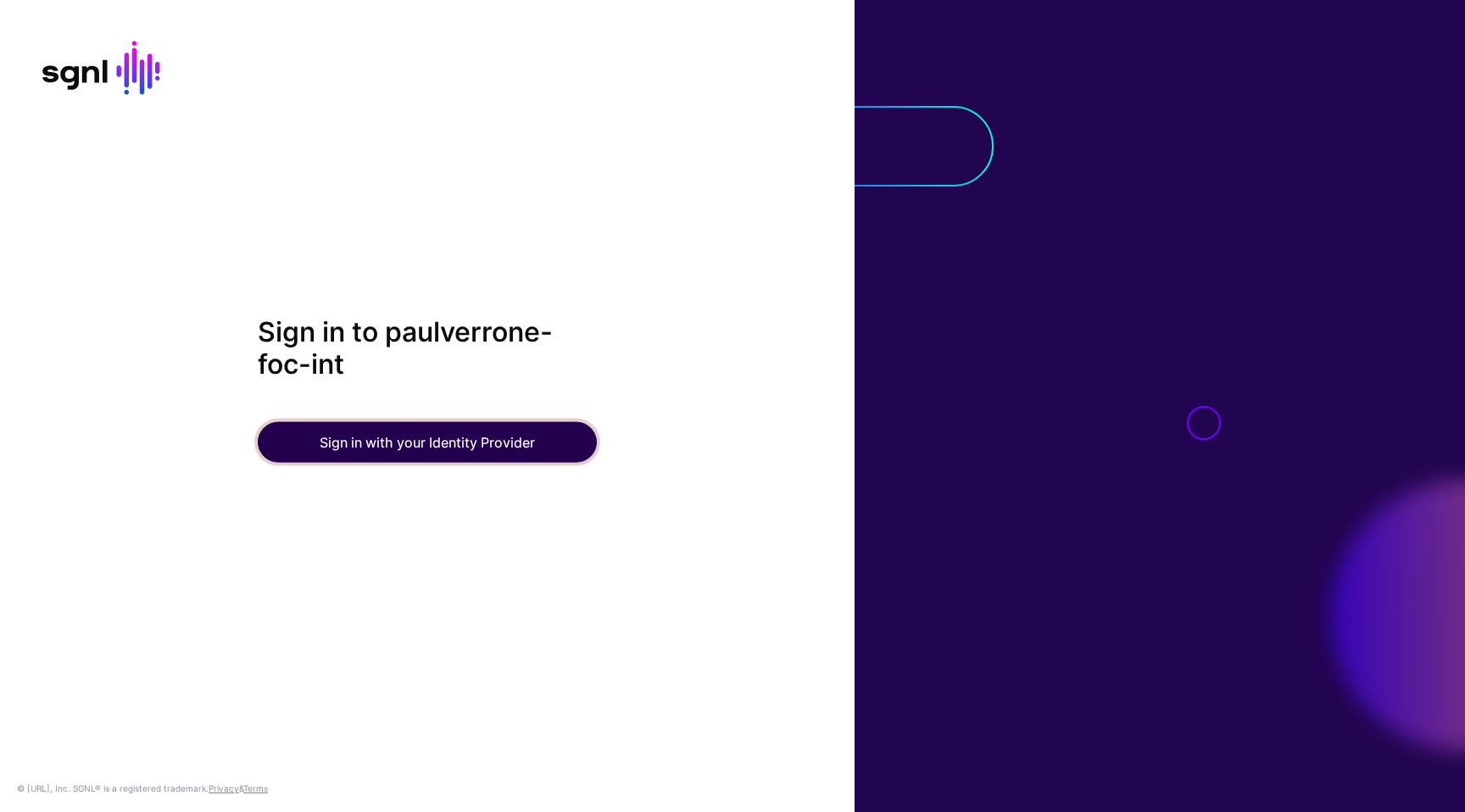
click at [468, 431] on button "Sign in with your Identity Provider" at bounding box center [427, 441] width 339 height 40
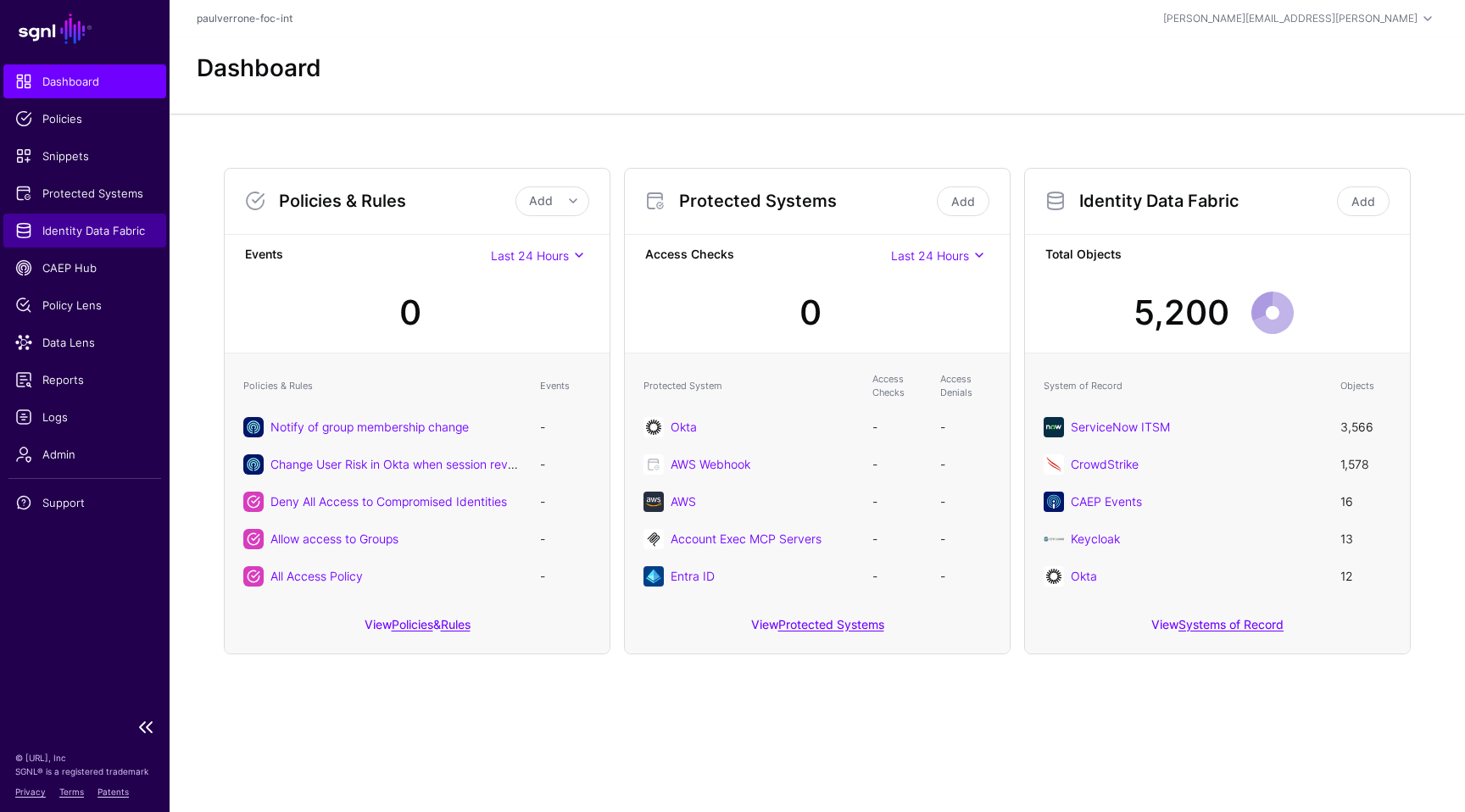
click at [87, 230] on span "Identity Data Fabric" at bounding box center [84, 231] width 139 height 17
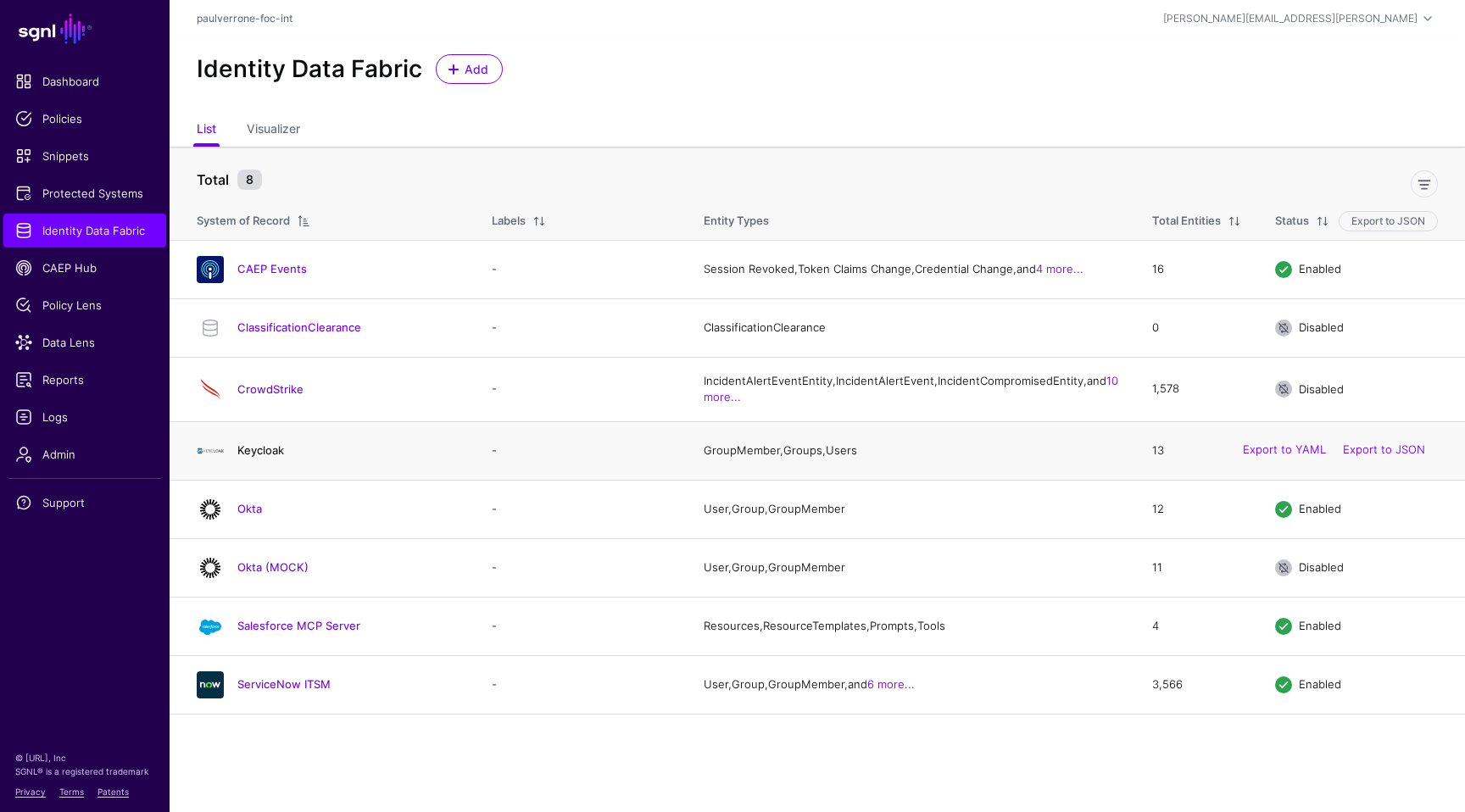
click at [278, 457] on link "Keycloak" at bounding box center [261, 450] width 47 height 13
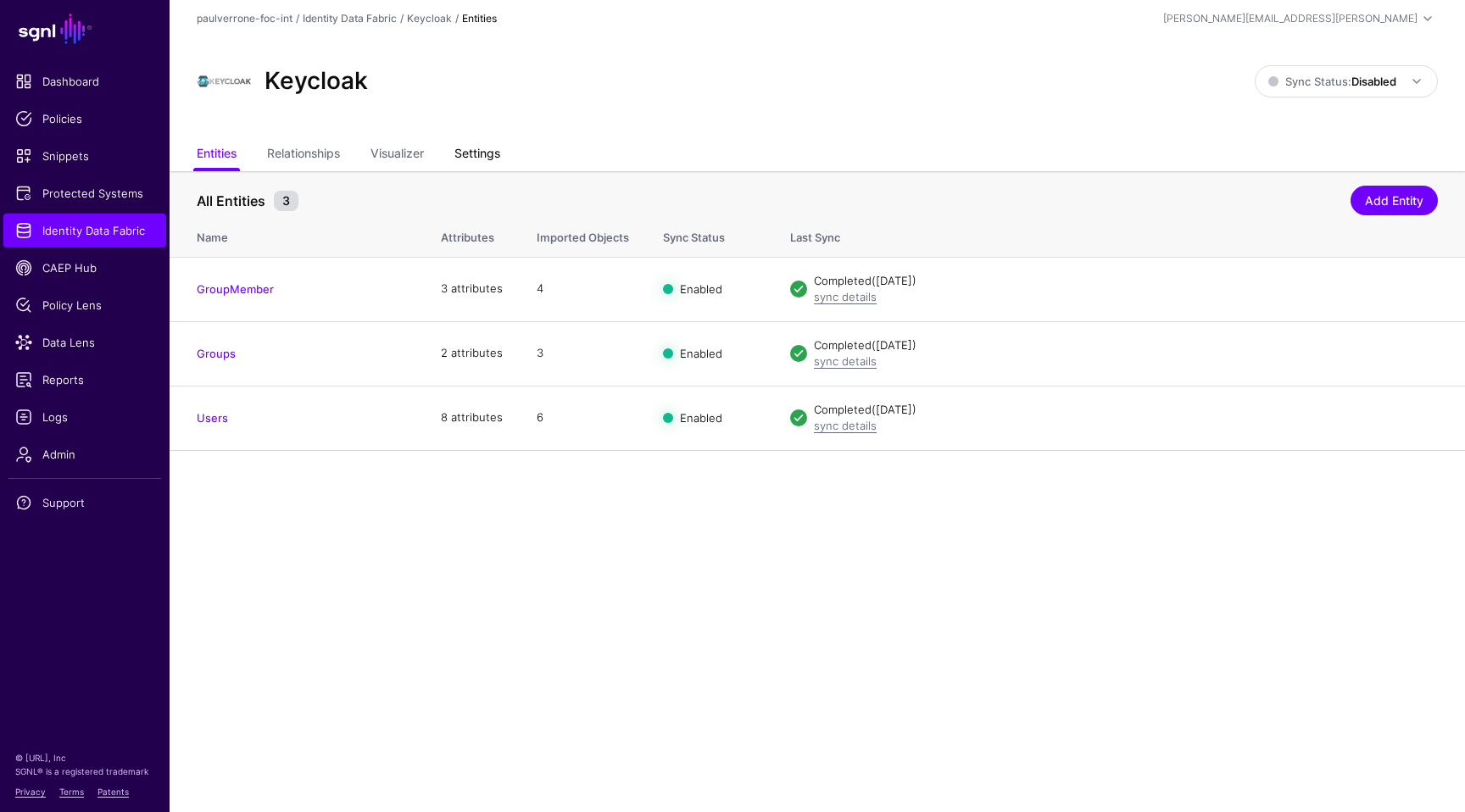
click at [477, 146] on link "Settings" at bounding box center [476, 155] width 46 height 32
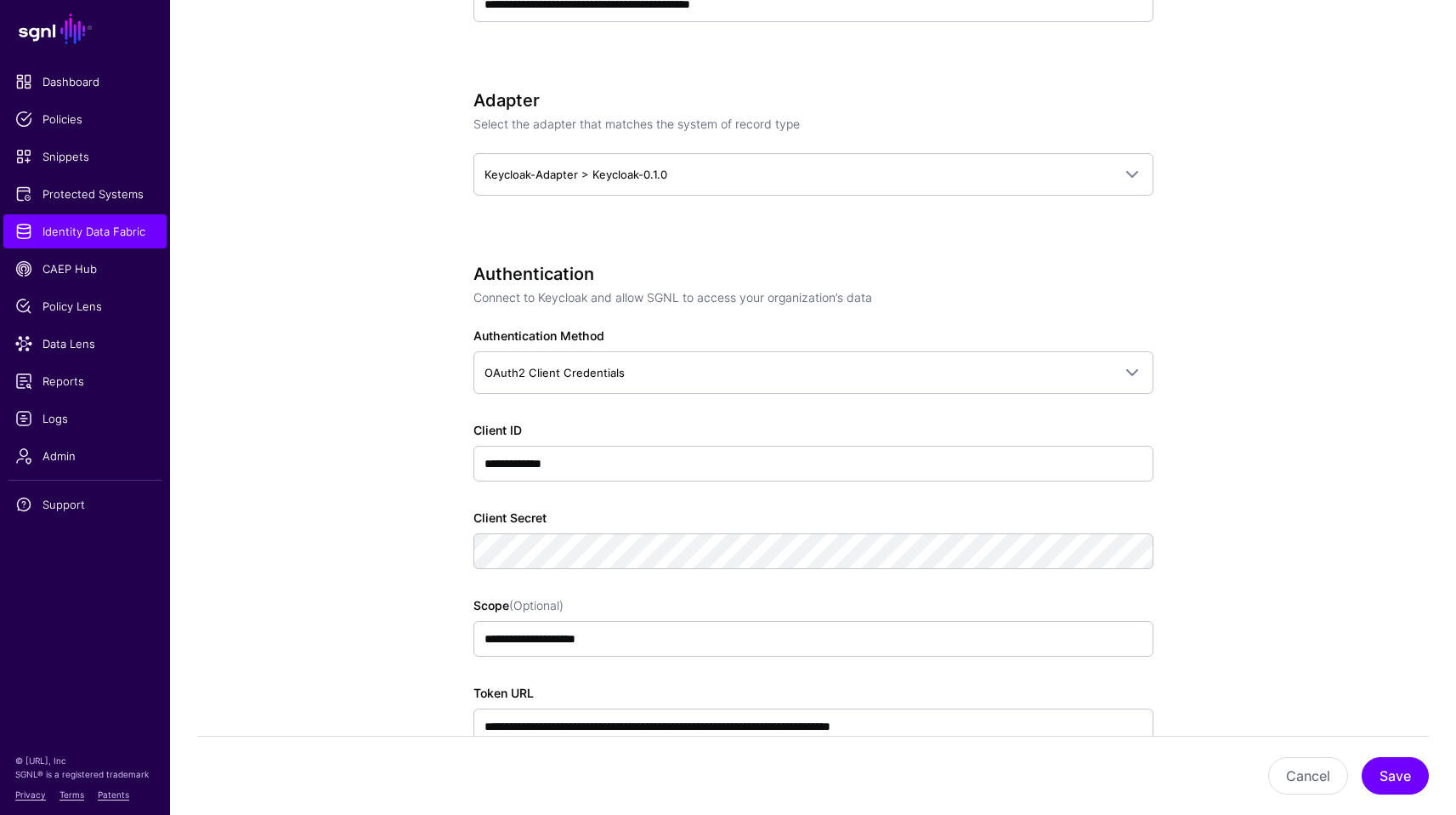
scroll to position [884, 0]
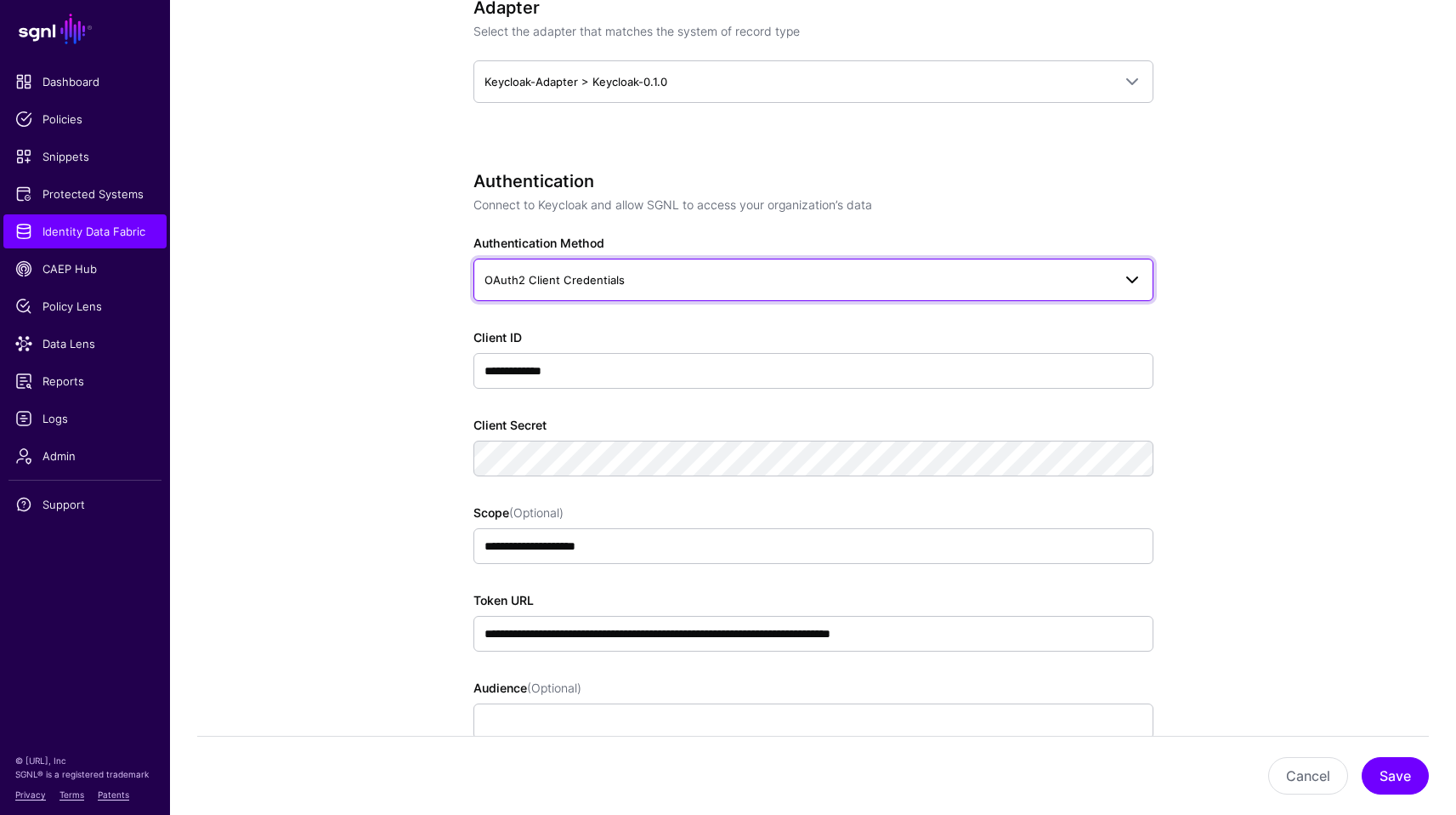
click at [1137, 268] on link "OAuth2 Client Credentials" at bounding box center [813, 280] width 680 height 42
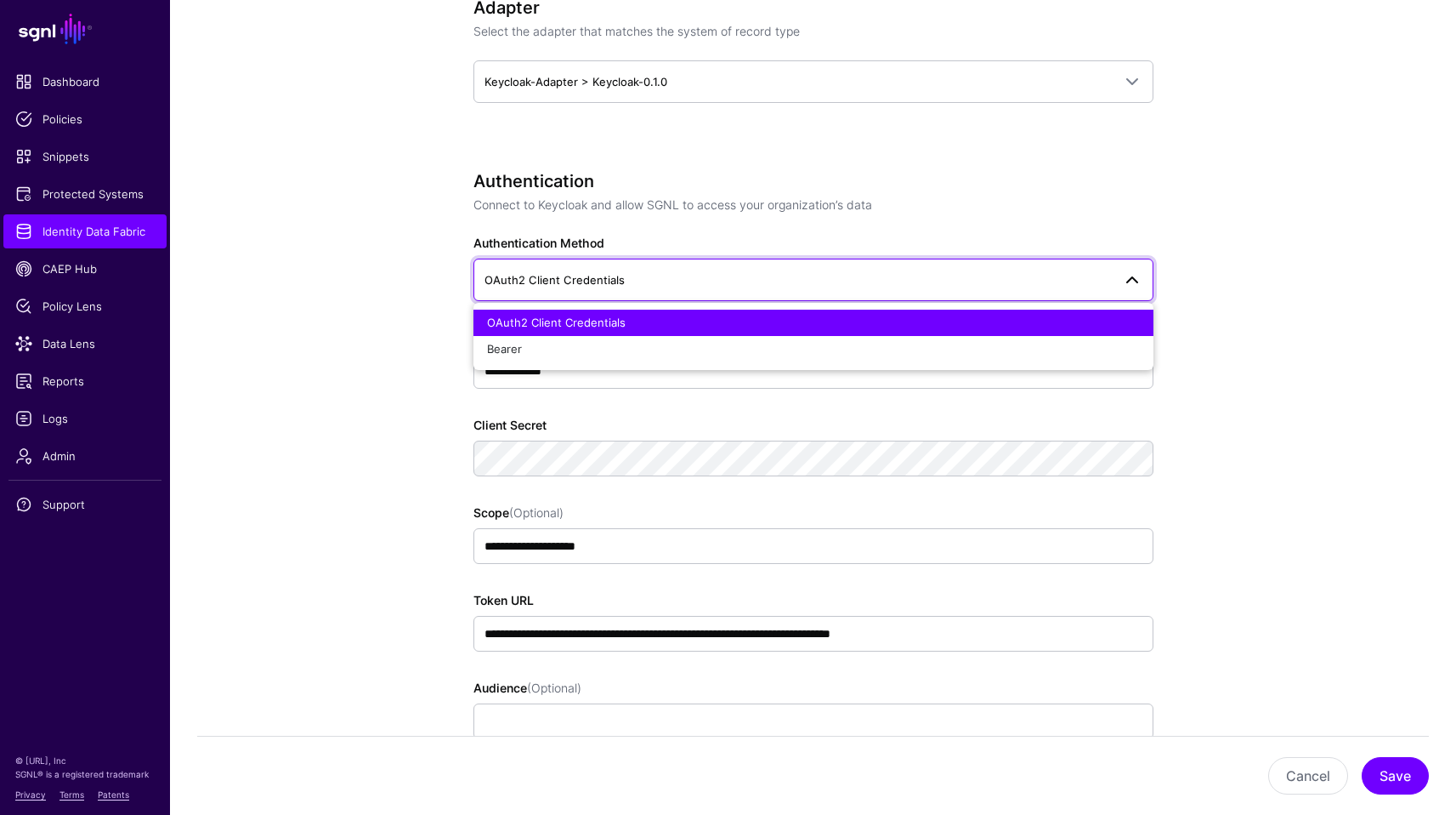
click at [1137, 268] on link "OAuth2 Client Credentials" at bounding box center [813, 280] width 680 height 42
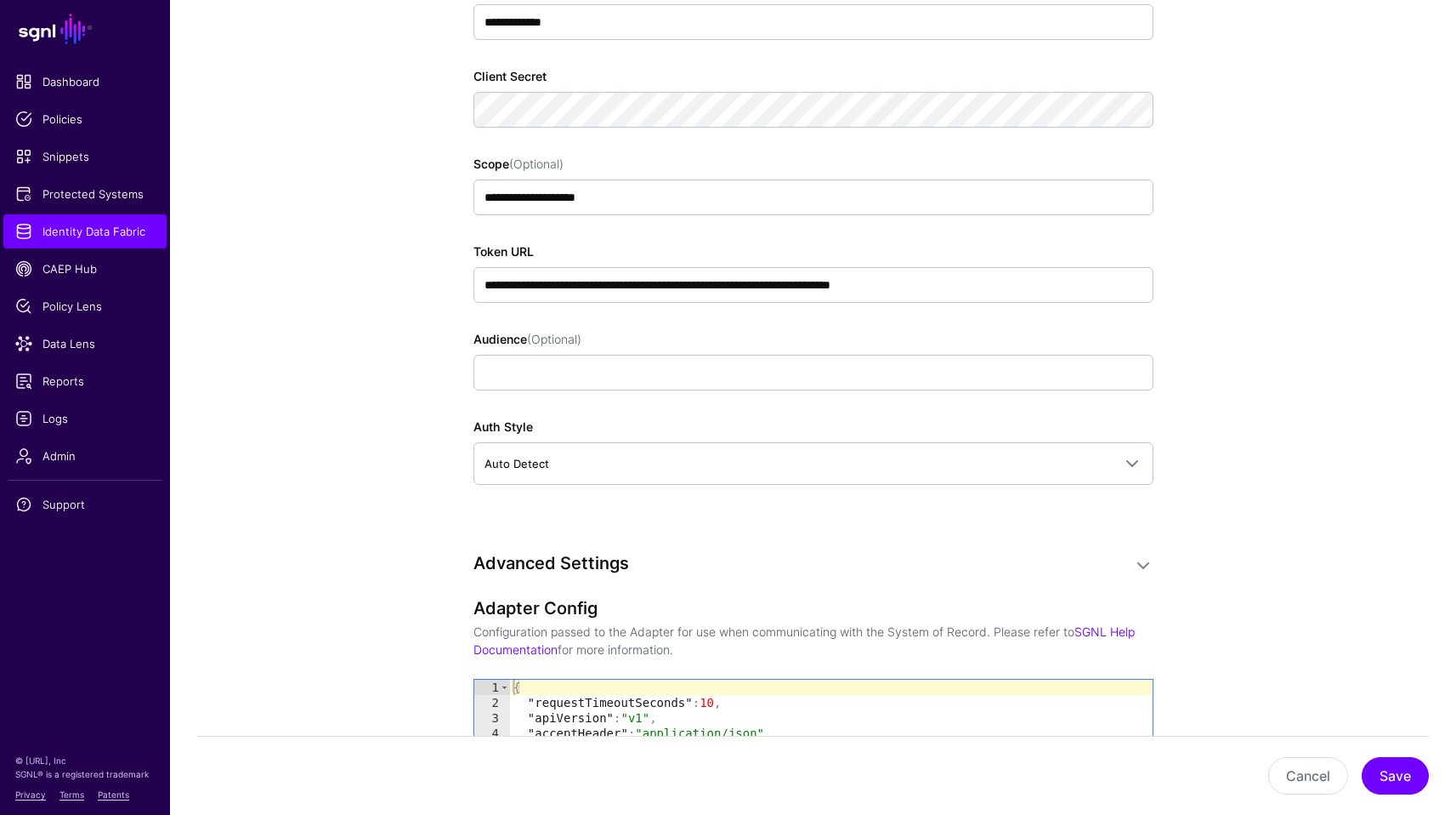
scroll to position [460, 0]
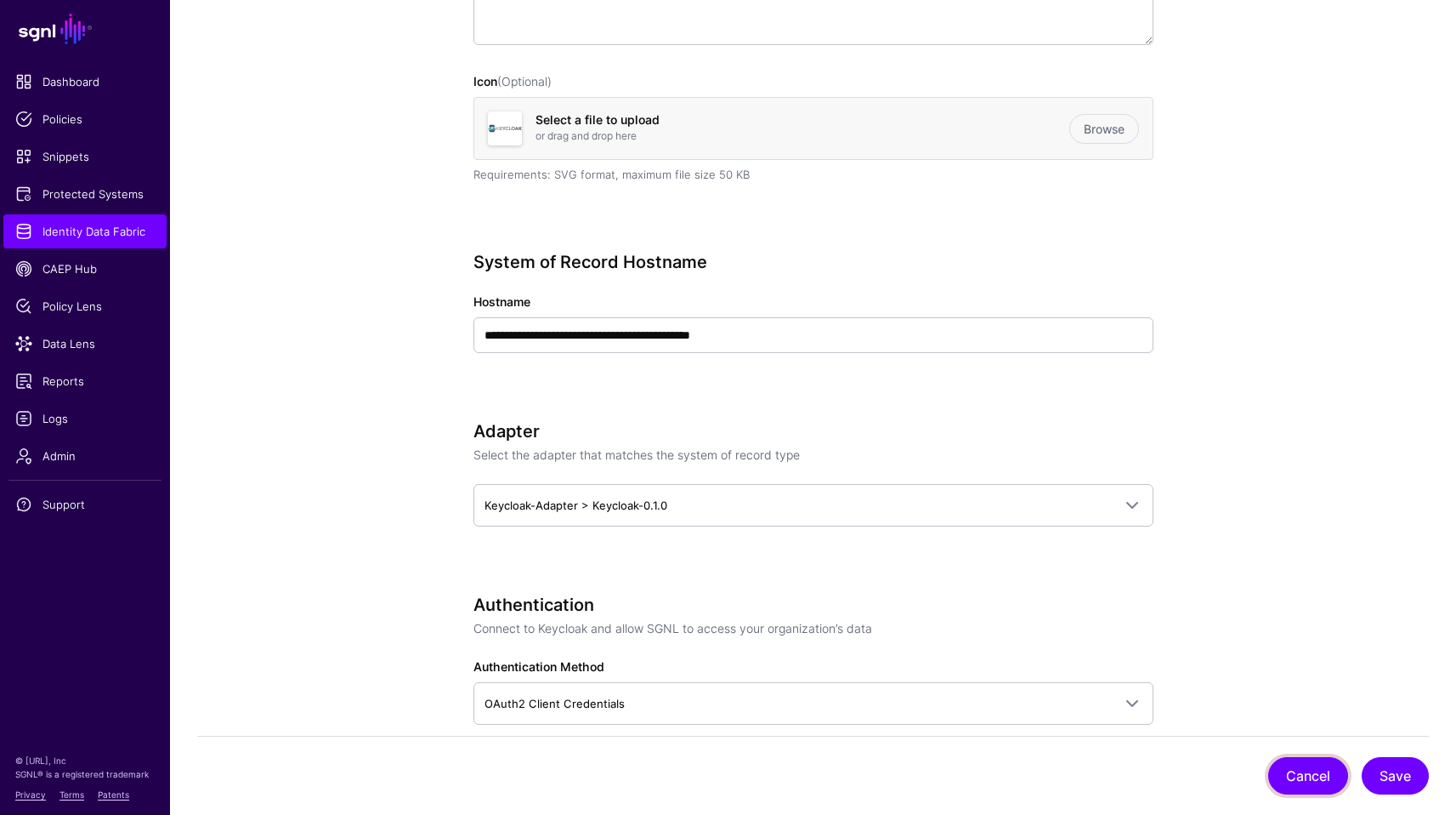
click at [1287, 773] on button "Cancel" at bounding box center [1307, 775] width 80 height 38
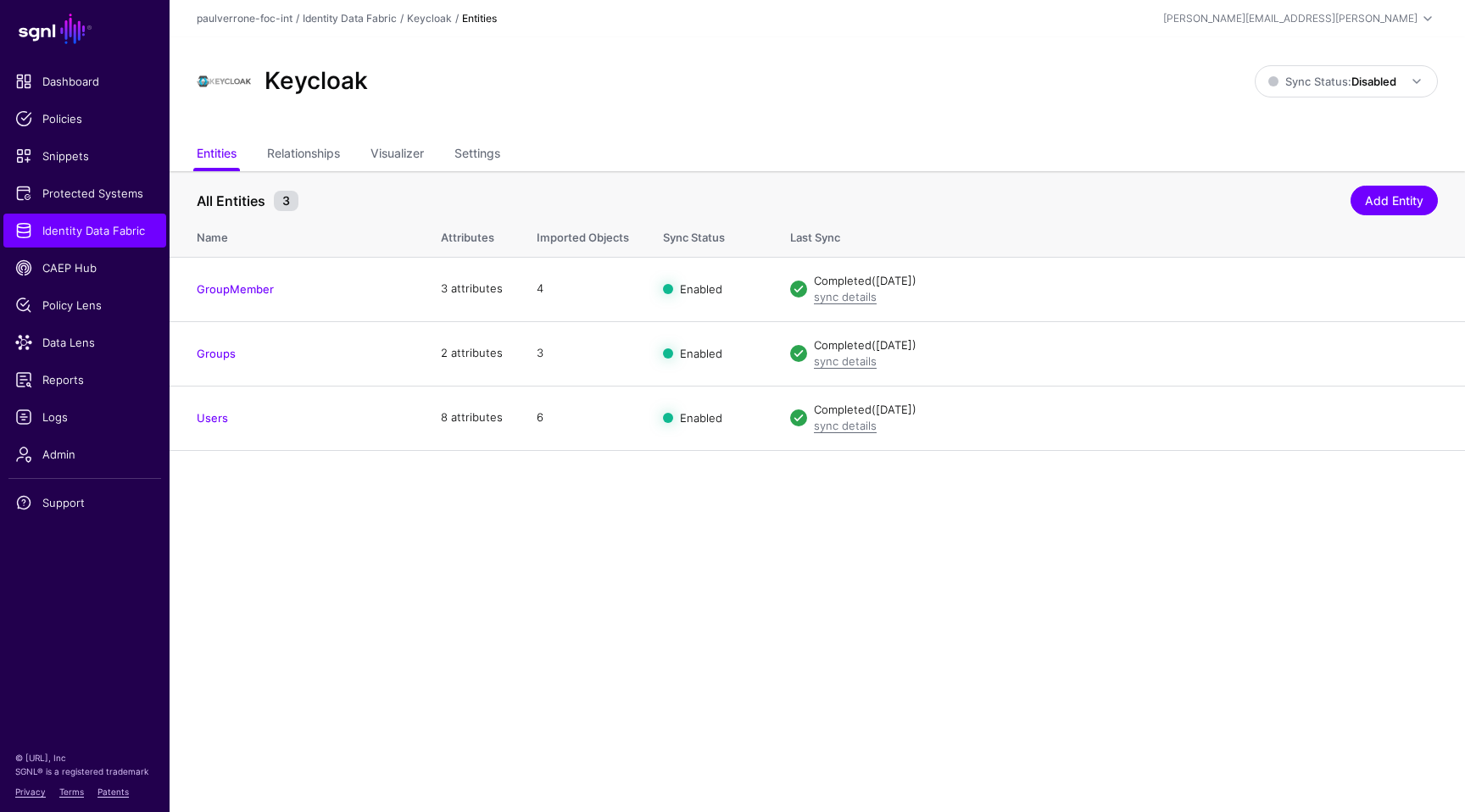
click at [900, 671] on main "SGNL Dashboard Policies Snippets Protected Systems Identity Data Fabric CAEP Hu…" at bounding box center [732, 406] width 1465 height 812
click at [867, 753] on main "SGNL Dashboard Policies Snippets Protected Systems Identity Data Fabric CAEP Hu…" at bounding box center [732, 406] width 1465 height 812
